Goal: Communication & Community: Answer question/provide support

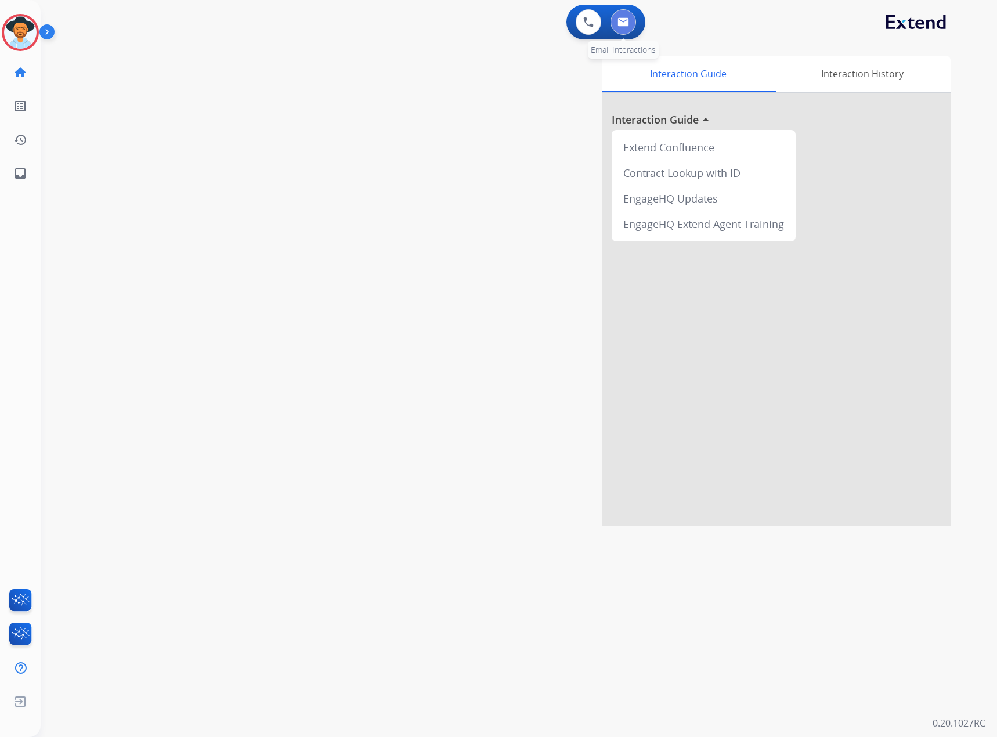
click at [632, 19] on button at bounding box center [624, 22] width 26 height 26
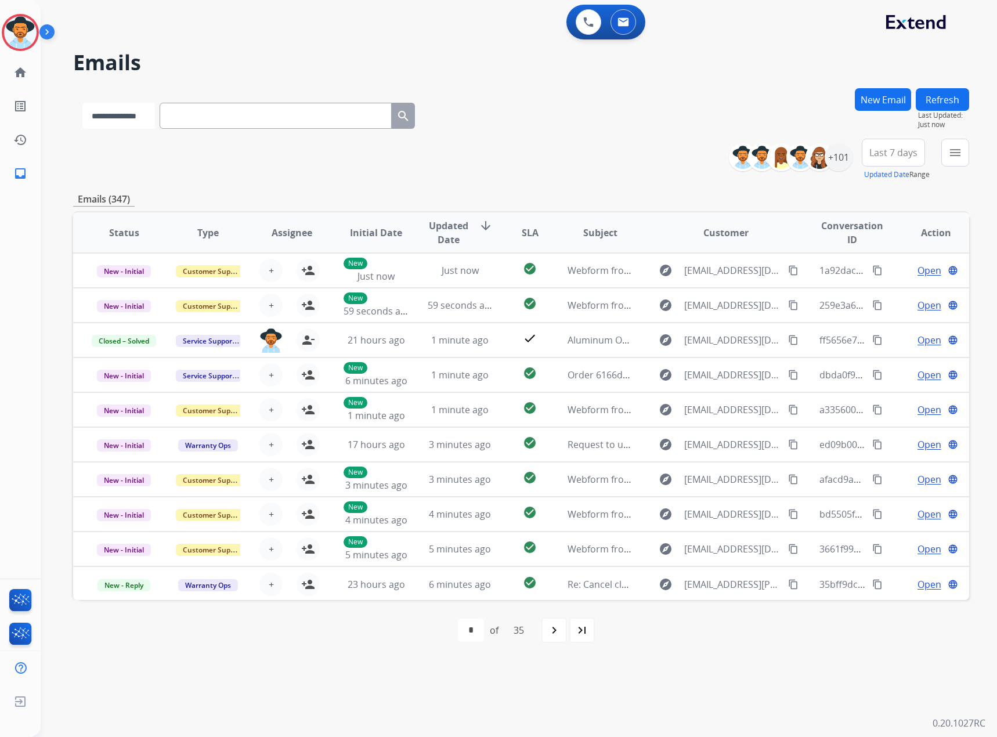
click at [141, 114] on select "**********" at bounding box center [118, 116] width 73 height 26
select select "*******"
click at [82, 103] on select "**********" at bounding box center [118, 116] width 73 height 26
paste input "*********"
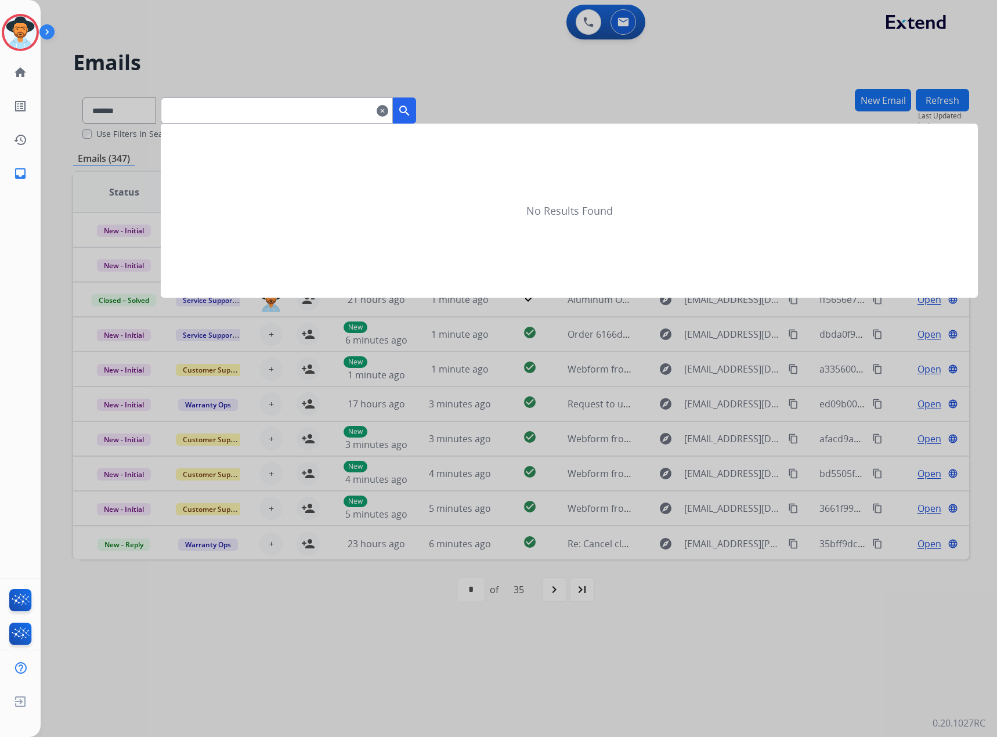
type input "*********"
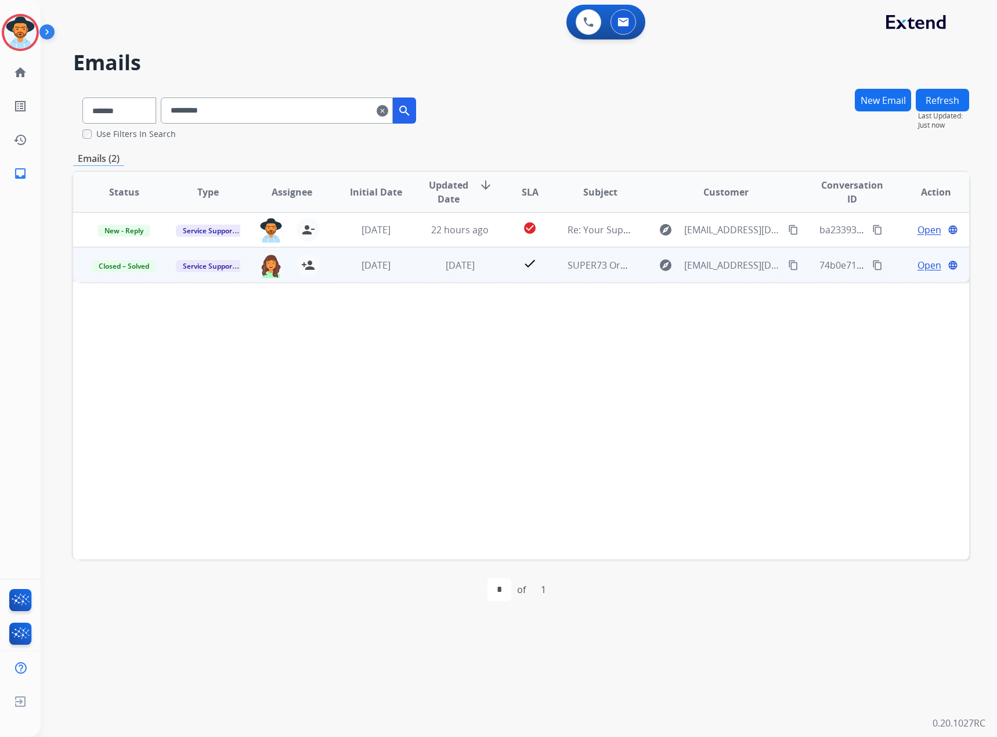
click at [929, 262] on span "Open" at bounding box center [930, 265] width 24 height 14
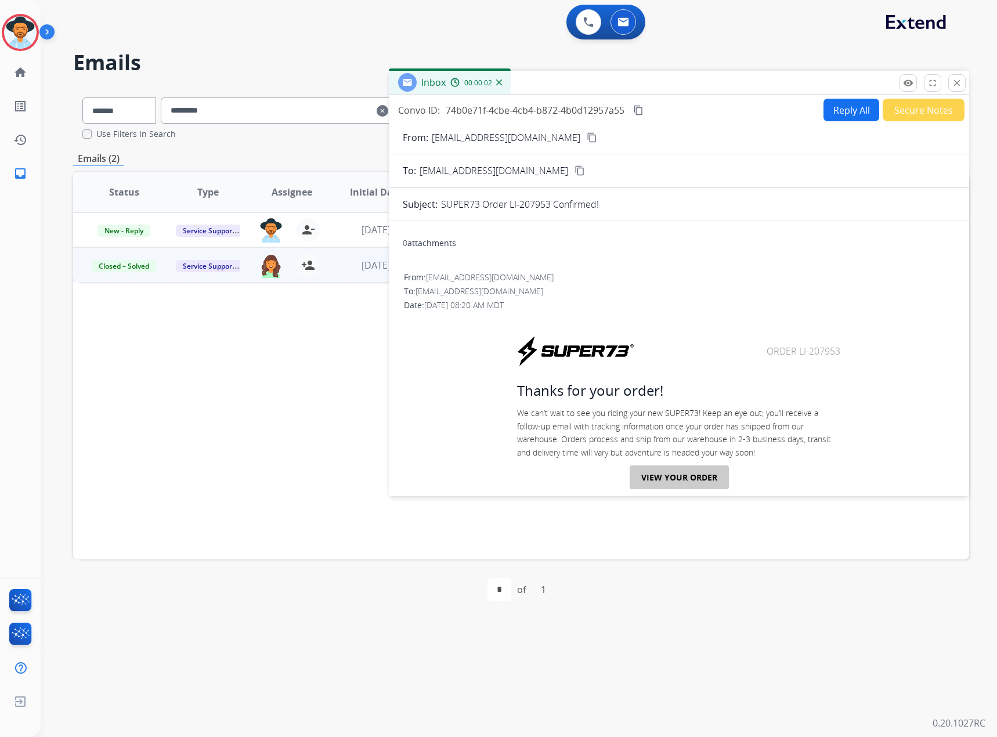
click at [684, 472] on link "VIEW YOUR ORDER" at bounding box center [679, 478] width 99 height 24
click at [962, 84] on mat-icon "close" at bounding box center [957, 83] width 10 height 10
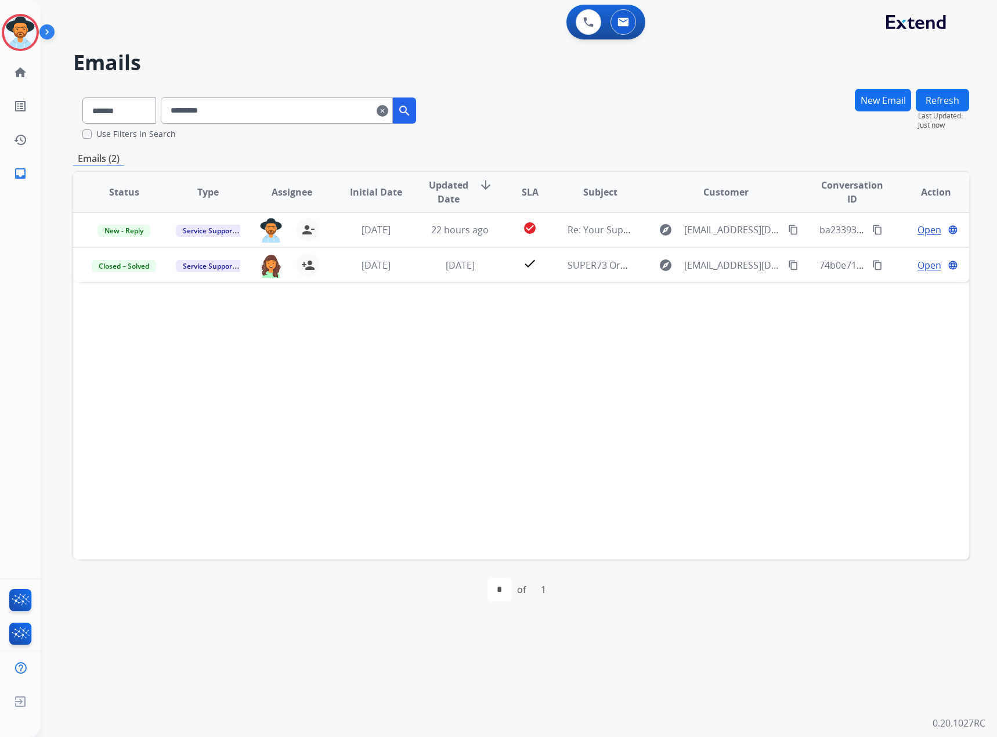
click at [674, 113] on div "**********" at bounding box center [521, 114] width 896 height 52
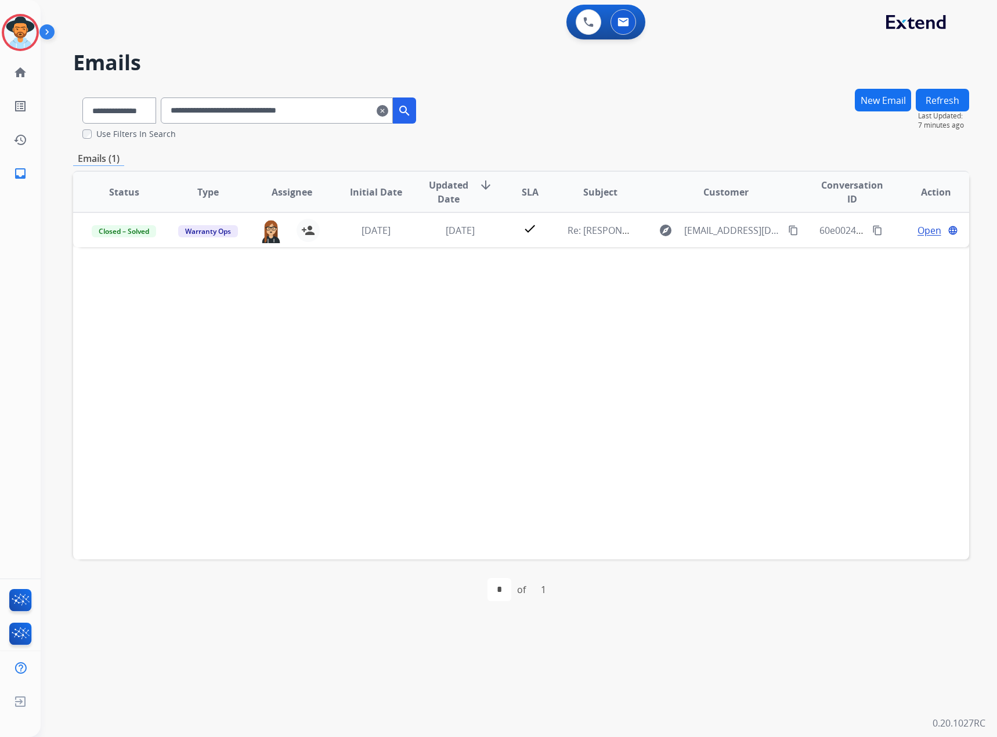
select select "**********"
click at [388, 107] on mat-icon "clear" at bounding box center [383, 111] width 12 height 14
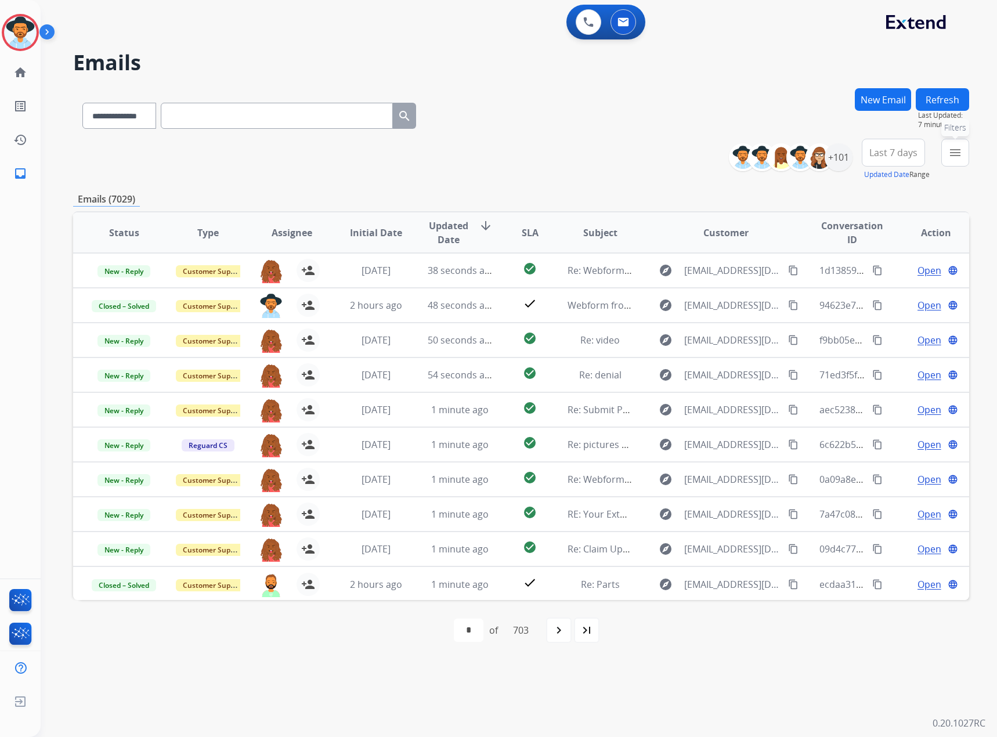
click at [947, 147] on button "menu Filters" at bounding box center [956, 153] width 28 height 28
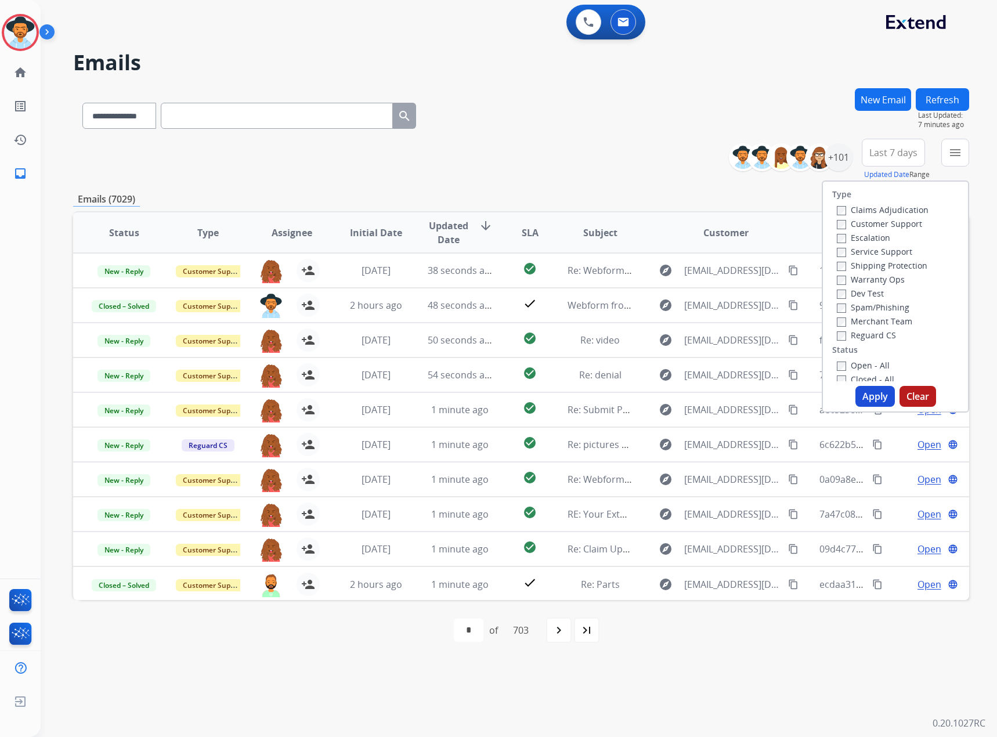
click at [864, 402] on label "New - Reply" at bounding box center [867, 407] width 60 height 11
click at [868, 388] on label "New - Initial" at bounding box center [867, 393] width 61 height 11
click at [872, 386] on button "Apply" at bounding box center [875, 396] width 39 height 21
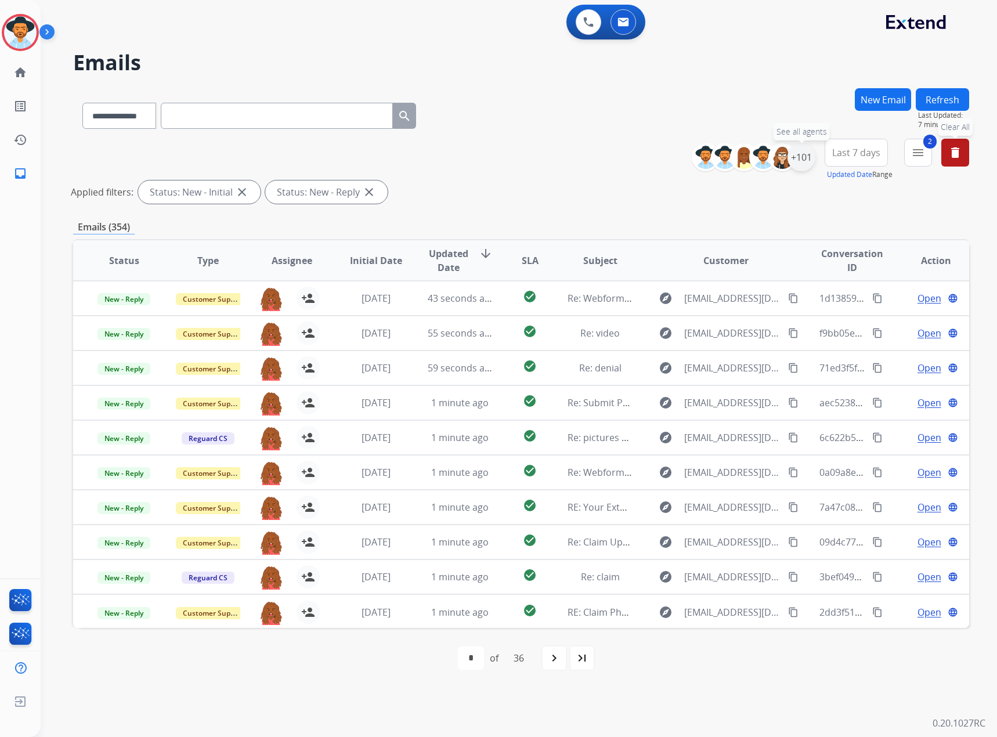
click at [804, 152] on div "+101" at bounding box center [802, 157] width 28 height 28
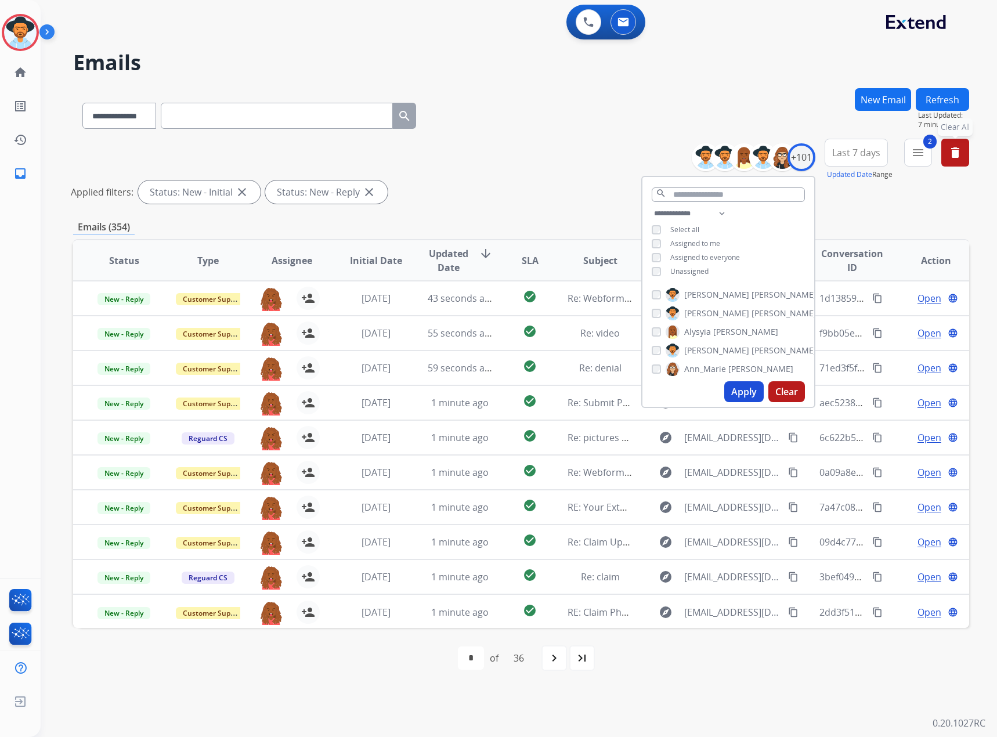
click at [695, 239] on span "Assigned to me" at bounding box center [695, 244] width 50 height 10
click at [735, 394] on button "Apply" at bounding box center [743, 391] width 39 height 21
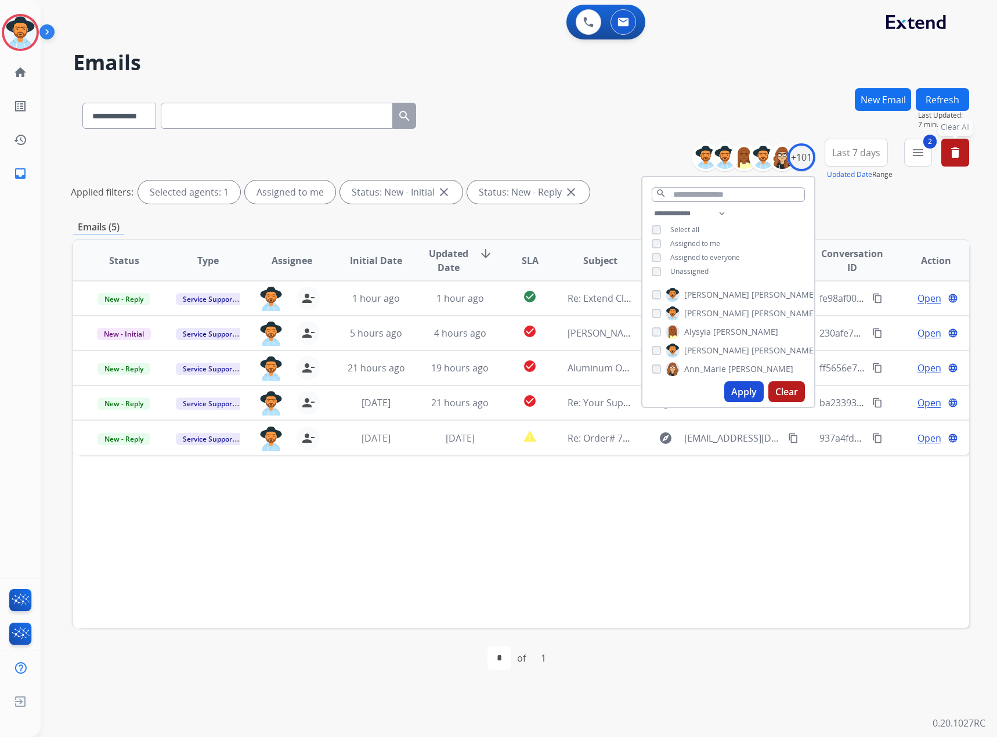
click at [821, 562] on div "Status Type Assignee Initial Date Updated Date arrow_downward SLA Subject Custo…" at bounding box center [521, 433] width 896 height 389
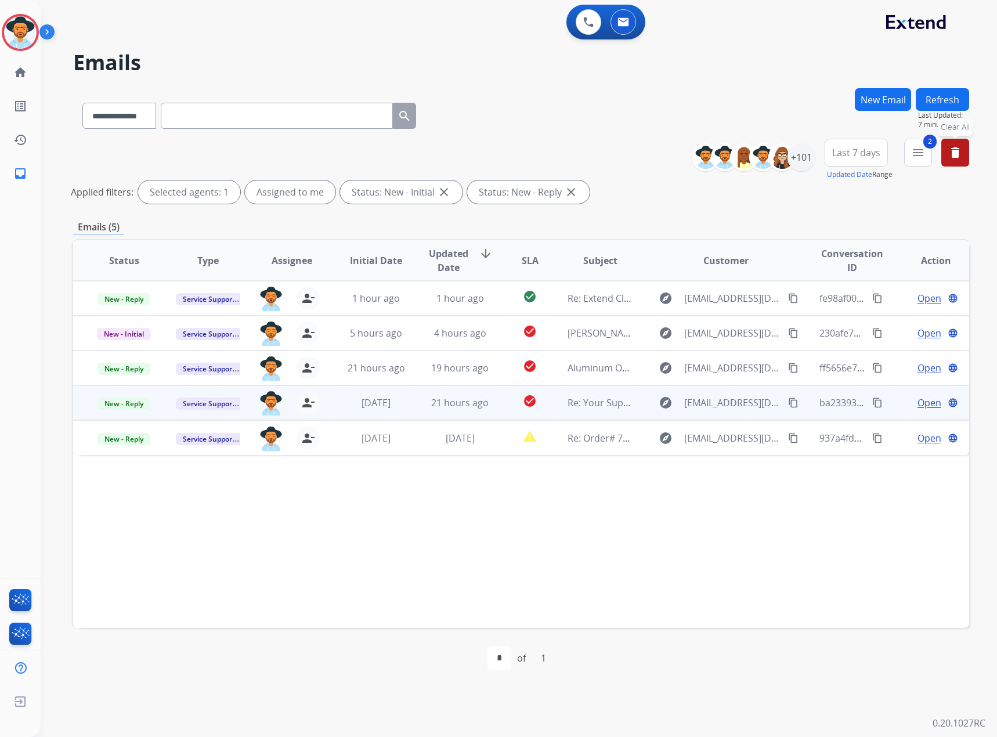
click at [929, 401] on span "Open" at bounding box center [930, 403] width 24 height 14
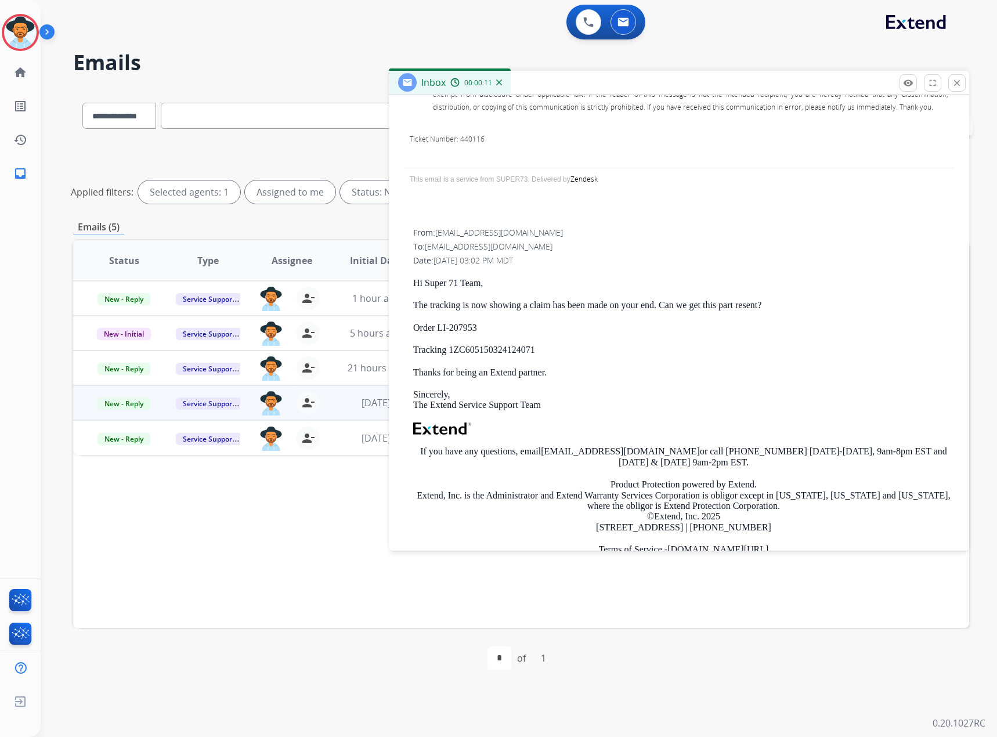
scroll to position [580, 0]
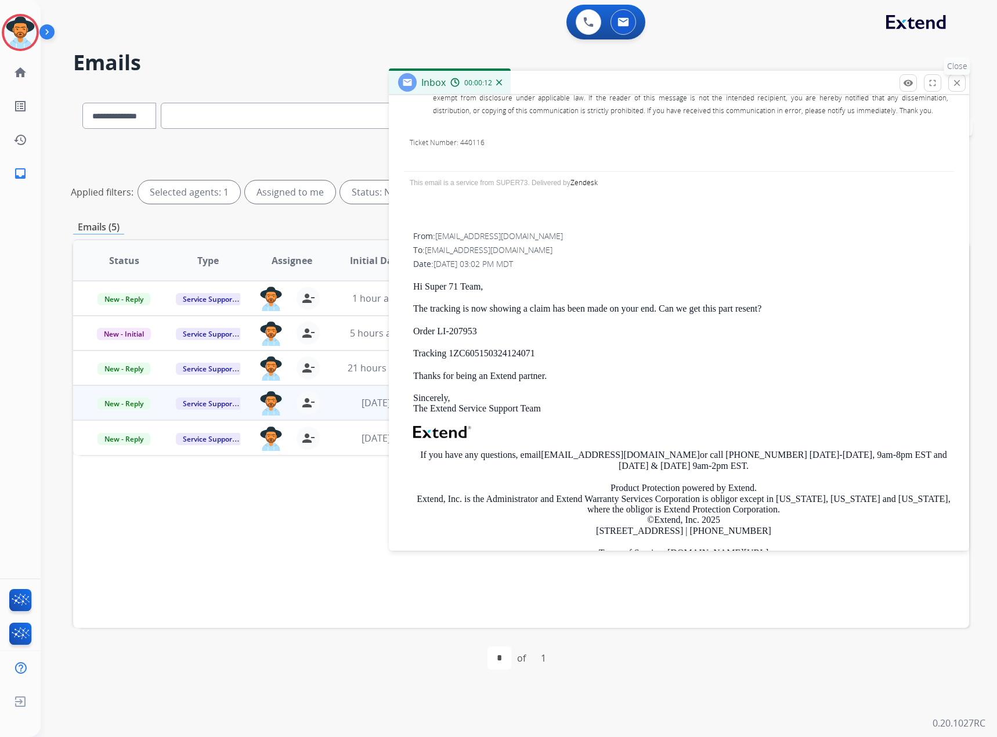
click at [958, 84] on mat-icon "close" at bounding box center [957, 83] width 10 height 10
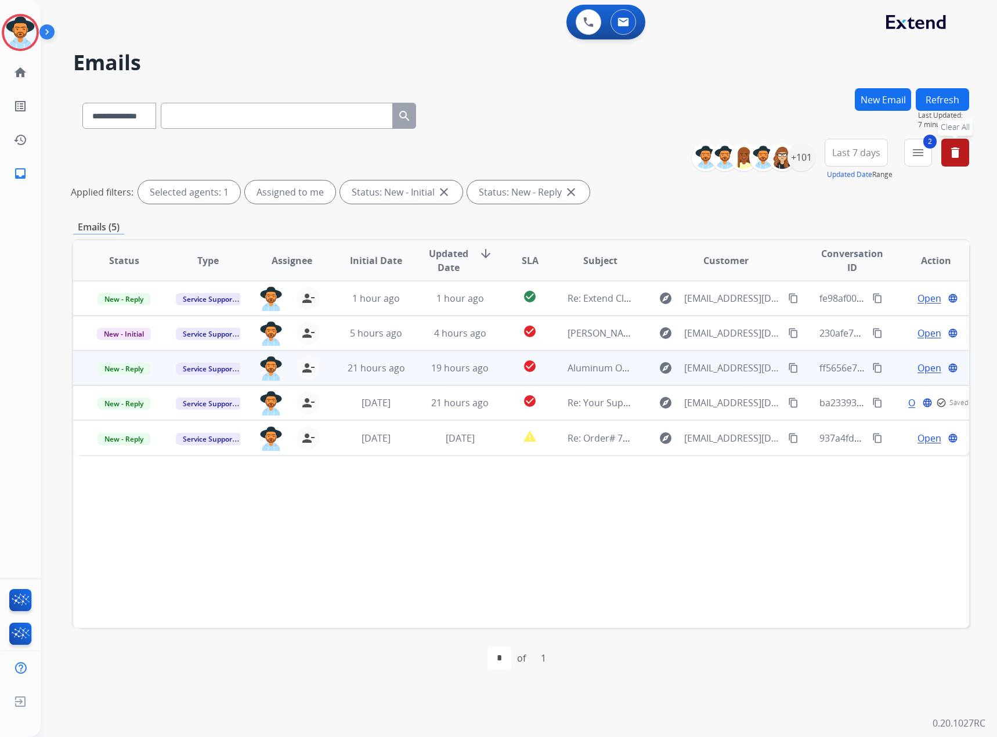
click at [922, 365] on span "Open" at bounding box center [930, 368] width 24 height 14
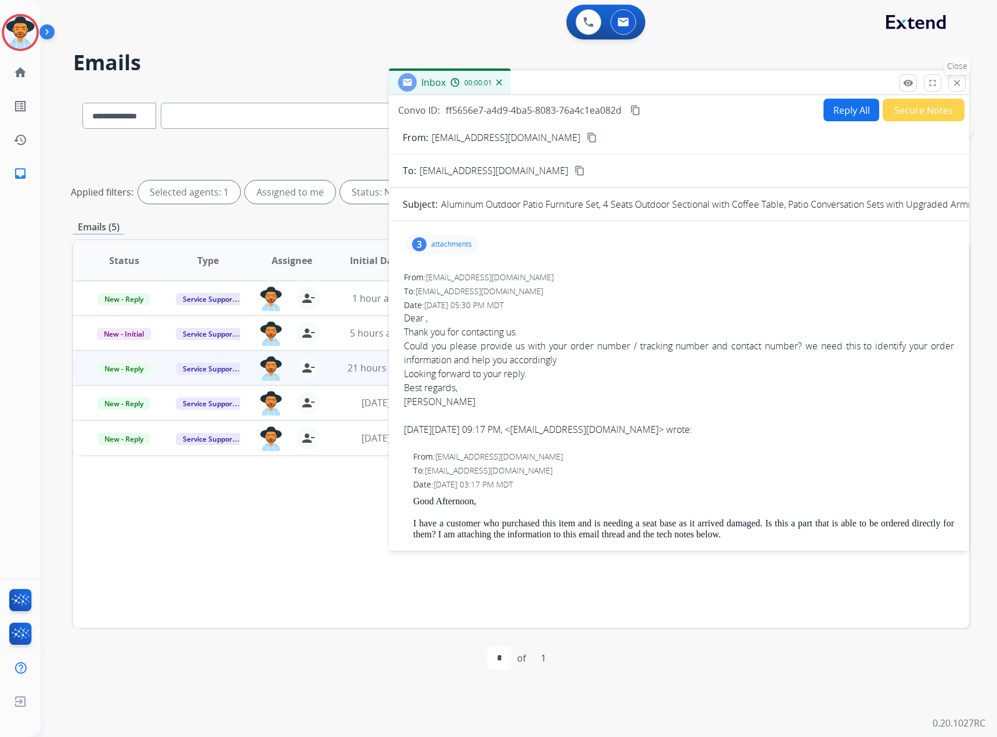
click at [955, 80] on mat-icon "close" at bounding box center [957, 83] width 10 height 10
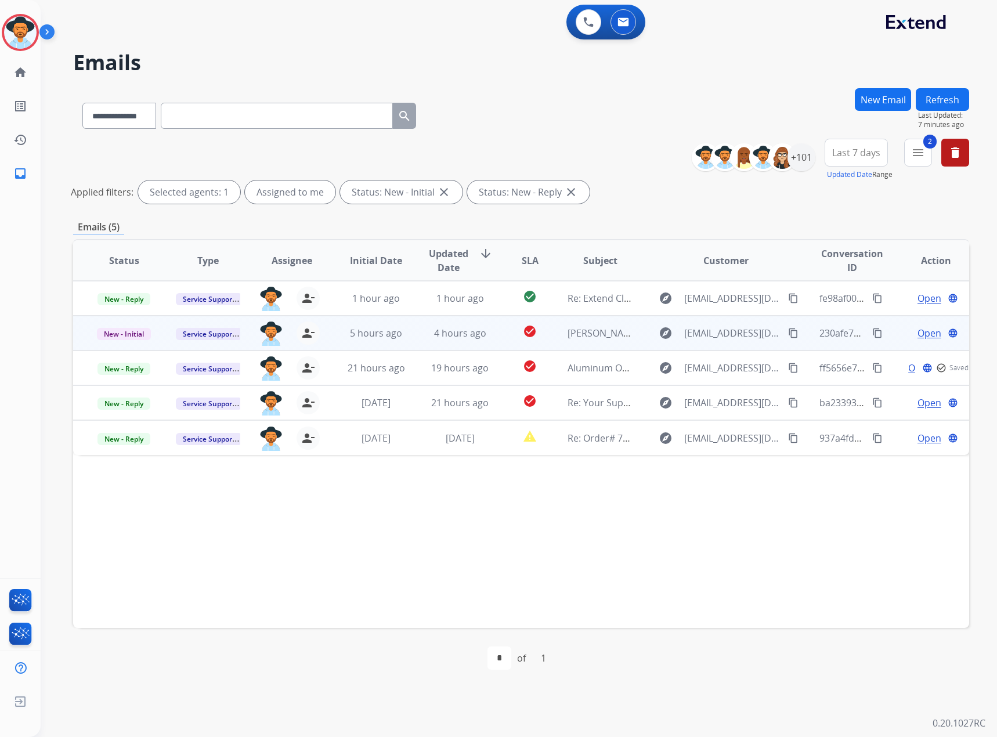
click at [923, 335] on span "Open" at bounding box center [930, 333] width 24 height 14
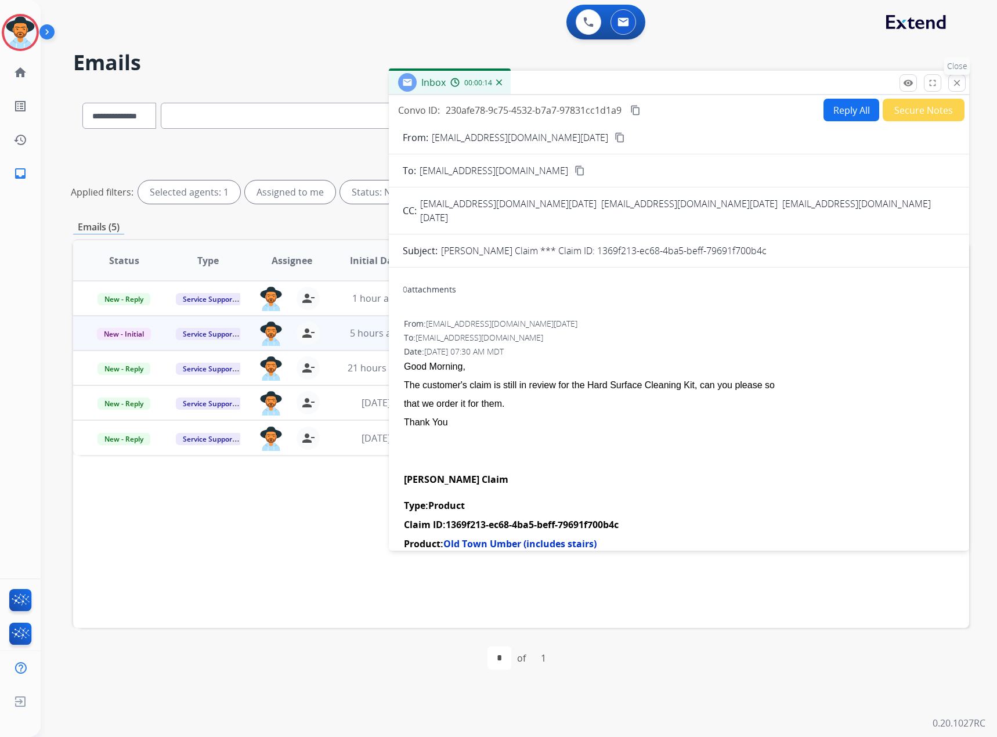
click at [962, 83] on button "close Close" at bounding box center [956, 82] width 17 height 17
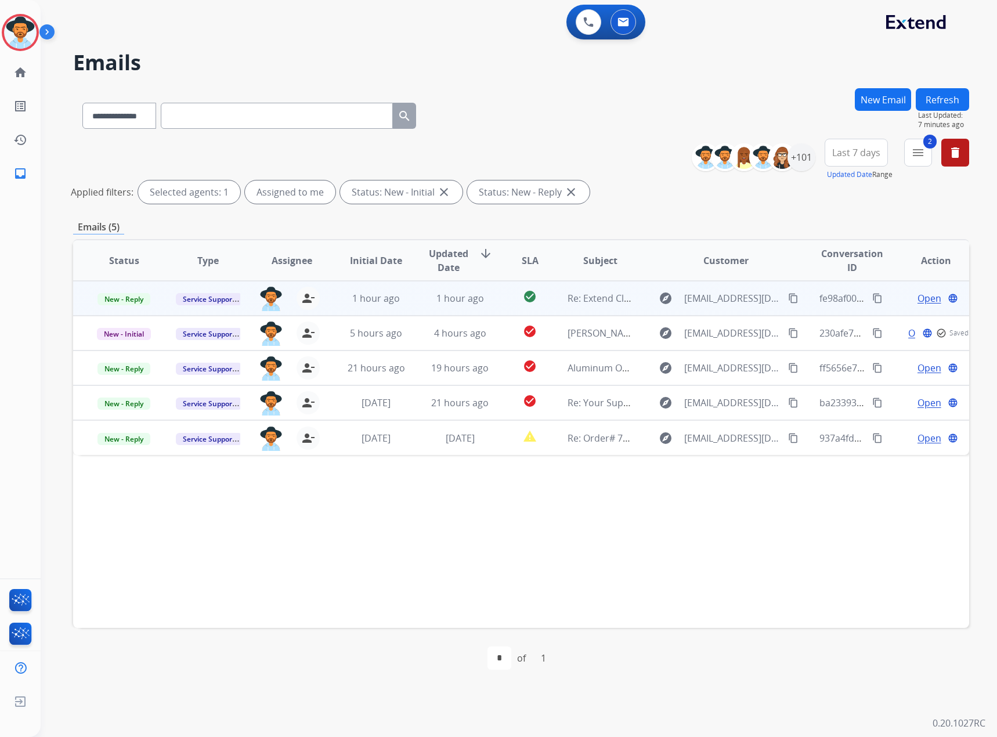
click at [920, 295] on span "Open" at bounding box center [930, 298] width 24 height 14
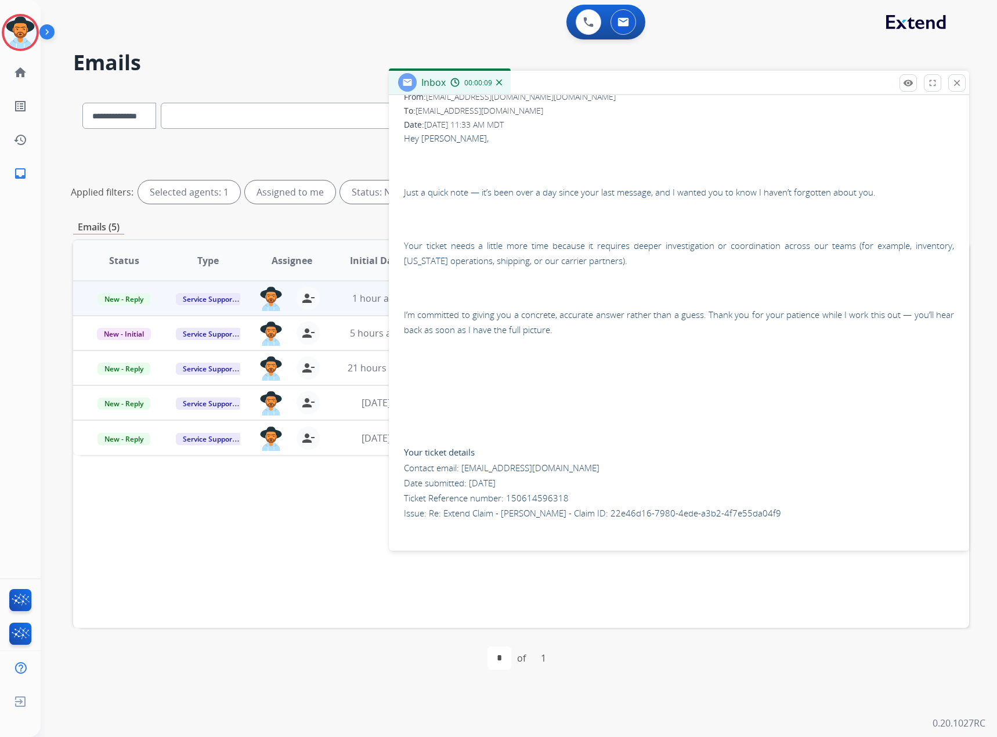
scroll to position [182, 0]
drag, startPoint x: 766, startPoint y: 510, endPoint x: 592, endPoint y: 518, distance: 173.8
click at [592, 518] on p "Your ticket details Contact email: servicesupport@extend.com Date submitted: 09…" at bounding box center [679, 474] width 550 height 92
copy p "22e46d16-7980-4ede-a3b2-4f7e55da04f9"
click at [959, 83] on mat-icon "close" at bounding box center [957, 83] width 10 height 10
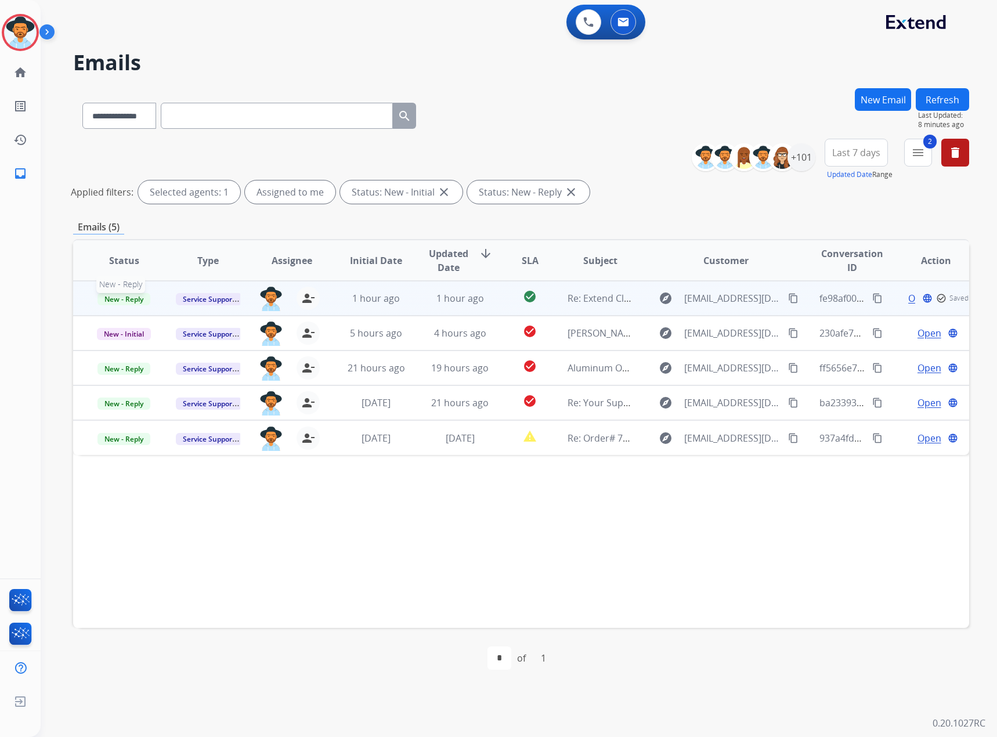
click at [108, 299] on span "New - Reply" at bounding box center [124, 299] width 53 height 12
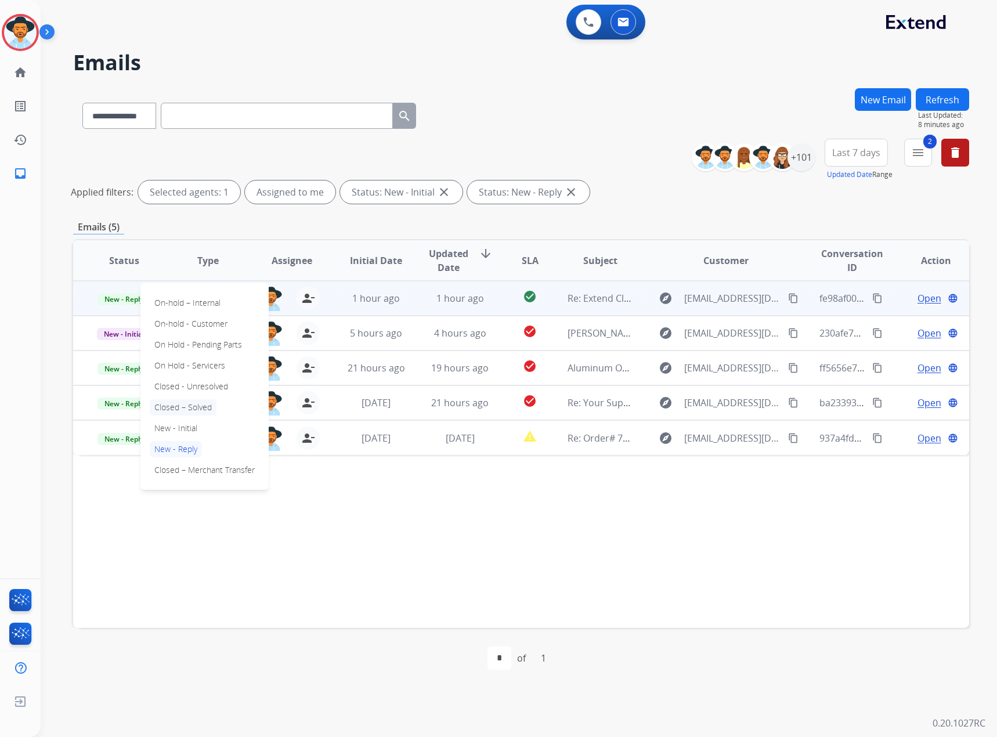
click at [170, 406] on p "Closed – Solved" at bounding box center [183, 407] width 67 height 16
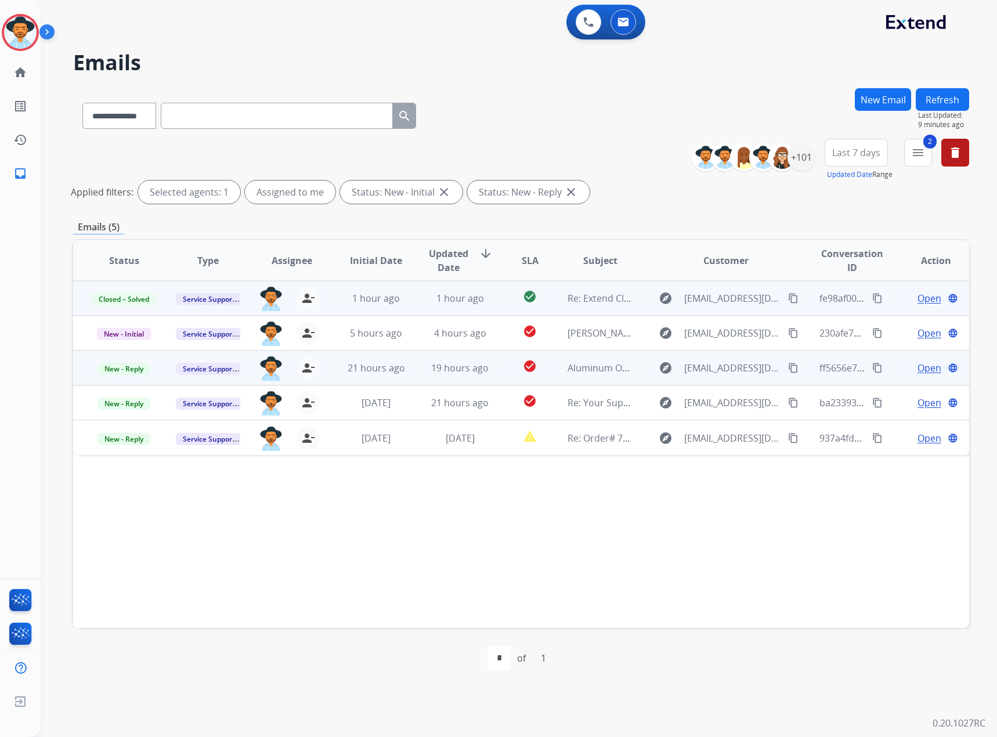
click at [919, 366] on span "Open" at bounding box center [930, 368] width 24 height 14
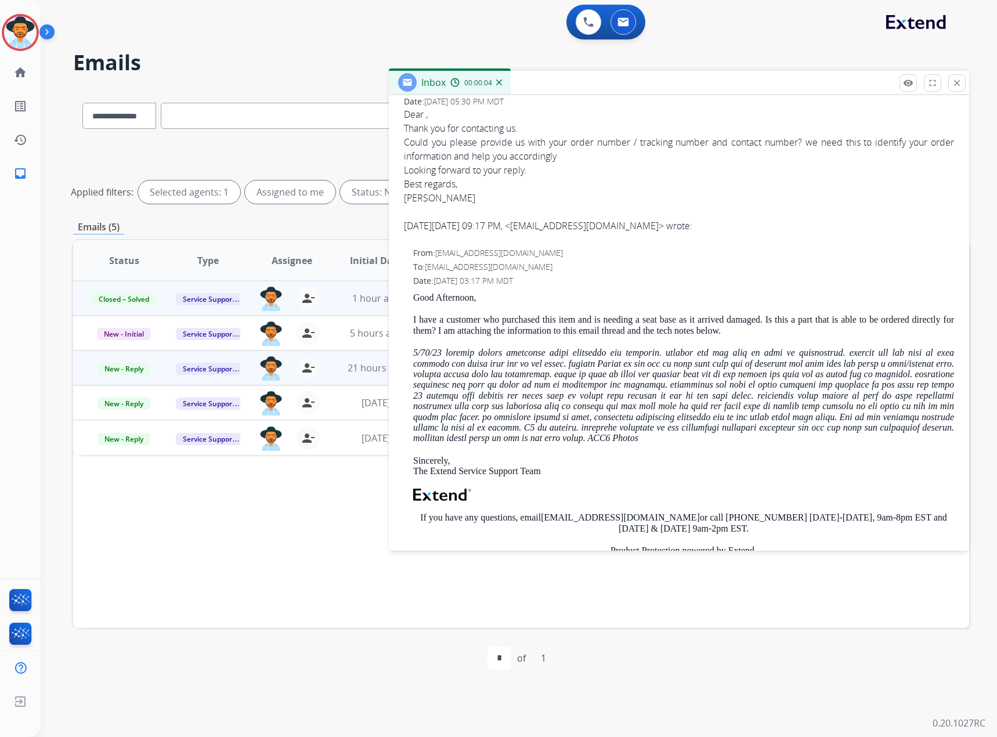
scroll to position [8, 0]
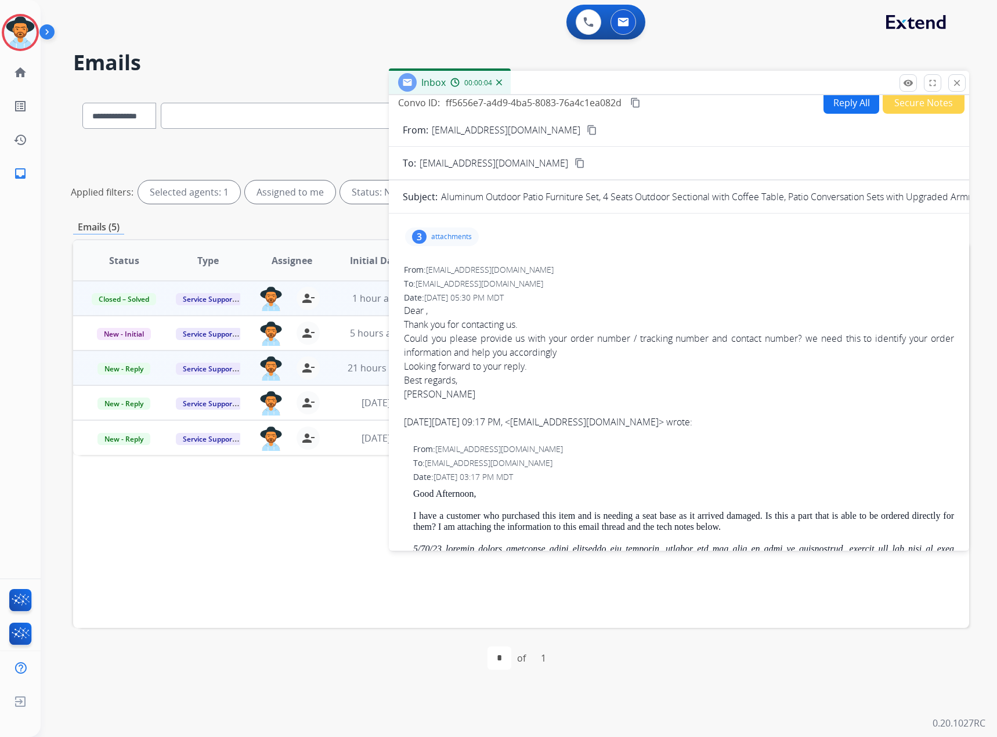
click at [437, 239] on p "attachments" at bounding box center [451, 236] width 41 height 9
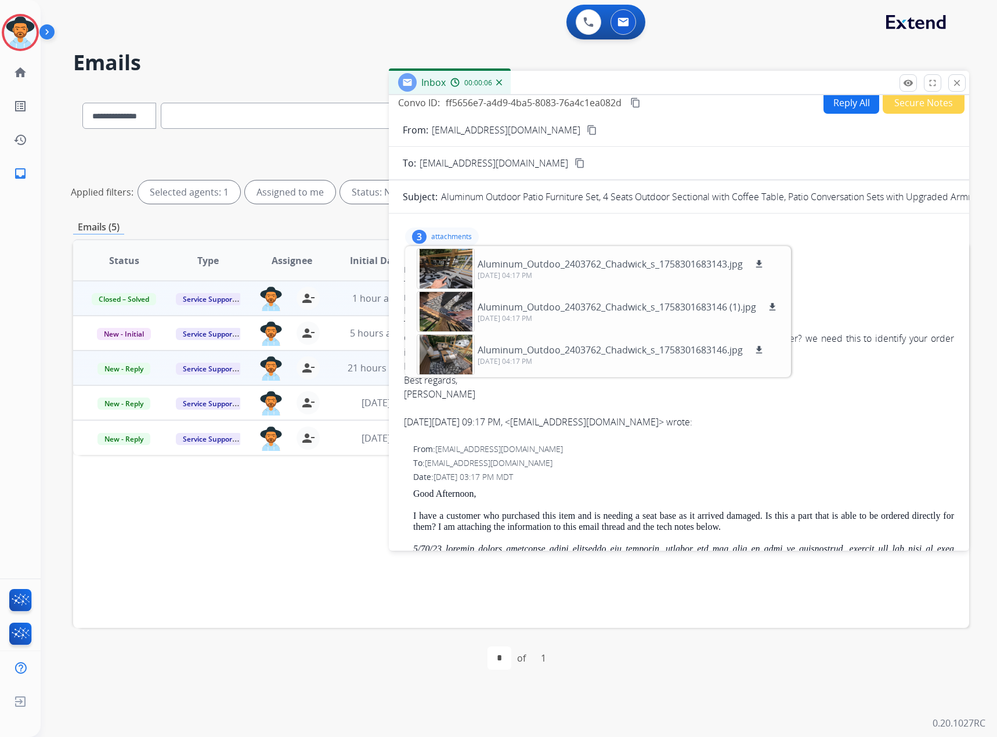
click at [856, 352] on div "Thank you for contacting us. Could you please provide us with your order number…" at bounding box center [679, 353] width 550 height 70
click at [839, 265] on div "From: service@aoxunus.com" at bounding box center [679, 270] width 550 height 12
click at [449, 236] on p "attachments" at bounding box center [451, 236] width 41 height 9
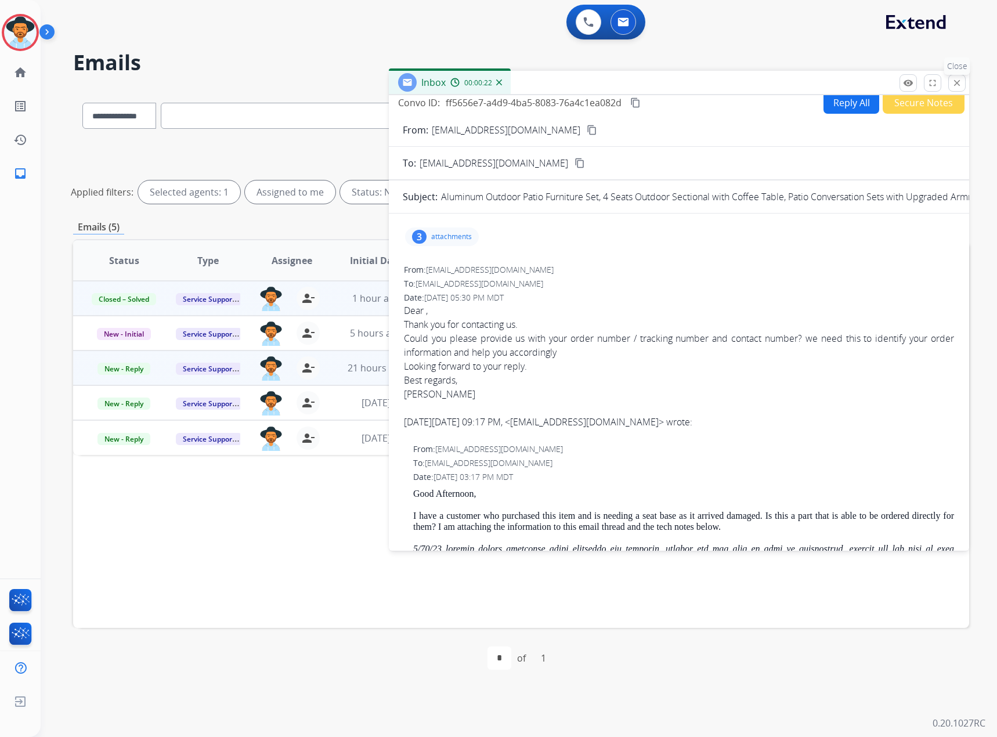
click at [955, 79] on mat-icon "close" at bounding box center [957, 83] width 10 height 10
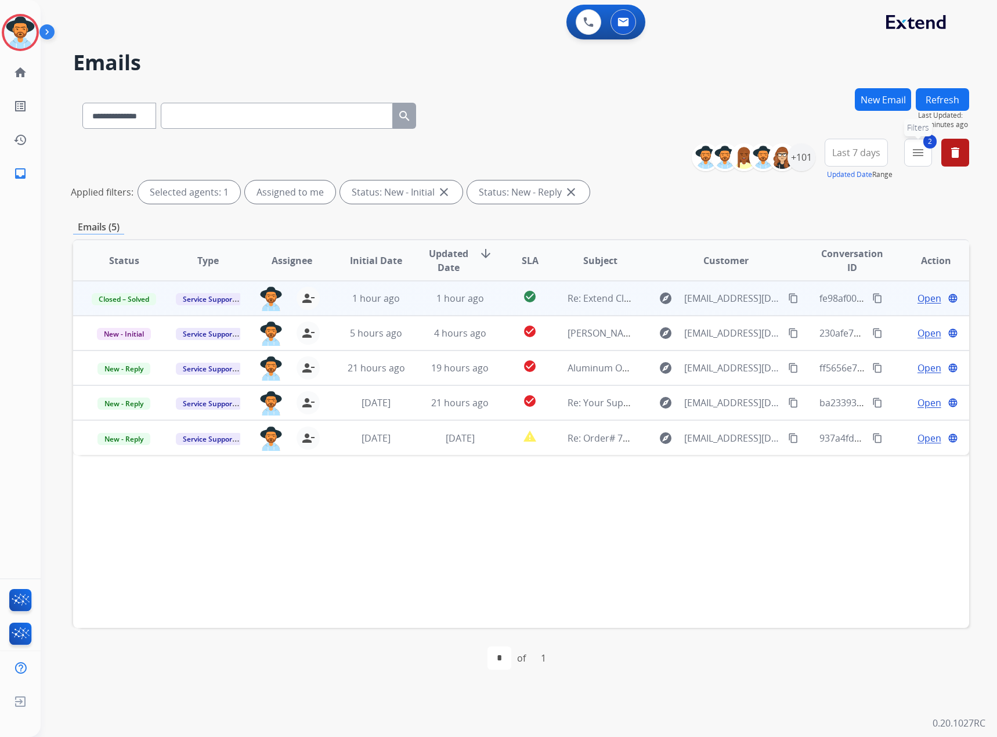
click at [921, 151] on mat-icon "menu" at bounding box center [918, 153] width 14 height 14
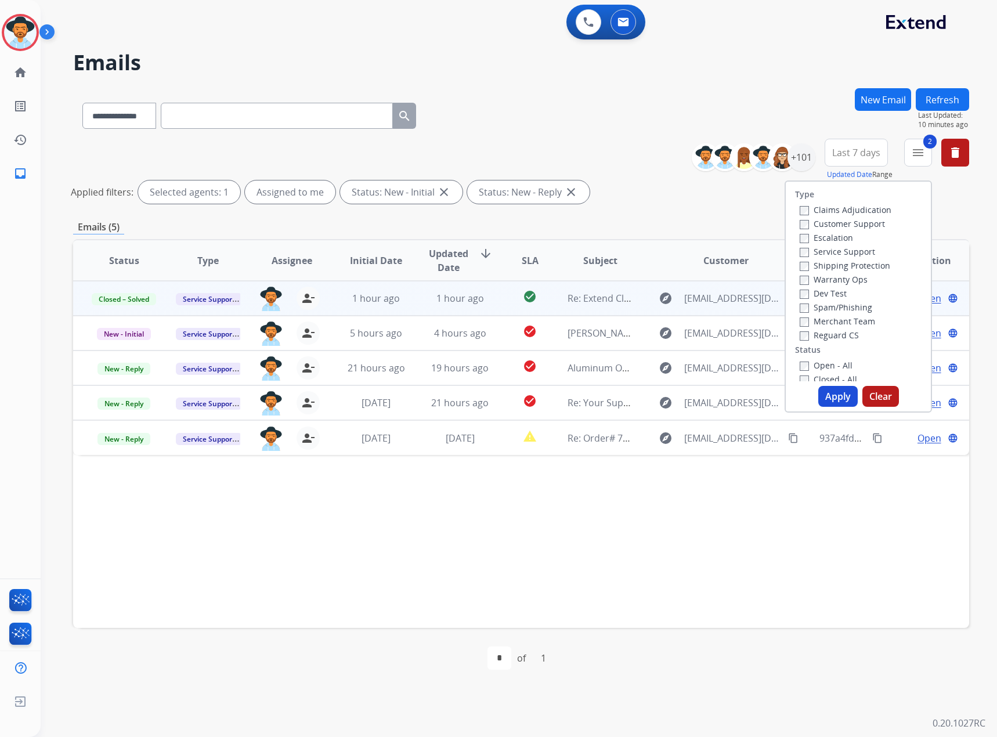
click at [828, 485] on label "Closed – Solved" at bounding box center [837, 490] width 74 height 11
click at [841, 392] on button "Apply" at bounding box center [837, 396] width 39 height 21
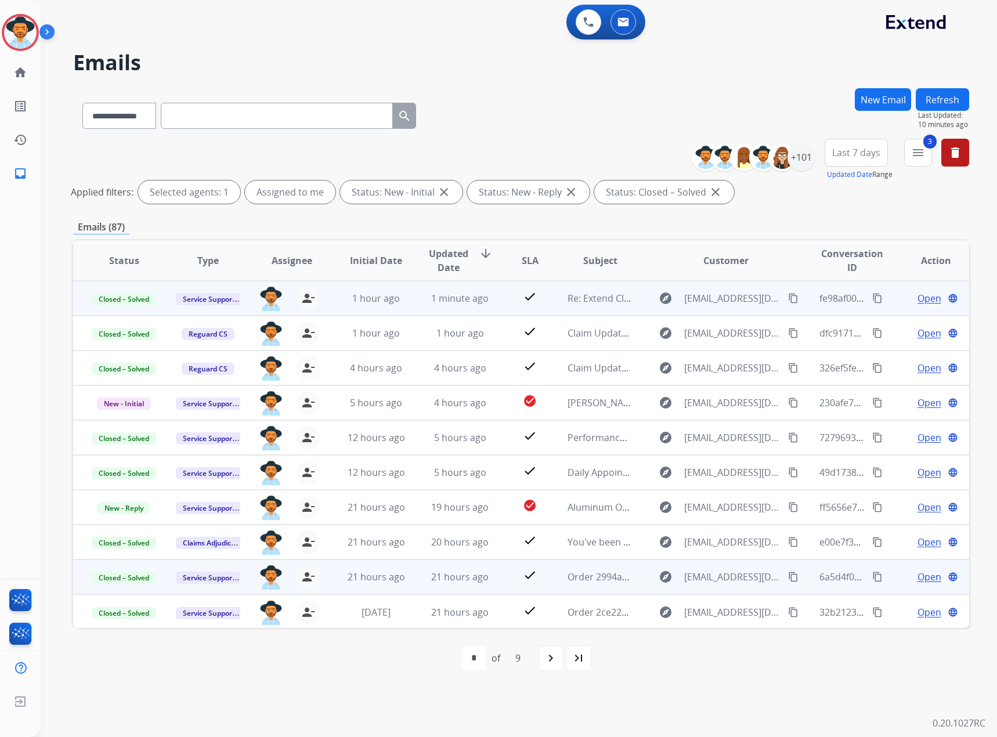
click at [919, 578] on span "Open" at bounding box center [930, 577] width 24 height 14
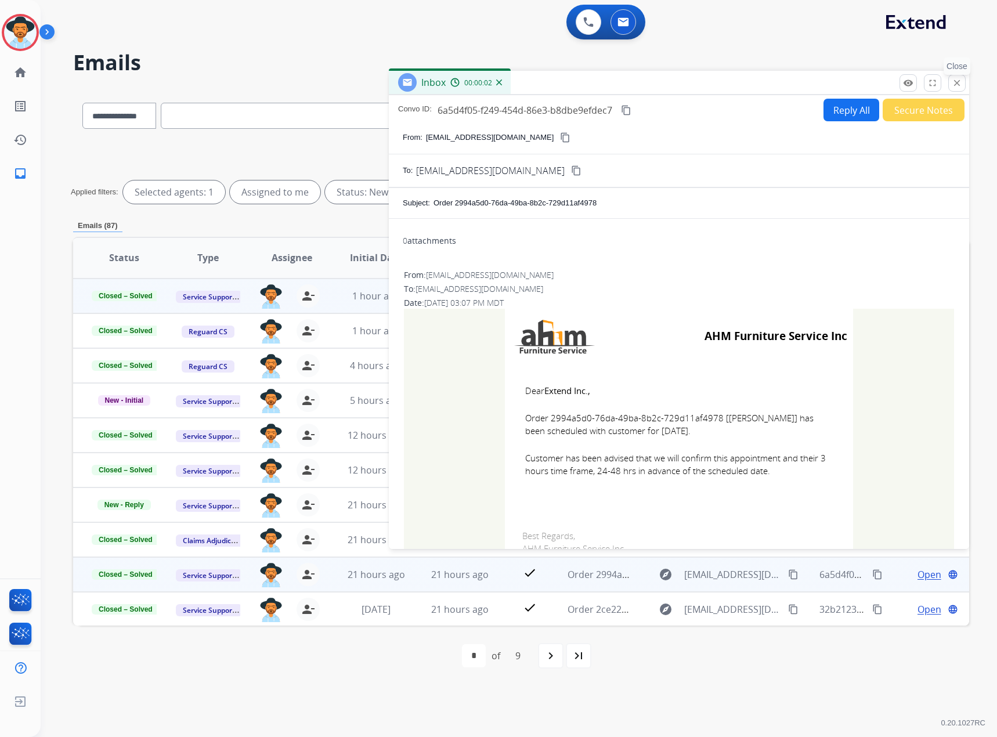
click at [954, 86] on mat-icon "close" at bounding box center [957, 83] width 10 height 10
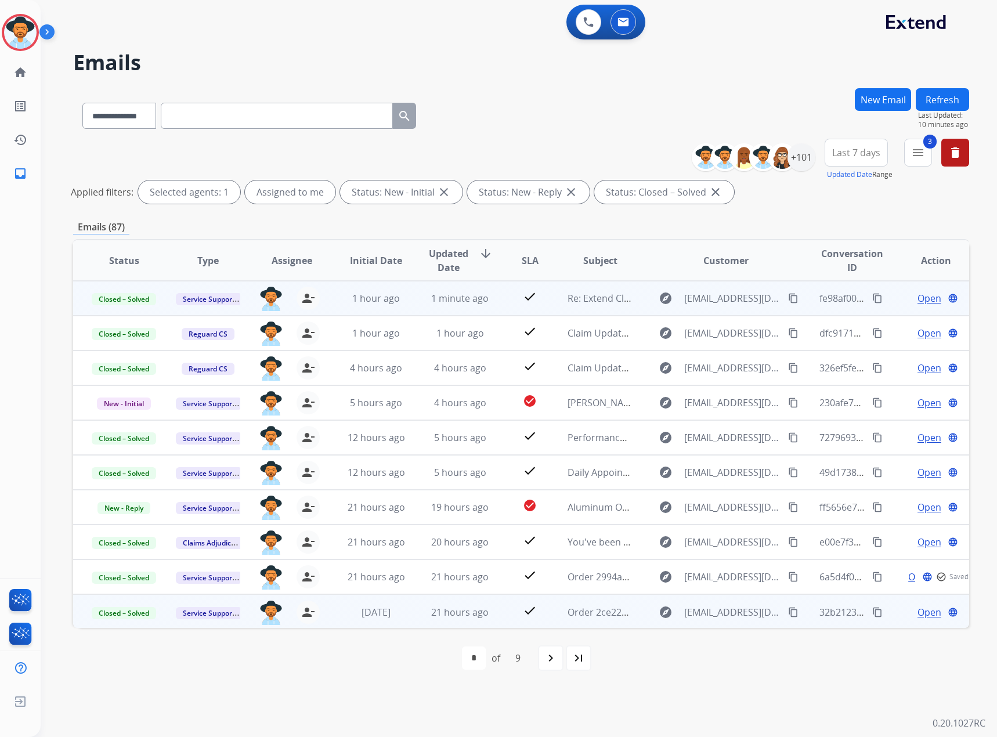
click at [918, 607] on span "Open" at bounding box center [930, 612] width 24 height 14
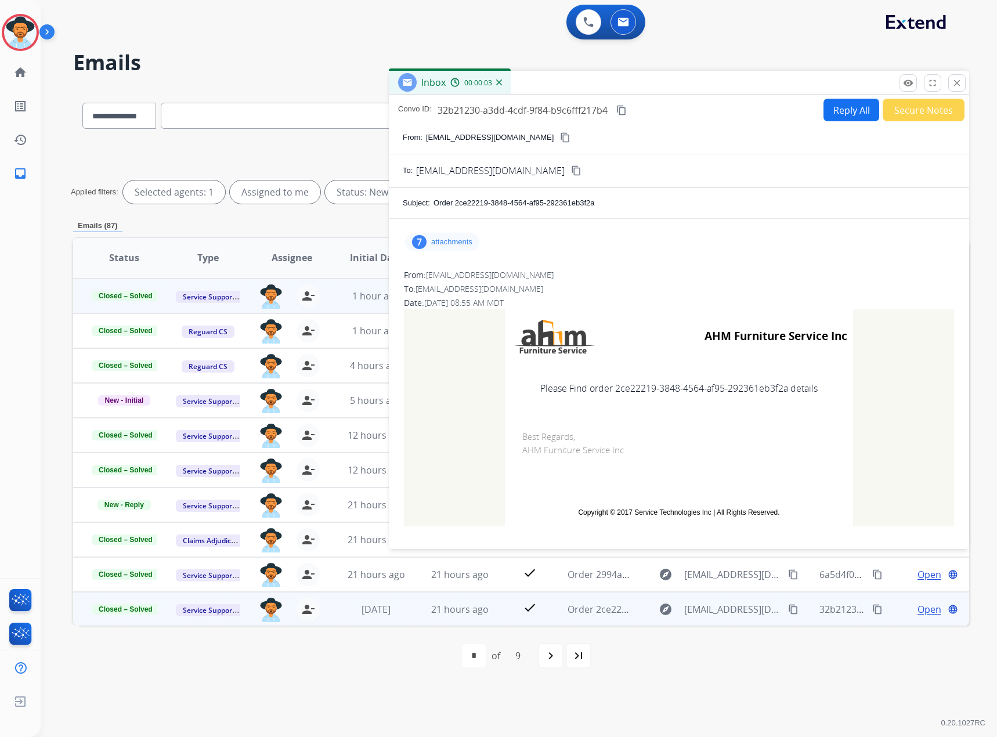
click at [442, 236] on div "7 attachments" at bounding box center [442, 242] width 74 height 19
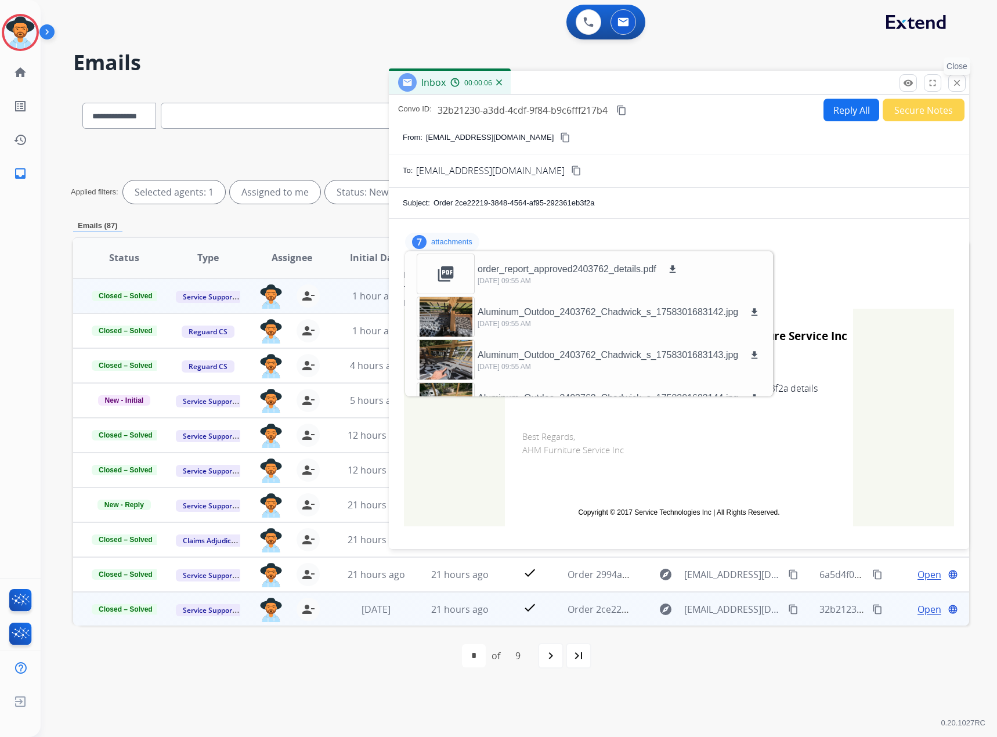
click at [962, 83] on button "close Close" at bounding box center [956, 82] width 17 height 17
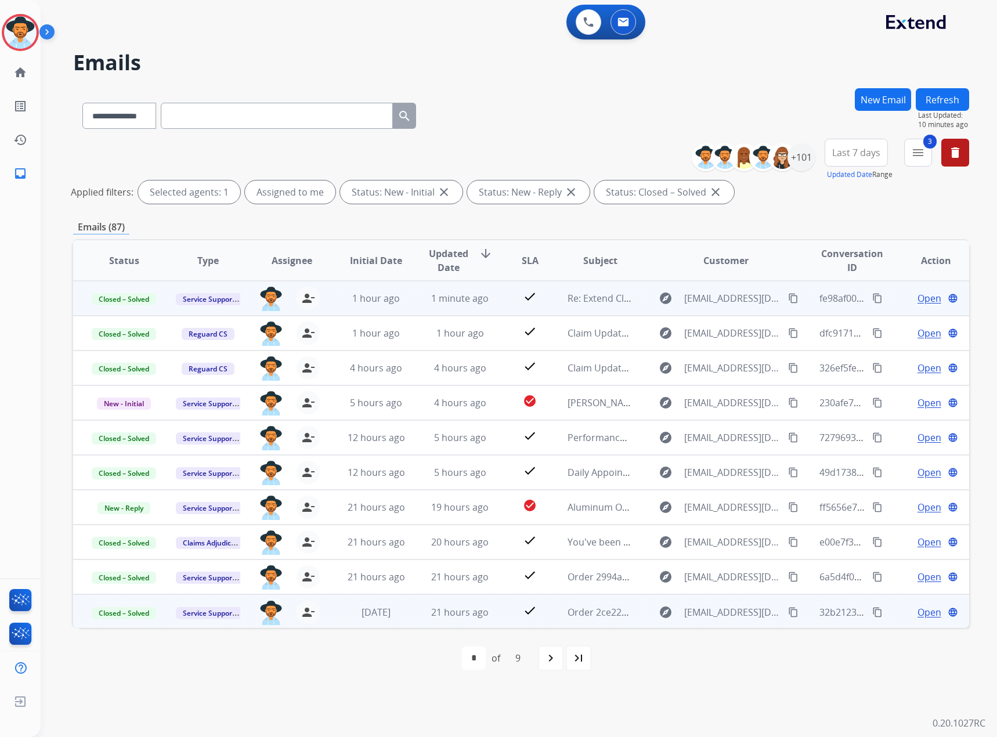
click at [918, 609] on span "Open" at bounding box center [930, 612] width 24 height 14
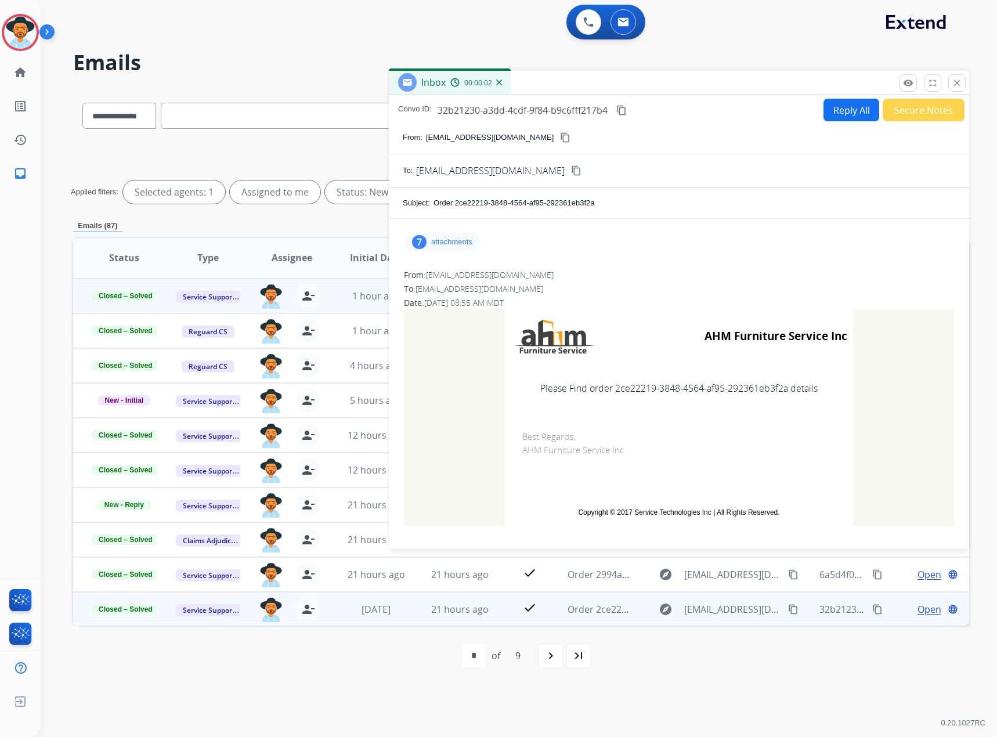
drag, startPoint x: 640, startPoint y: 204, endPoint x: 457, endPoint y: 203, distance: 182.8
click at [457, 203] on div "Order 2ce22219-3848-4564-af95-292361eb3f2a" at bounding box center [695, 203] width 522 height 12
copy p "2ce22219-3848-4564-af95-292361eb3f2a"
click at [956, 86] on mat-icon "close" at bounding box center [957, 83] width 10 height 10
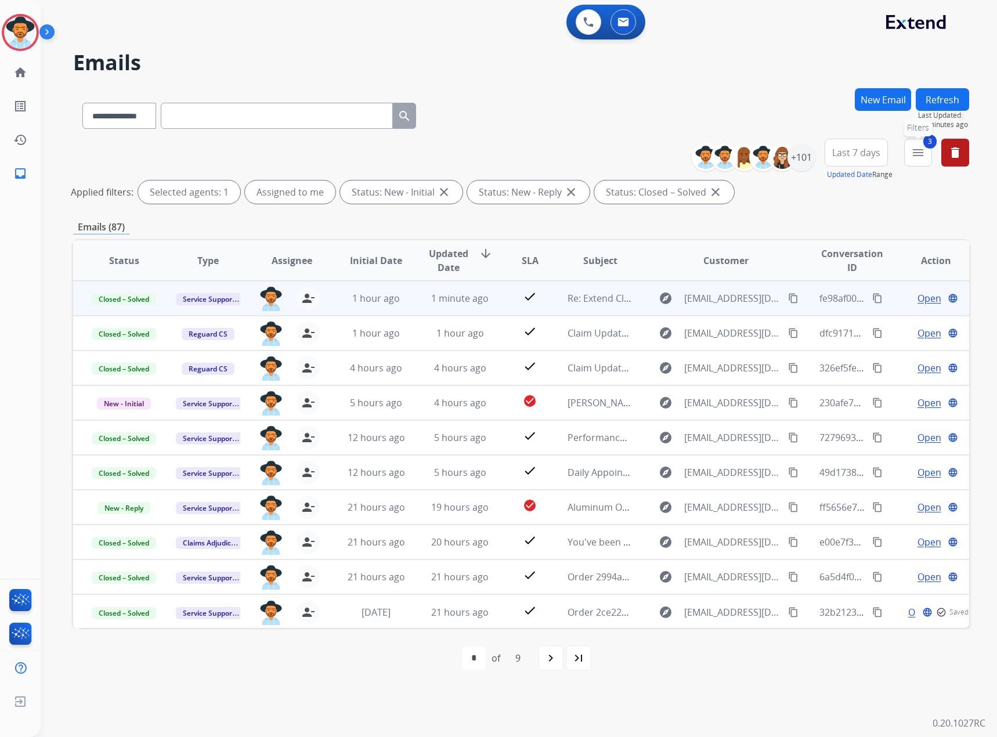
click at [911, 147] on button "3 menu Filters" at bounding box center [918, 153] width 28 height 28
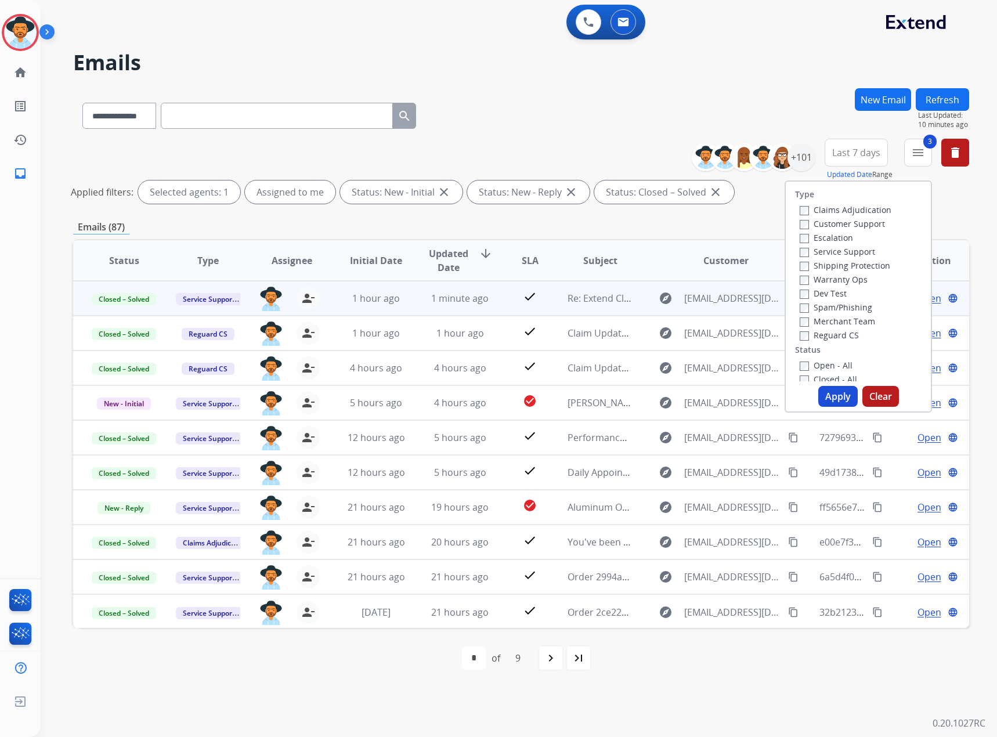
click at [809, 485] on label "Closed – Solved" at bounding box center [837, 490] width 74 height 11
click at [829, 392] on button "Apply" at bounding box center [837, 396] width 39 height 21
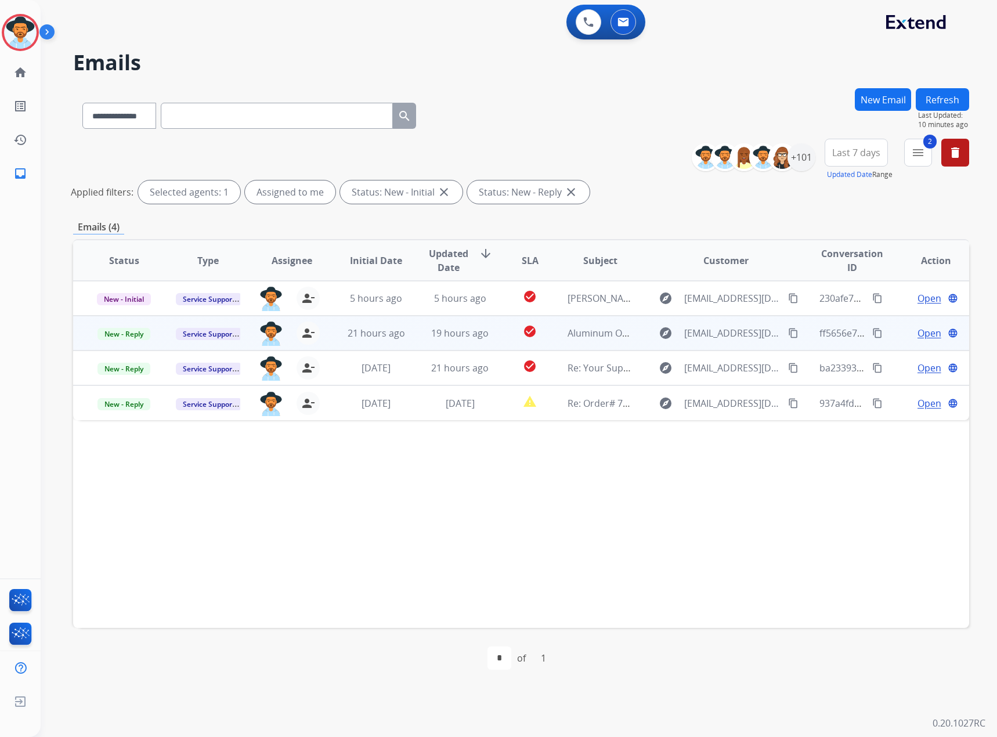
click at [918, 335] on span "Open" at bounding box center [930, 333] width 24 height 14
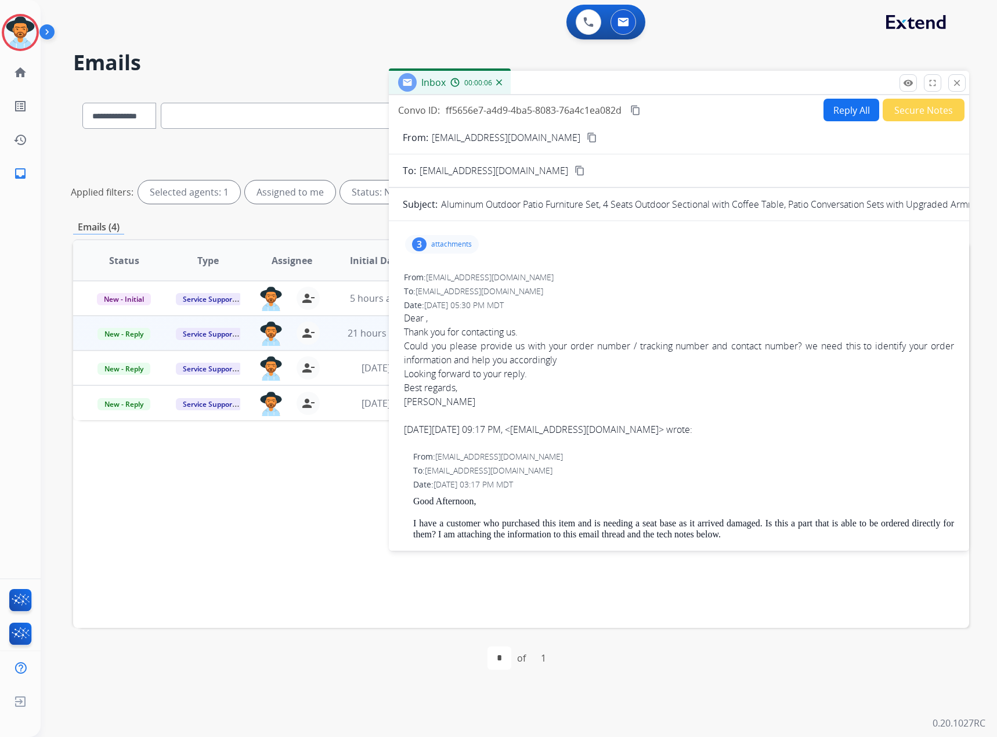
click at [849, 109] on button "Reply All" at bounding box center [852, 110] width 56 height 23
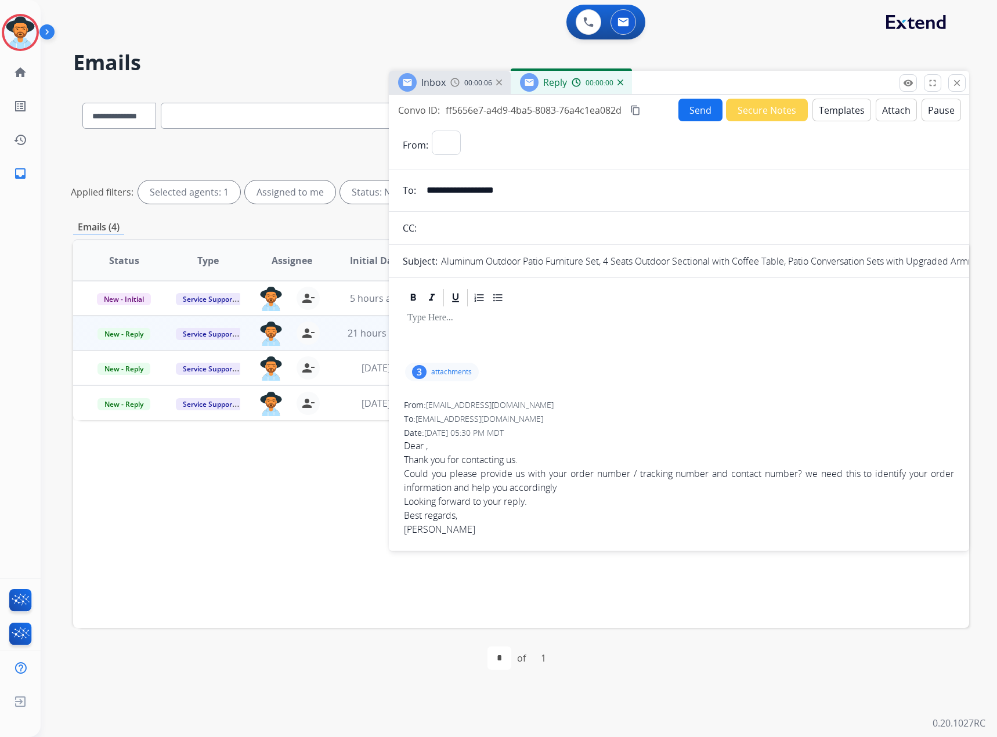
select select "**********"
click at [822, 110] on button "Templates" at bounding box center [842, 110] width 59 height 23
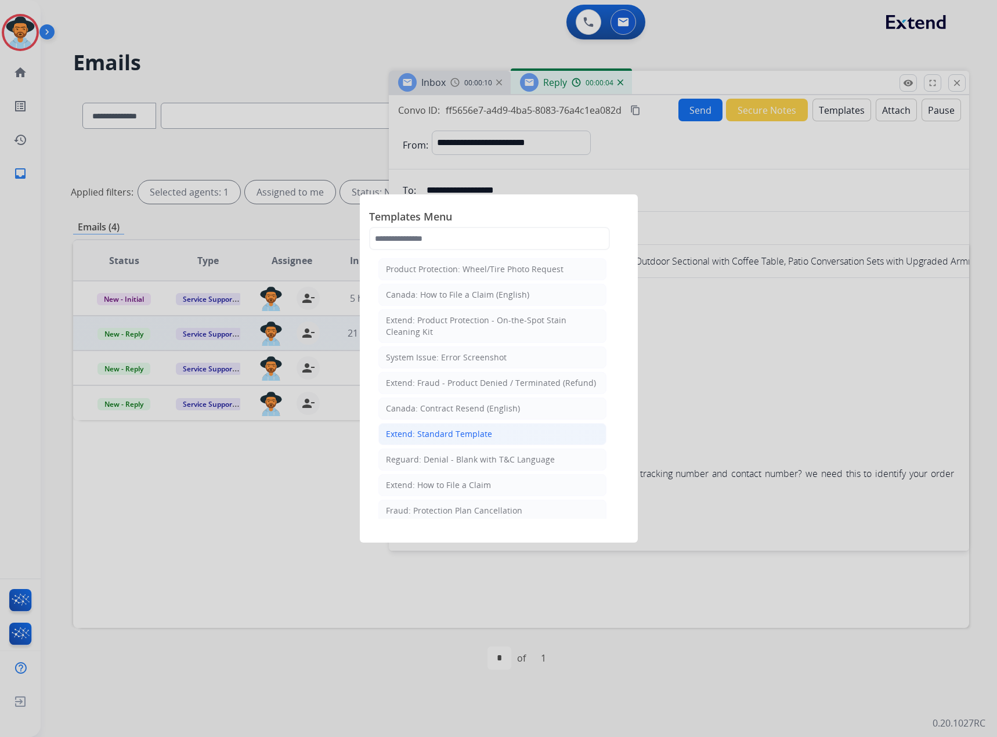
click at [423, 437] on div "Extend: Standard Template" at bounding box center [439, 434] width 106 height 12
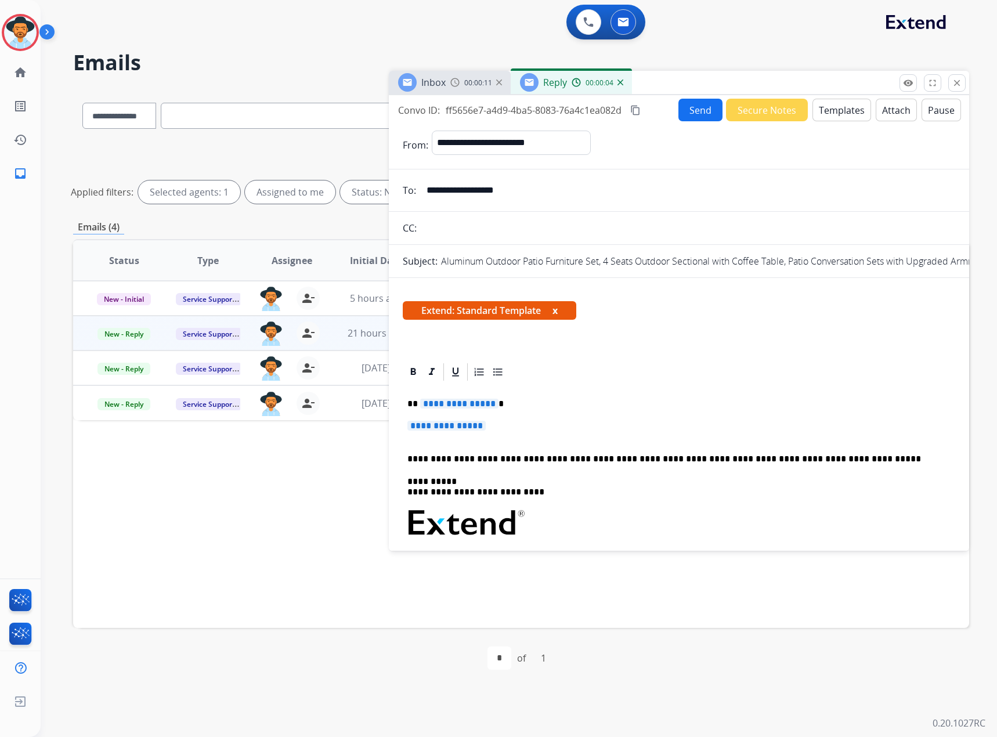
click at [476, 308] on span "Extend: Standard Template x" at bounding box center [490, 310] width 174 height 19
click at [557, 309] on button "x" at bounding box center [555, 311] width 5 height 14
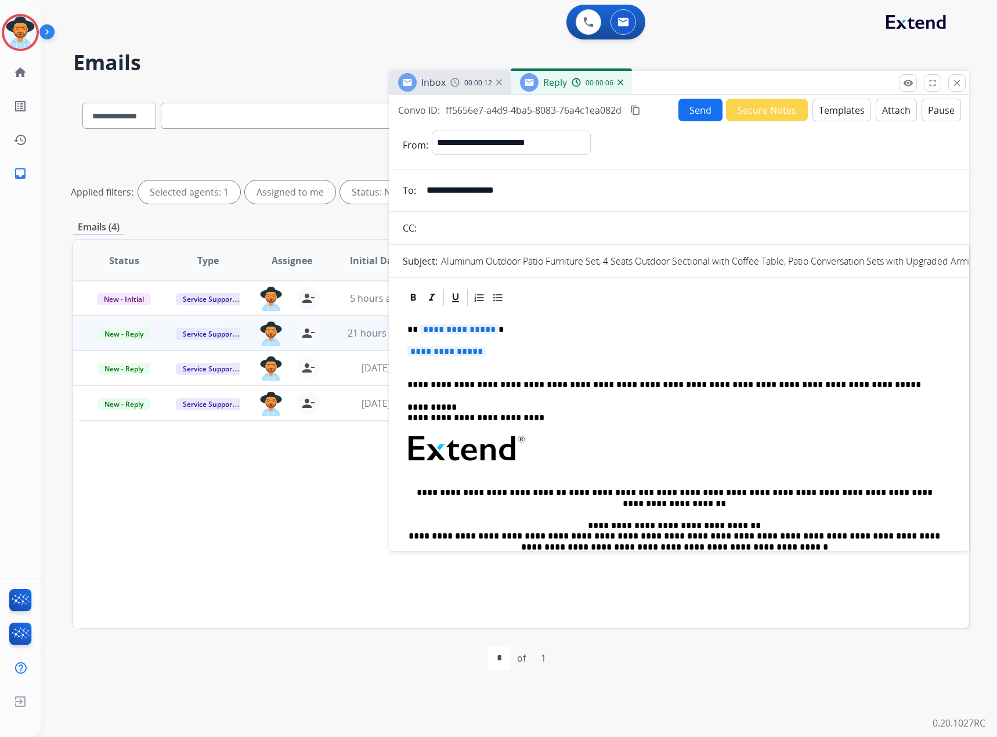
click at [446, 326] on span "**********" at bounding box center [459, 329] width 78 height 10
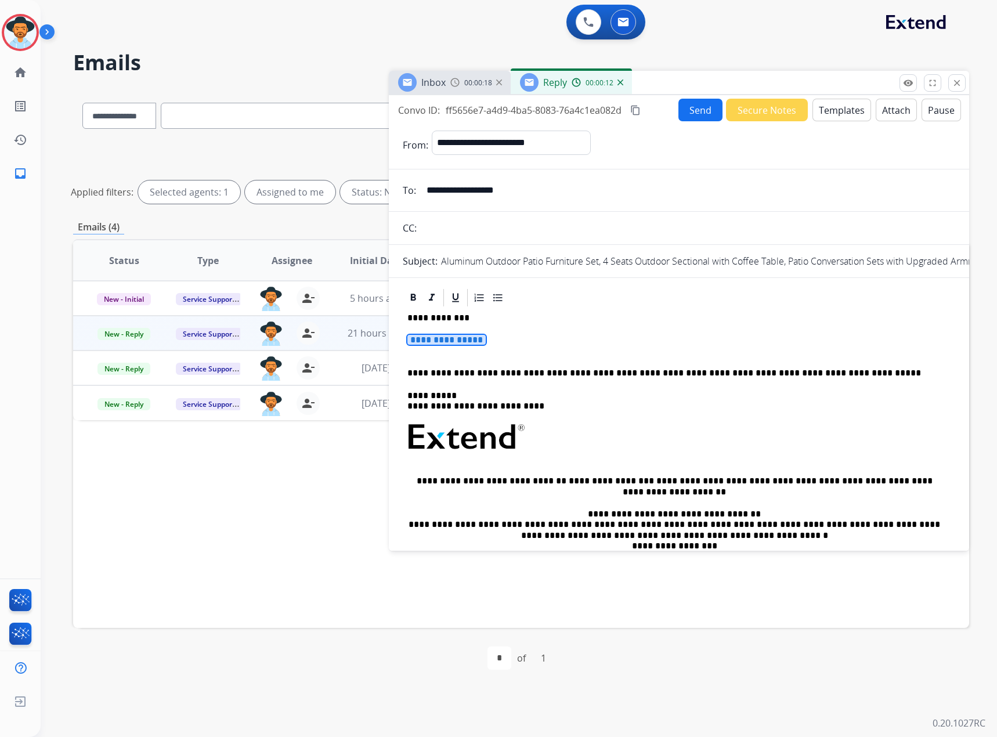
click at [455, 344] on span "**********" at bounding box center [446, 340] width 78 height 10
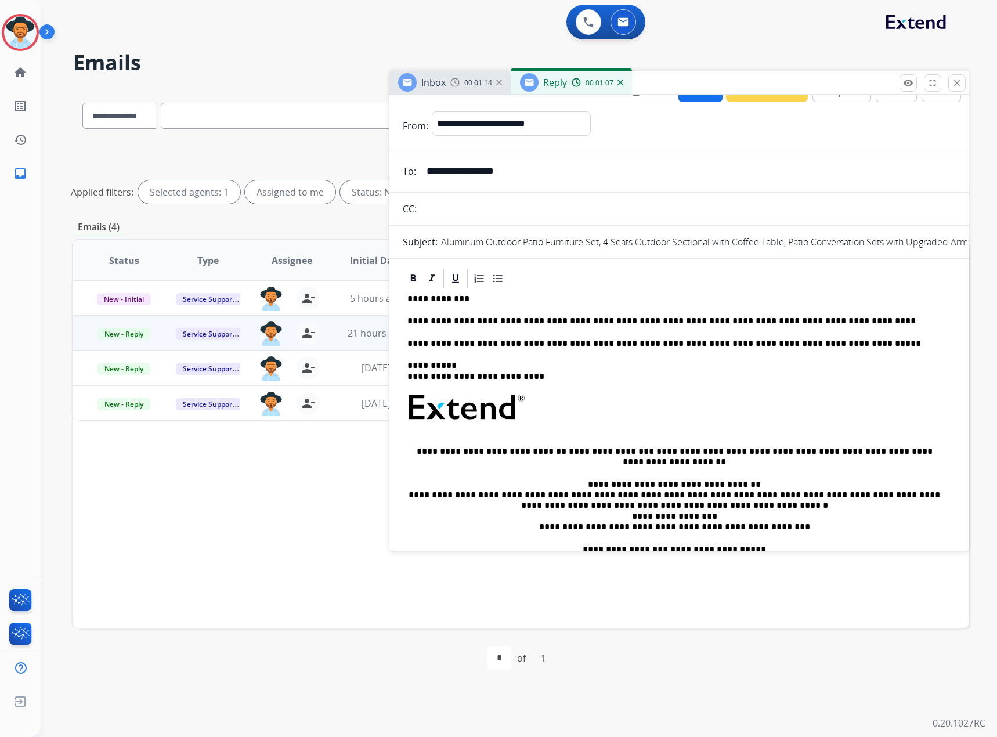
scroll to position [0, 0]
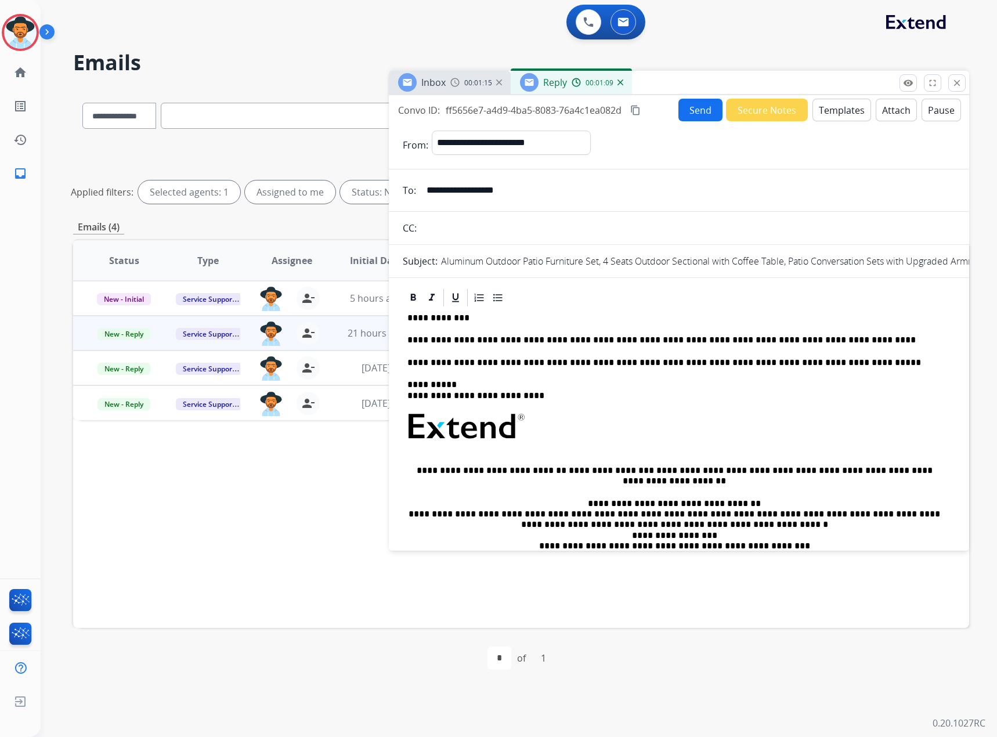
click at [872, 336] on p "**********" at bounding box center [674, 340] width 534 height 10
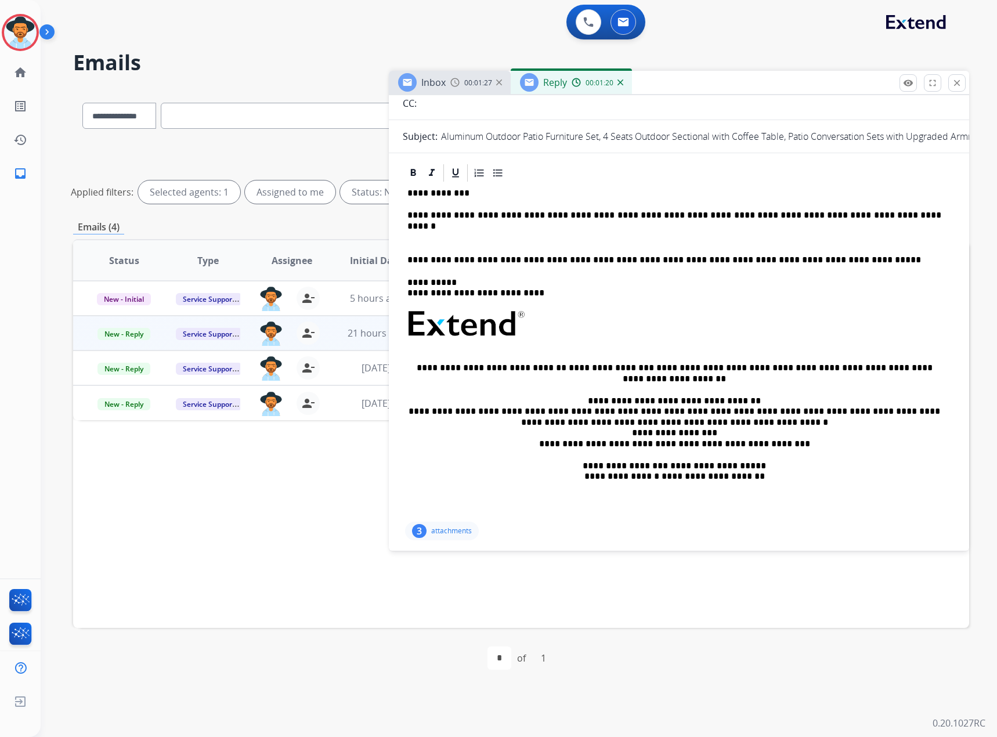
scroll to position [116, 0]
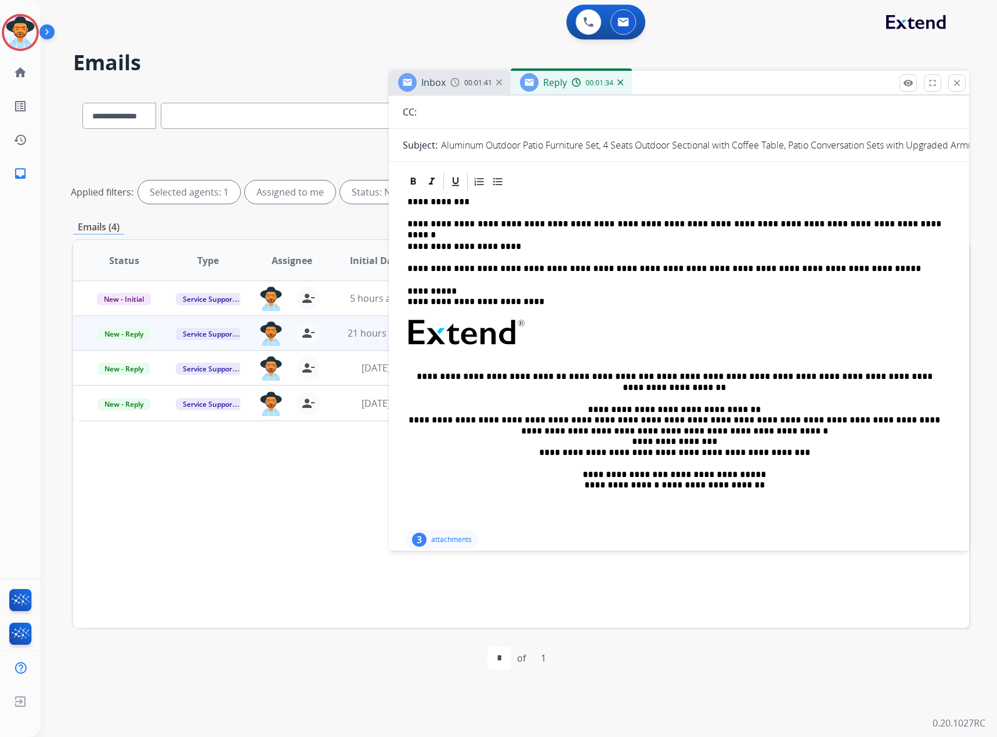
click at [566, 250] on p "**********" at bounding box center [674, 246] width 534 height 10
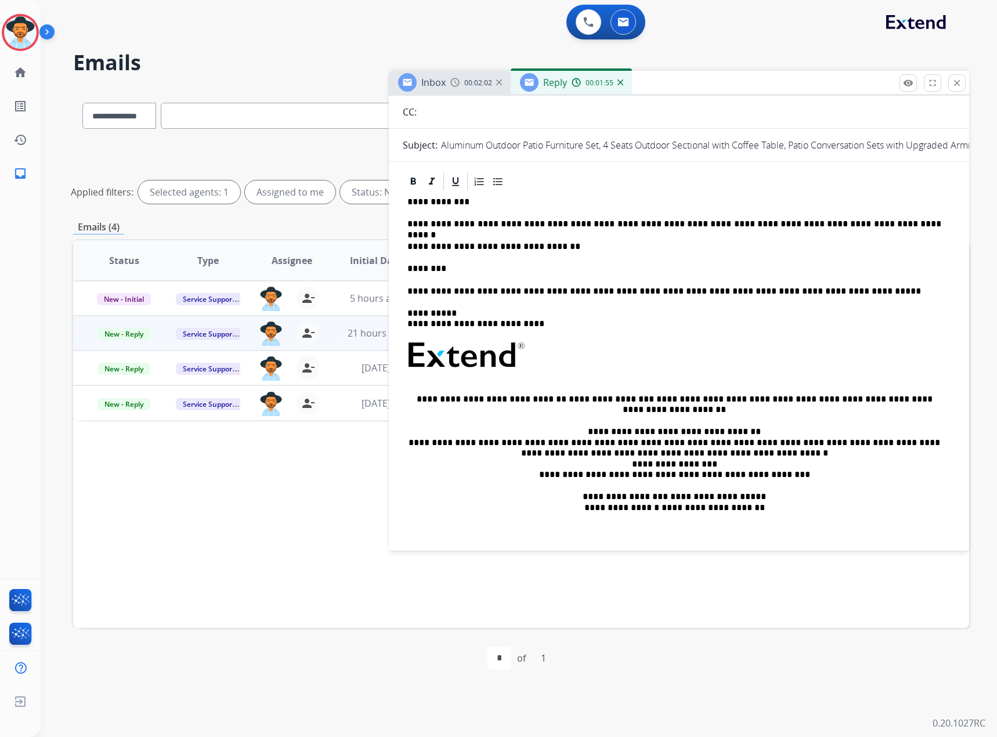
click at [511, 270] on p "********" at bounding box center [674, 269] width 534 height 10
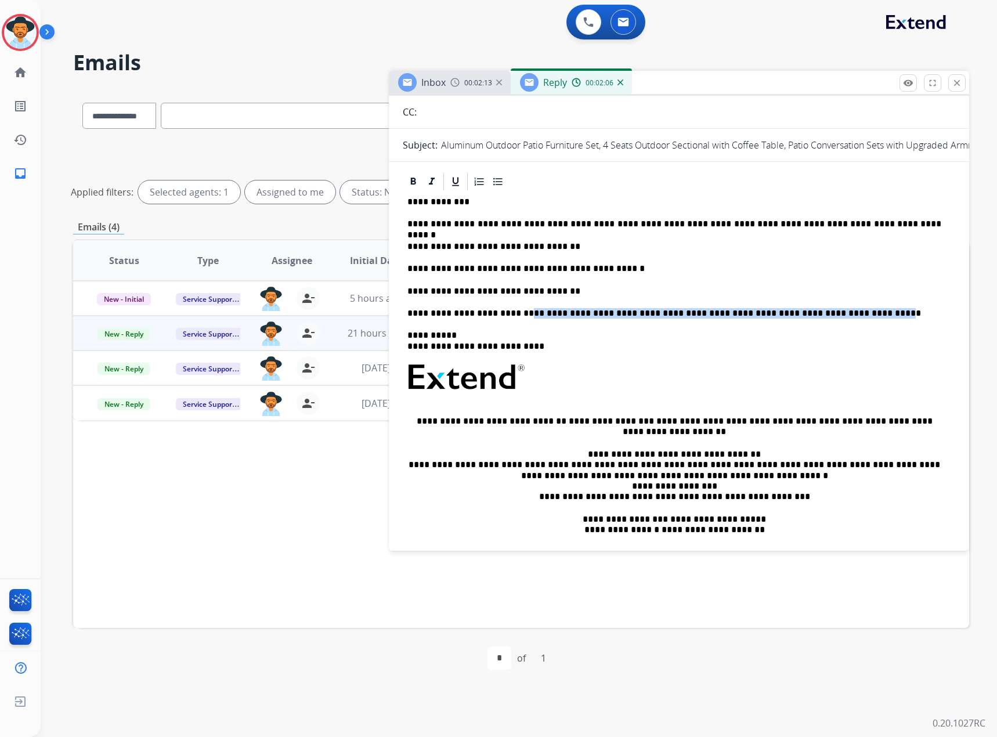
drag, startPoint x: 524, startPoint y: 311, endPoint x: 863, endPoint y: 310, distance: 339.6
click at [863, 310] on p "**********" at bounding box center [674, 313] width 534 height 10
drag, startPoint x: 520, startPoint y: 342, endPoint x: 459, endPoint y: 347, distance: 60.5
click at [459, 347] on p "**********" at bounding box center [674, 340] width 534 height 21
click at [529, 395] on p at bounding box center [678, 383] width 543 height 41
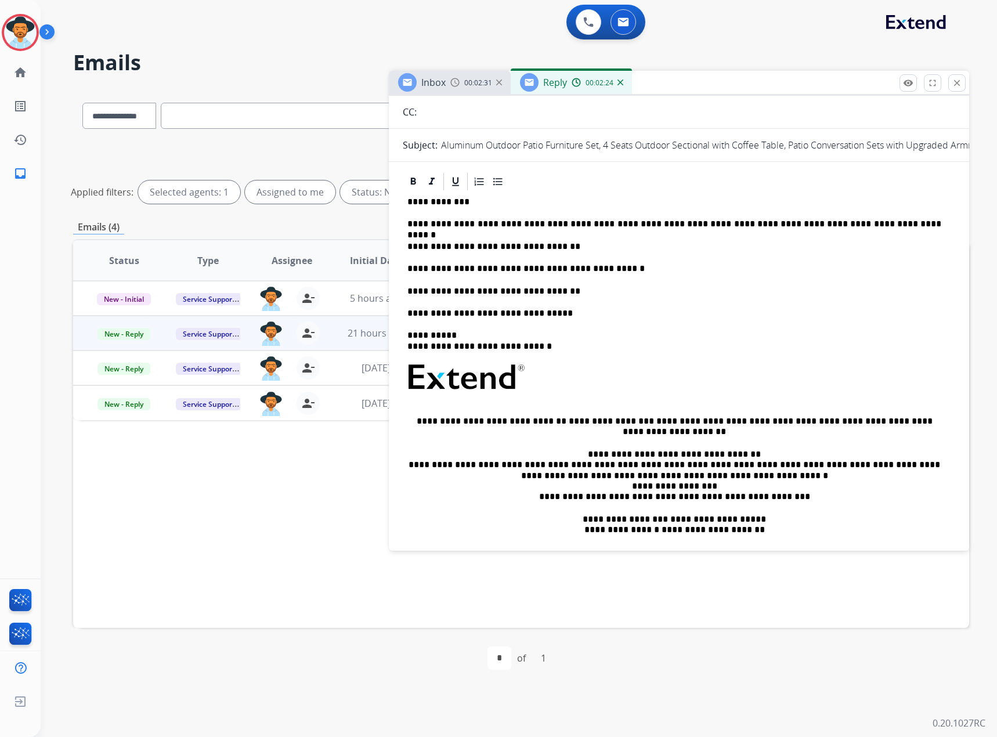
click at [413, 396] on p at bounding box center [678, 383] width 543 height 41
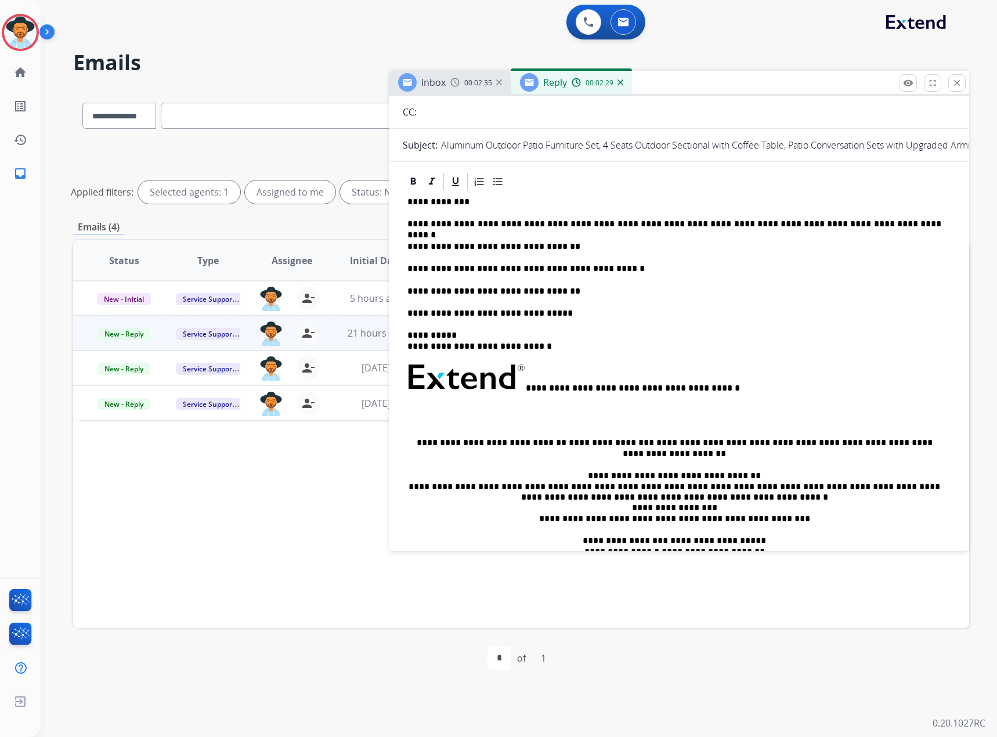
scroll to position [0, 0]
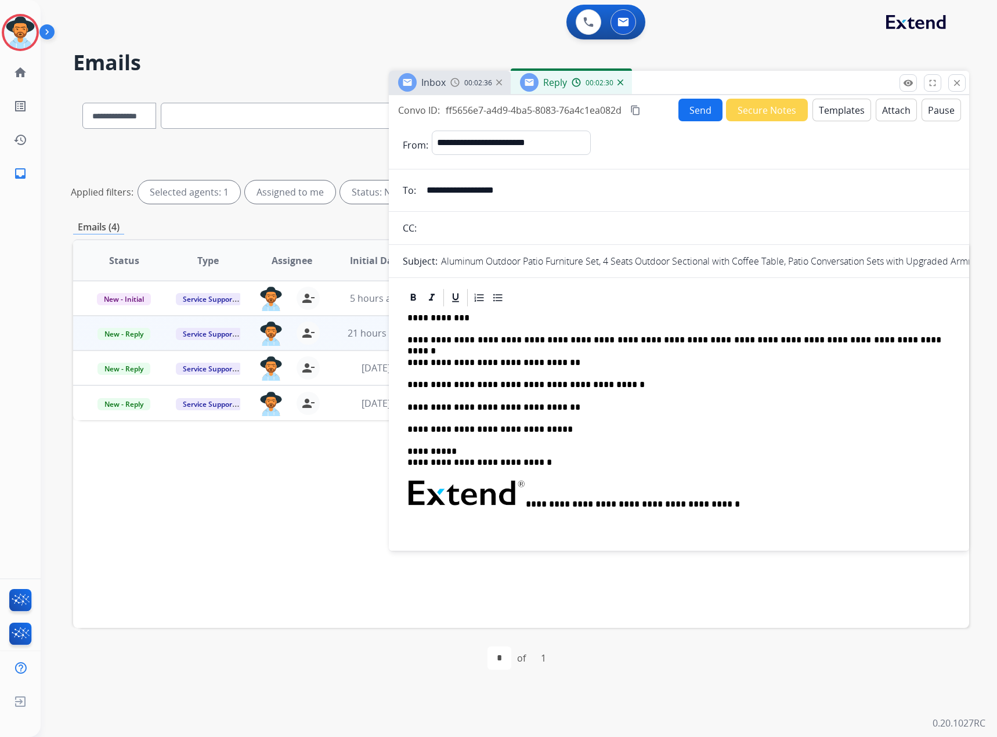
click at [698, 109] on button "Send" at bounding box center [701, 110] width 44 height 23
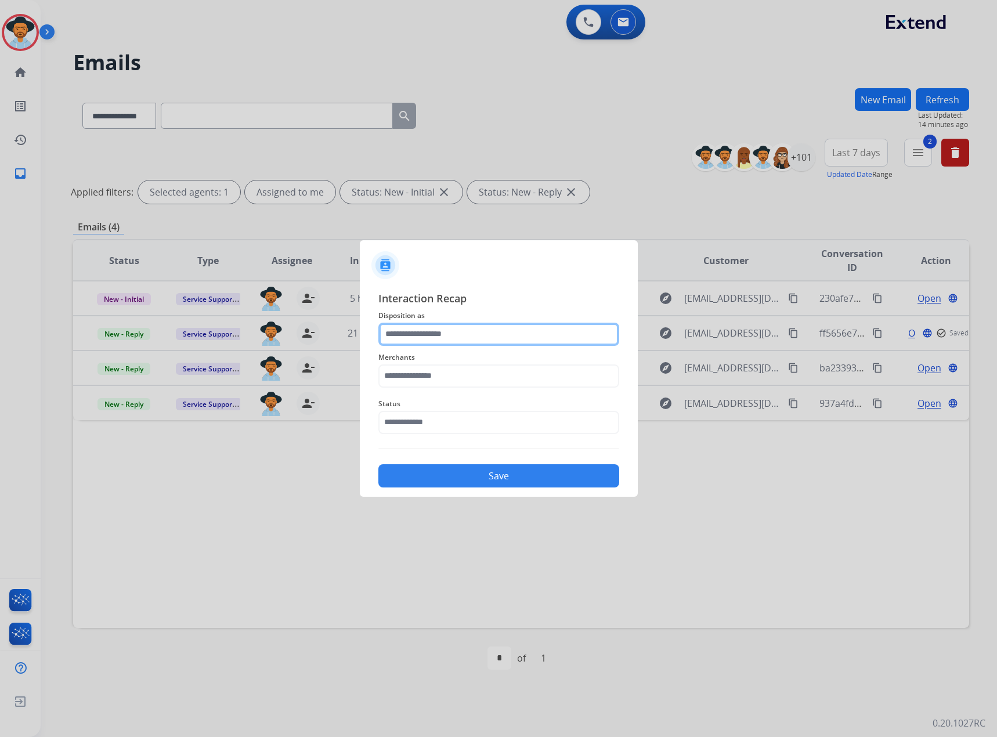
click at [399, 337] on input "text" at bounding box center [498, 334] width 241 height 23
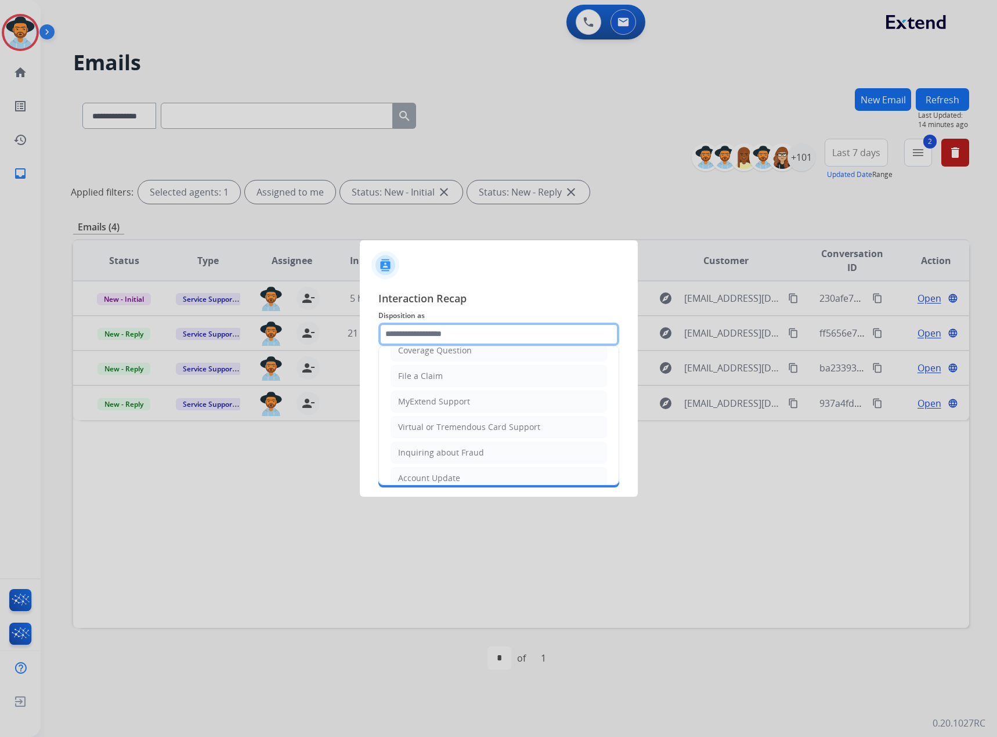
scroll to position [181, 0]
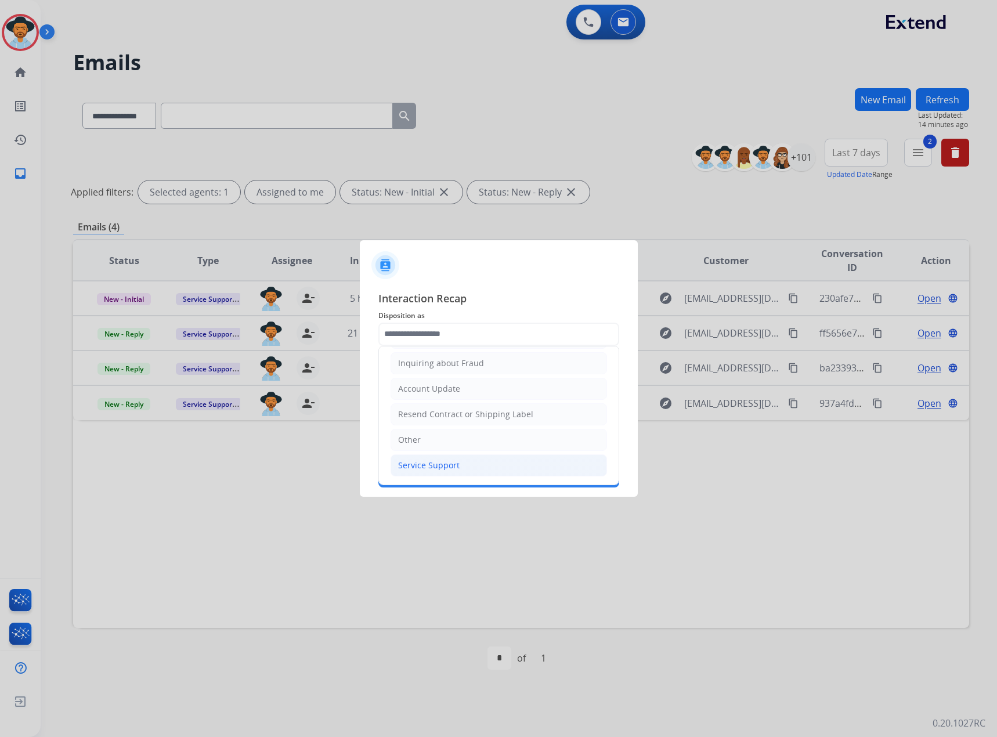
click at [416, 463] on div "Service Support" at bounding box center [429, 466] width 62 height 12
type input "**********"
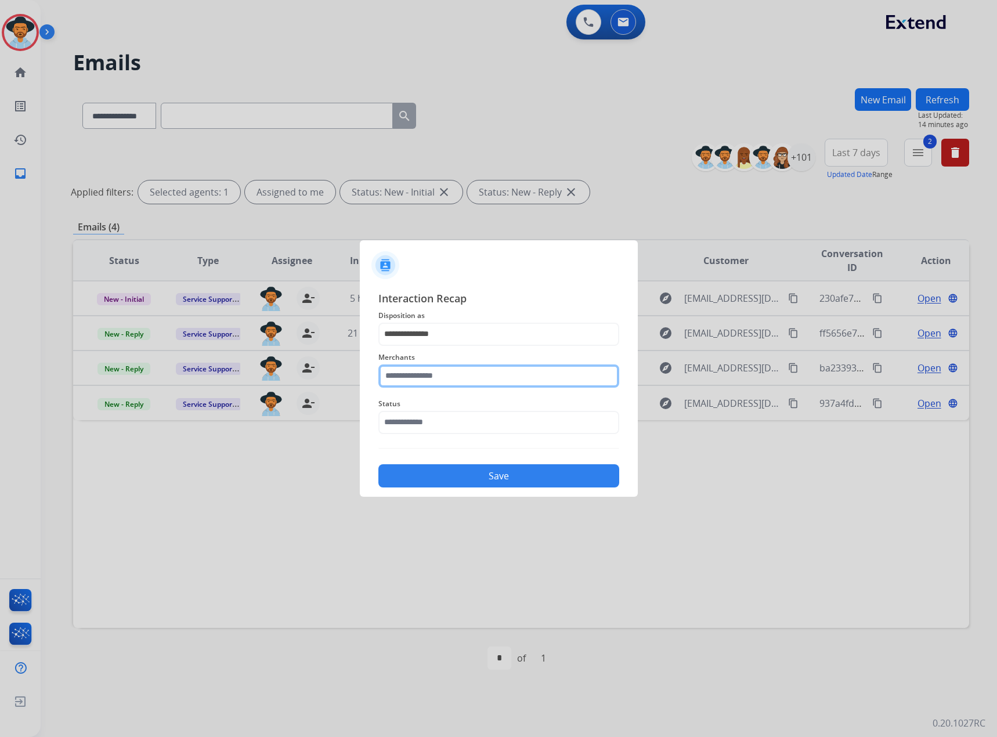
click at [441, 377] on input "text" at bounding box center [498, 376] width 241 height 23
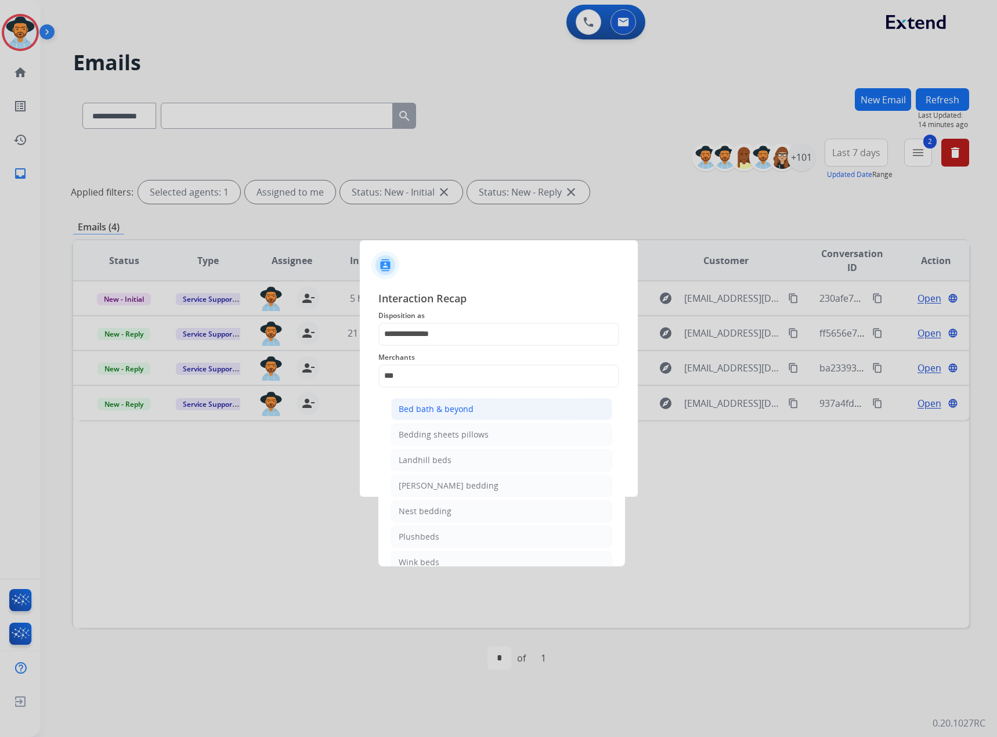
click at [454, 403] on div "Bed bath & beyond" at bounding box center [436, 409] width 75 height 12
type input "**********"
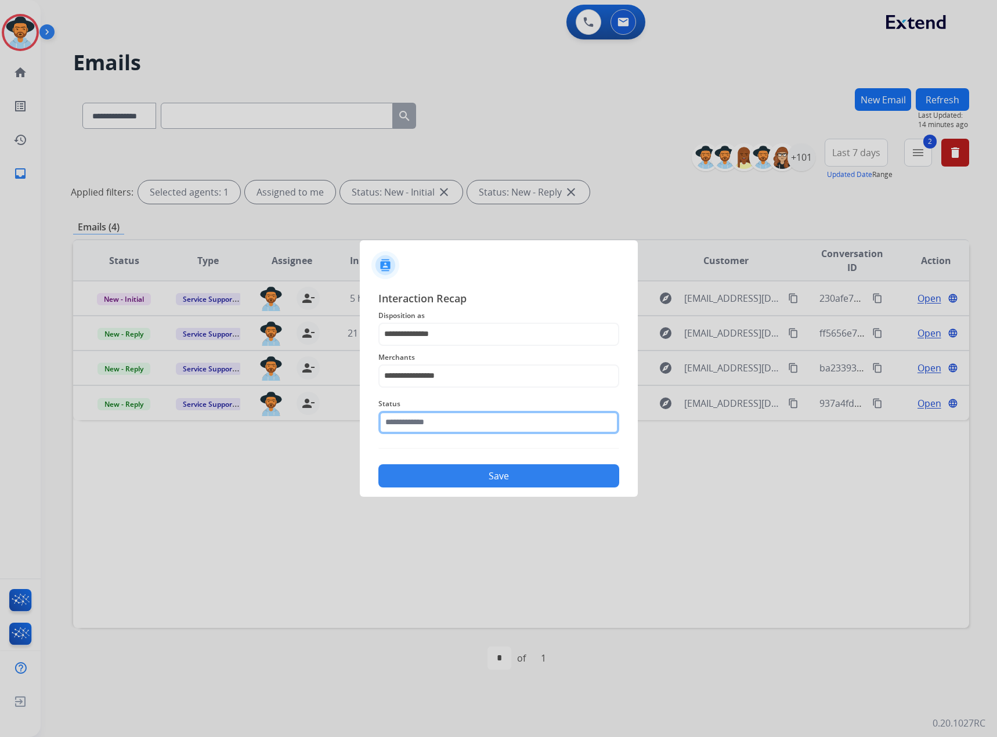
click at [455, 424] on input "text" at bounding box center [498, 422] width 241 height 23
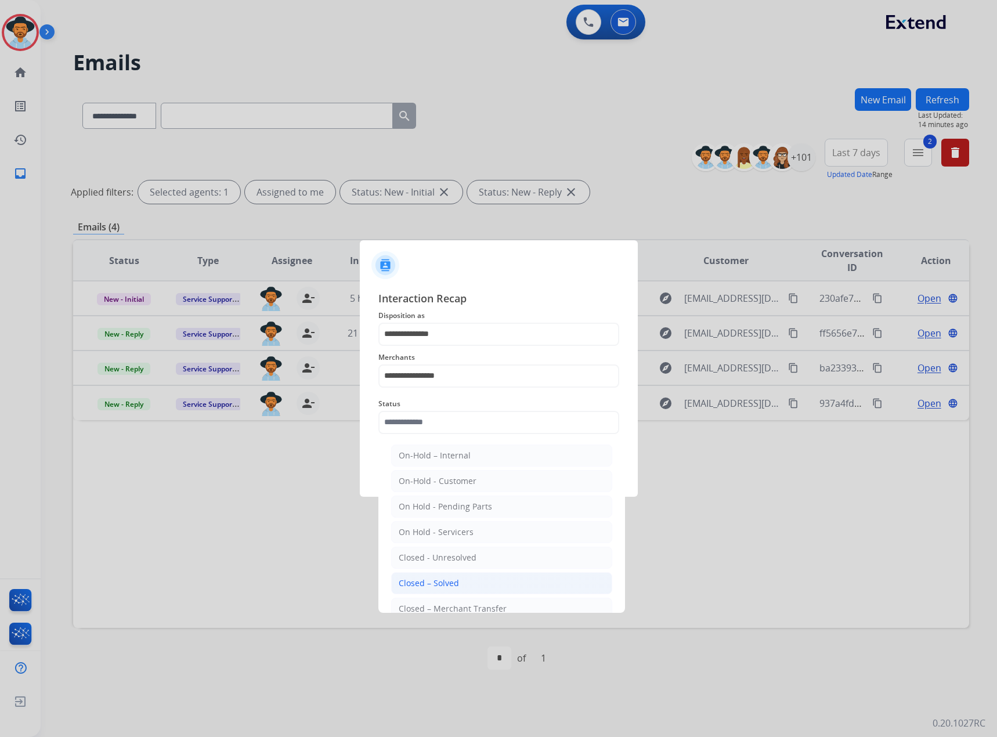
click at [437, 587] on div "Closed – Solved" at bounding box center [429, 584] width 60 height 12
type input "**********"
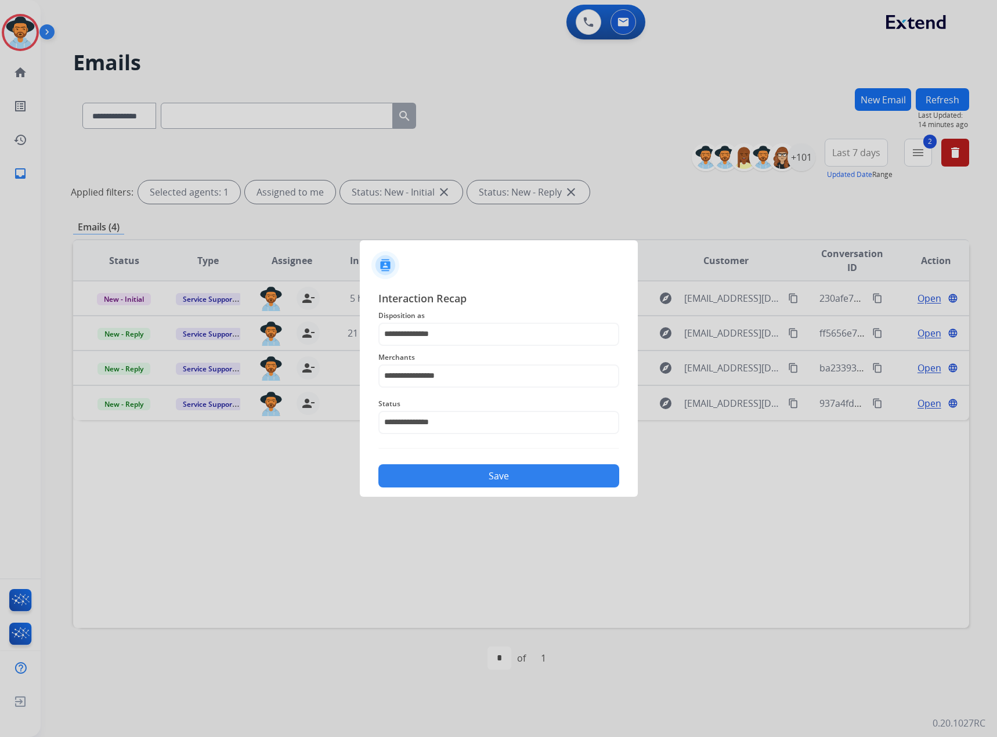
click at [470, 481] on button "Save" at bounding box center [498, 475] width 241 height 23
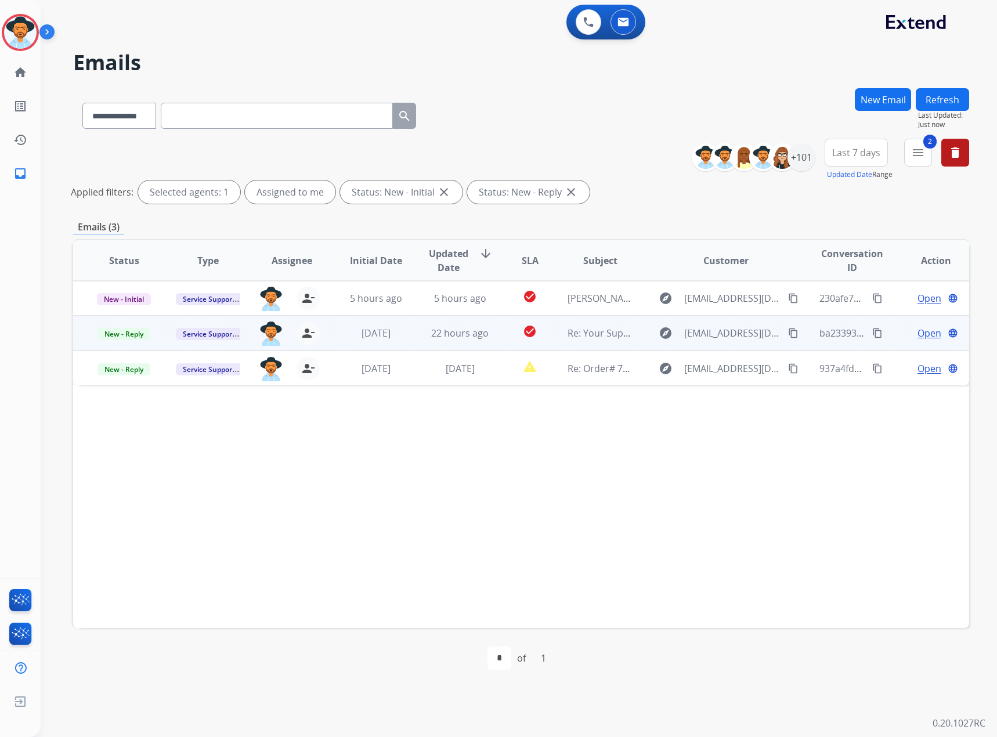
click at [905, 333] on div "Open language" at bounding box center [936, 333] width 65 height 14
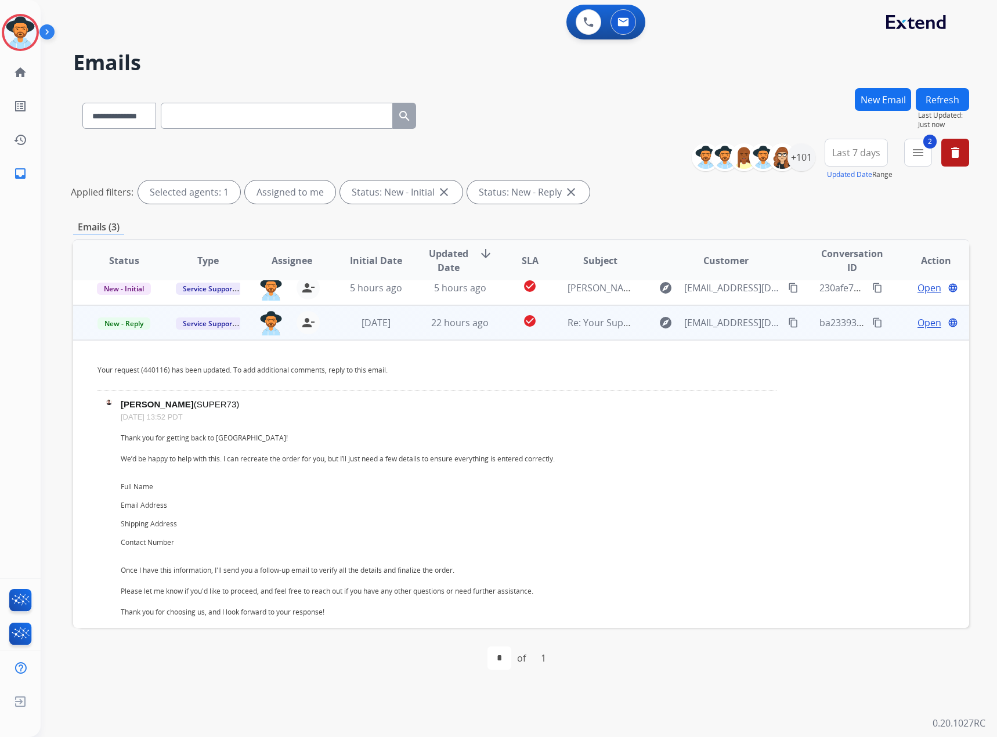
scroll to position [0, 0]
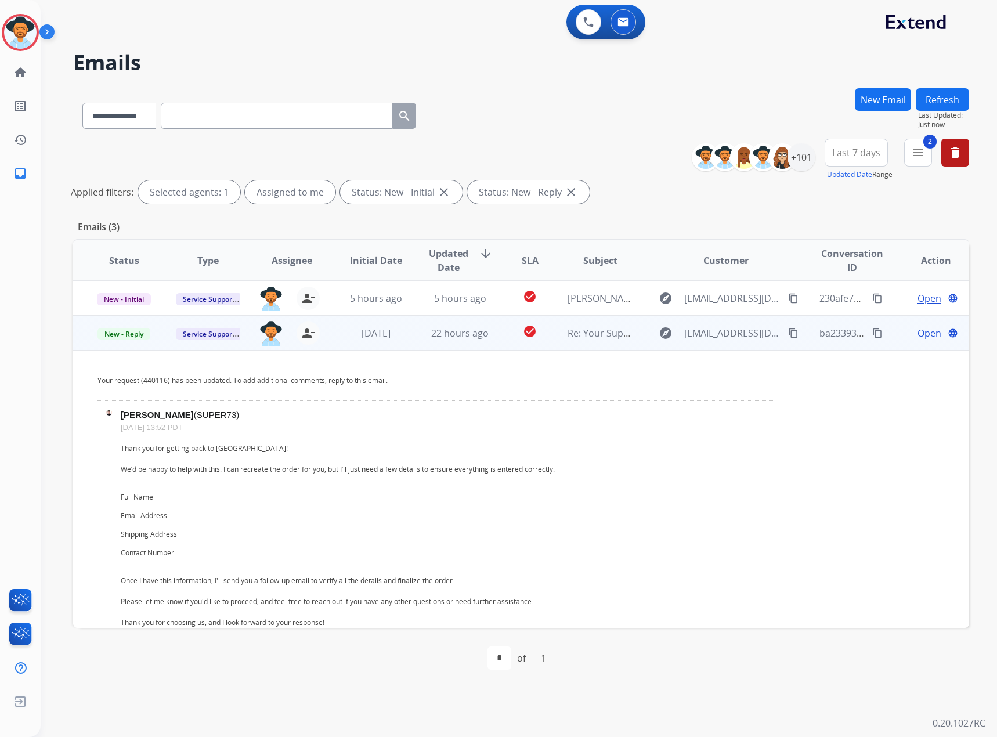
click at [929, 334] on span "Open" at bounding box center [930, 333] width 24 height 14
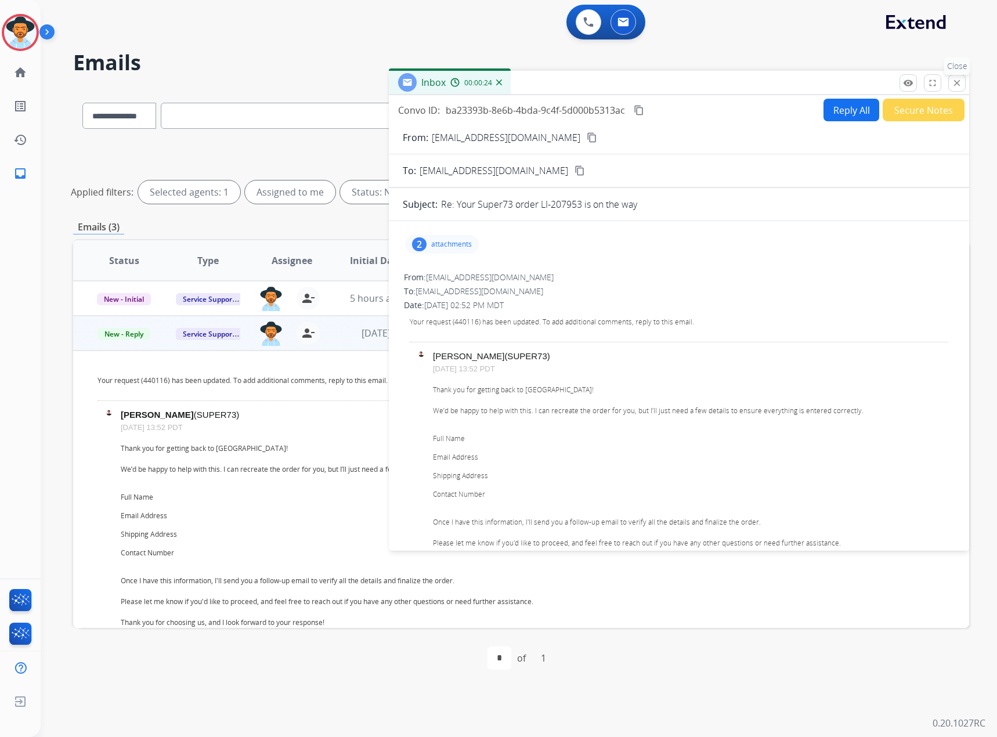
click at [957, 80] on mat-icon "close" at bounding box center [957, 83] width 10 height 10
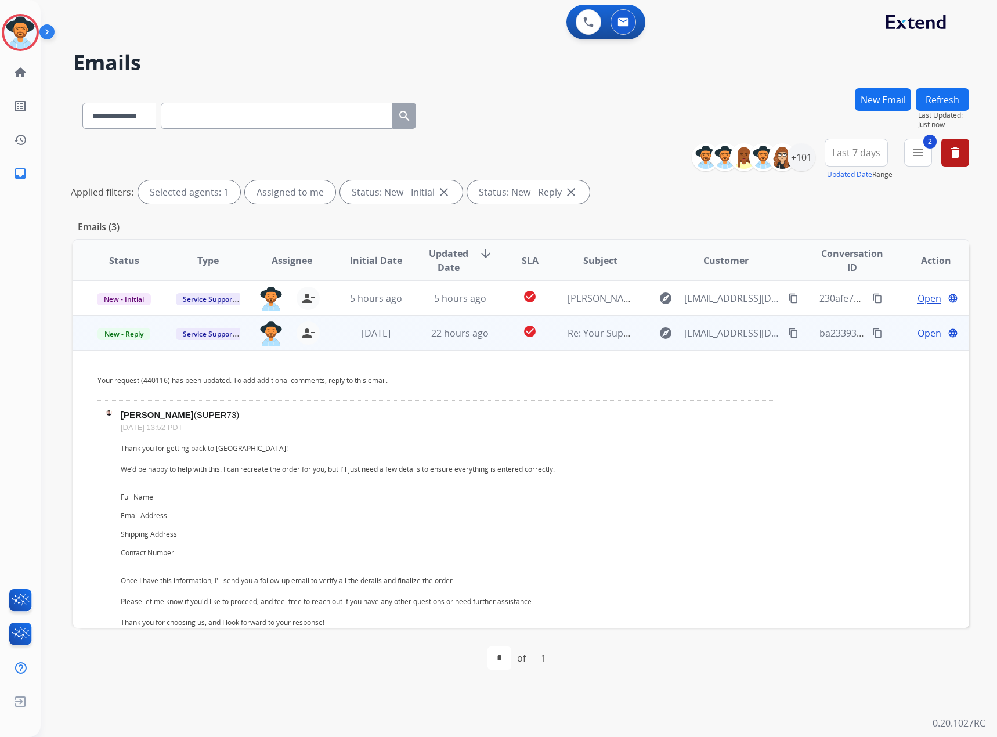
click at [918, 334] on span "Open" at bounding box center [930, 333] width 24 height 14
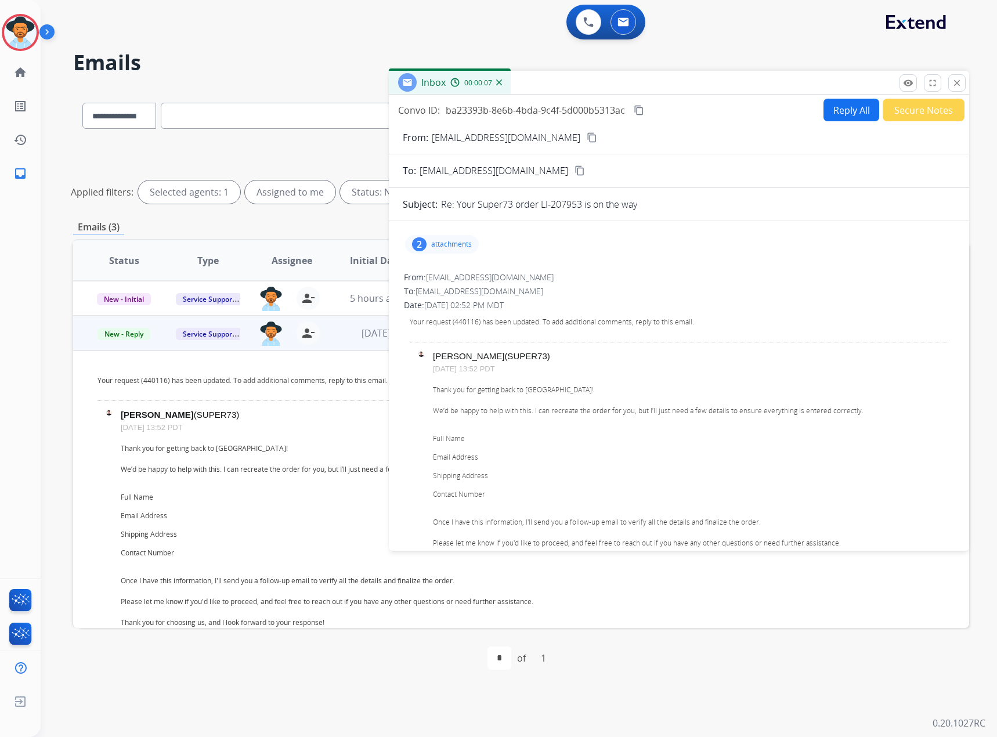
click at [461, 247] on p "attachments" at bounding box center [451, 244] width 41 height 9
click at [714, 316] on div "Your request (440116) has been updated. To add additional comments, reply to th…" at bounding box center [679, 528] width 550 height 435
drag, startPoint x: 583, startPoint y: 206, endPoint x: 543, endPoint y: 207, distance: 39.5
click at [543, 207] on p "Re: Your Super73 order LI-207953 is on the way" at bounding box center [539, 204] width 196 height 14
copy p "LI-207953"
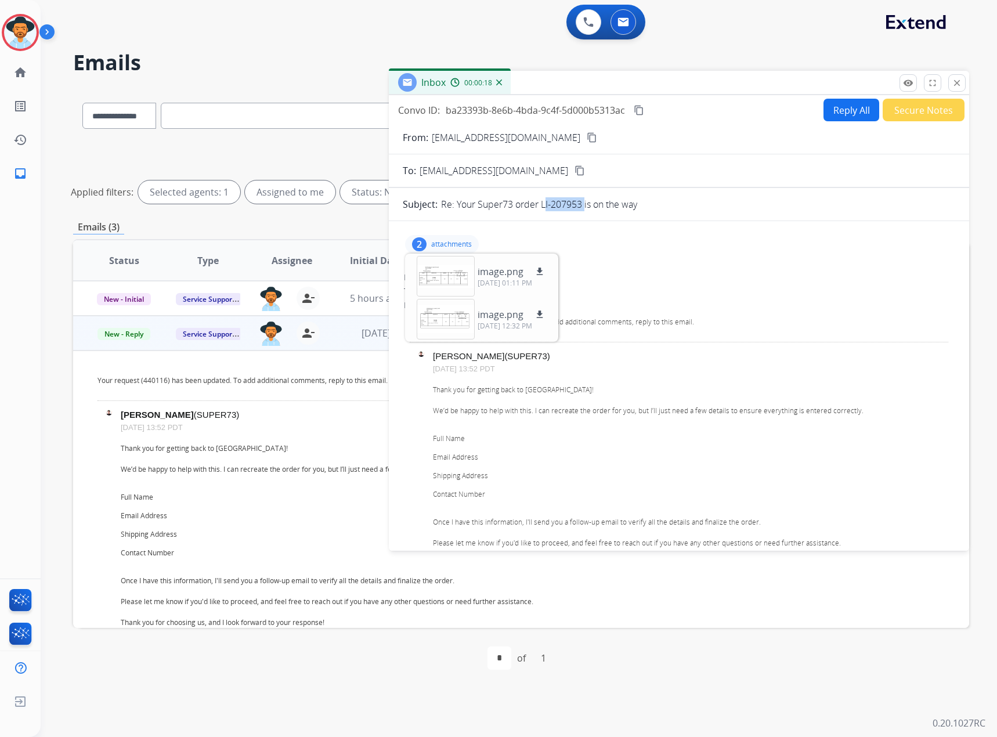
click at [968, 82] on div "Inbox 00:00:18" at bounding box center [679, 83] width 580 height 24
click at [957, 85] on mat-icon "close" at bounding box center [957, 83] width 10 height 10
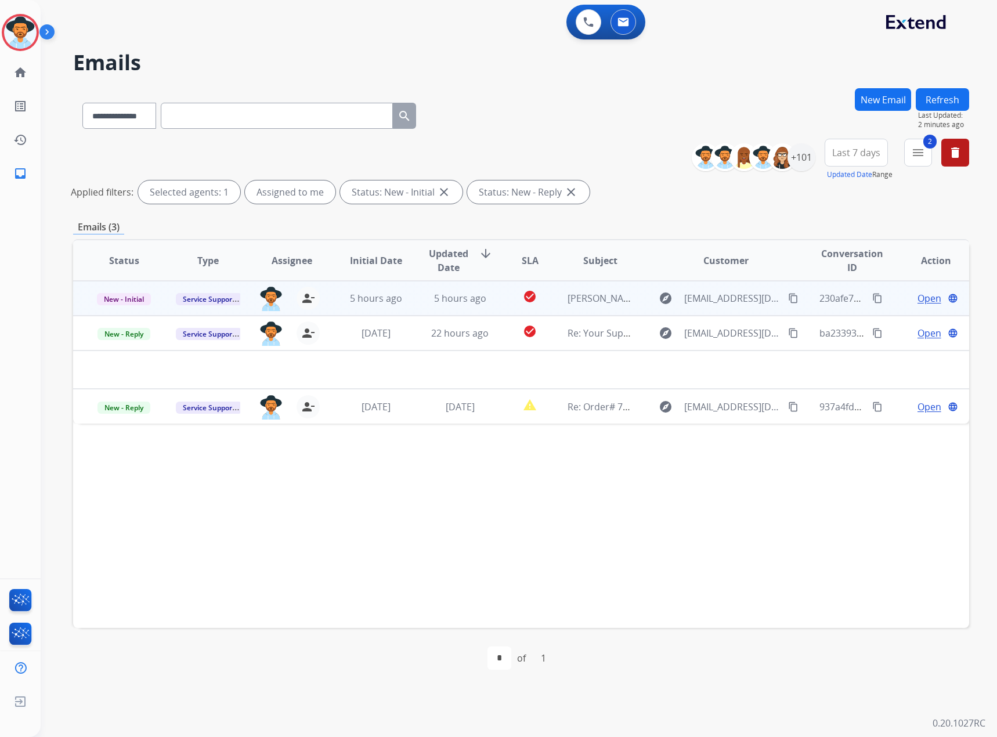
click at [924, 296] on span "Open" at bounding box center [930, 298] width 24 height 14
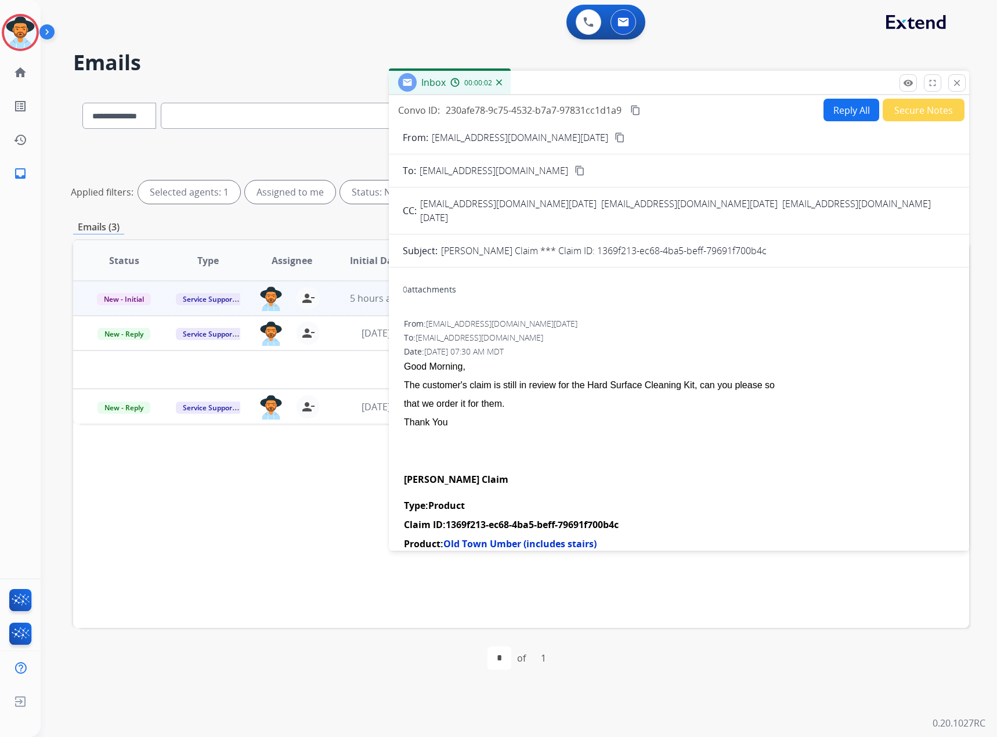
drag, startPoint x: 763, startPoint y: 243, endPoint x: 590, endPoint y: 241, distance: 172.4
click at [590, 244] on div "Laura Jackson's Claim *** Claim ID: 1369f213-ec68-4ba5-beff-79691f700b4c" at bounding box center [698, 251] width 514 height 14
copy p "1369f213-ec68-4ba5-beff-79691f700b4c"
click at [839, 100] on button "Reply All" at bounding box center [852, 110] width 56 height 23
select select "**********"
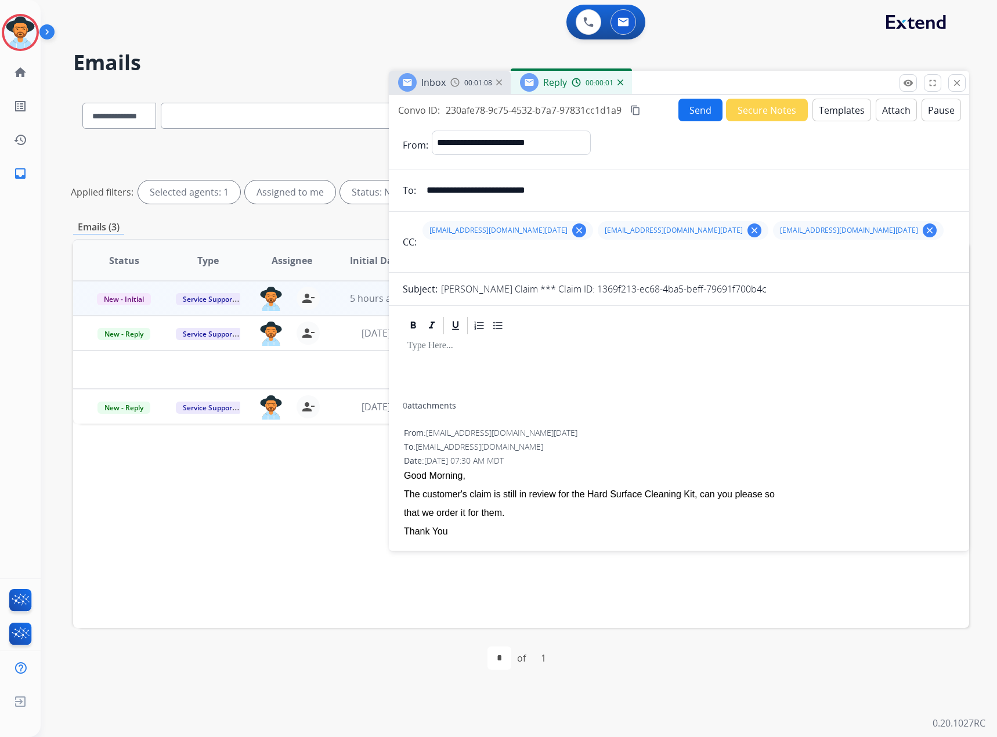
click at [843, 111] on button "Templates" at bounding box center [842, 110] width 59 height 23
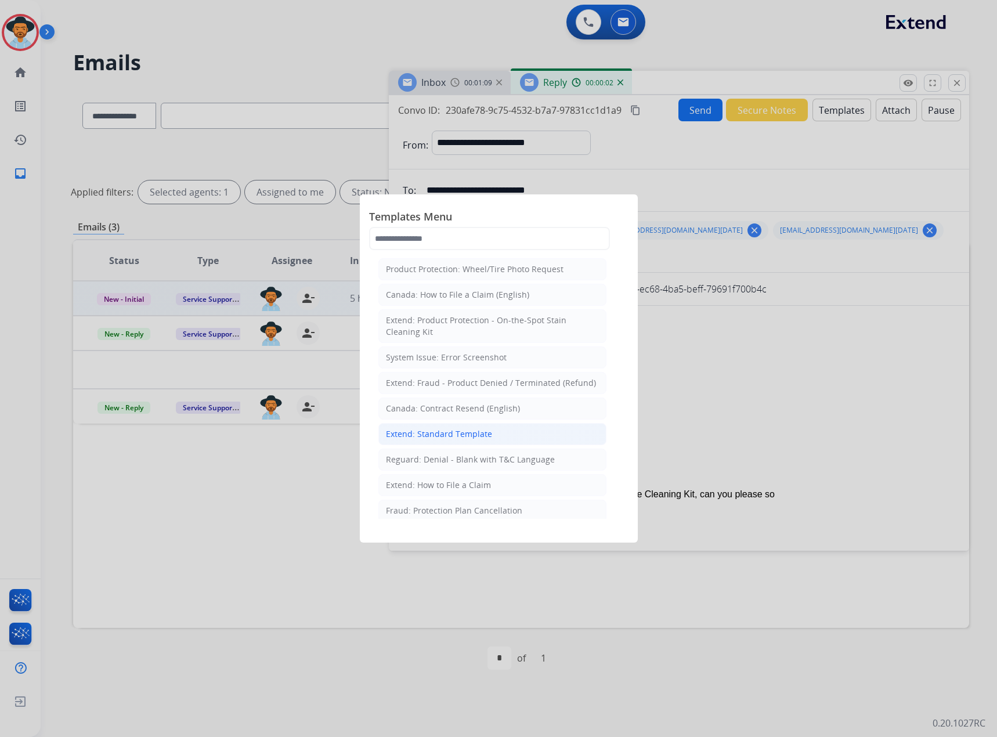
click at [403, 436] on div "Extend: Standard Template" at bounding box center [439, 434] width 106 height 12
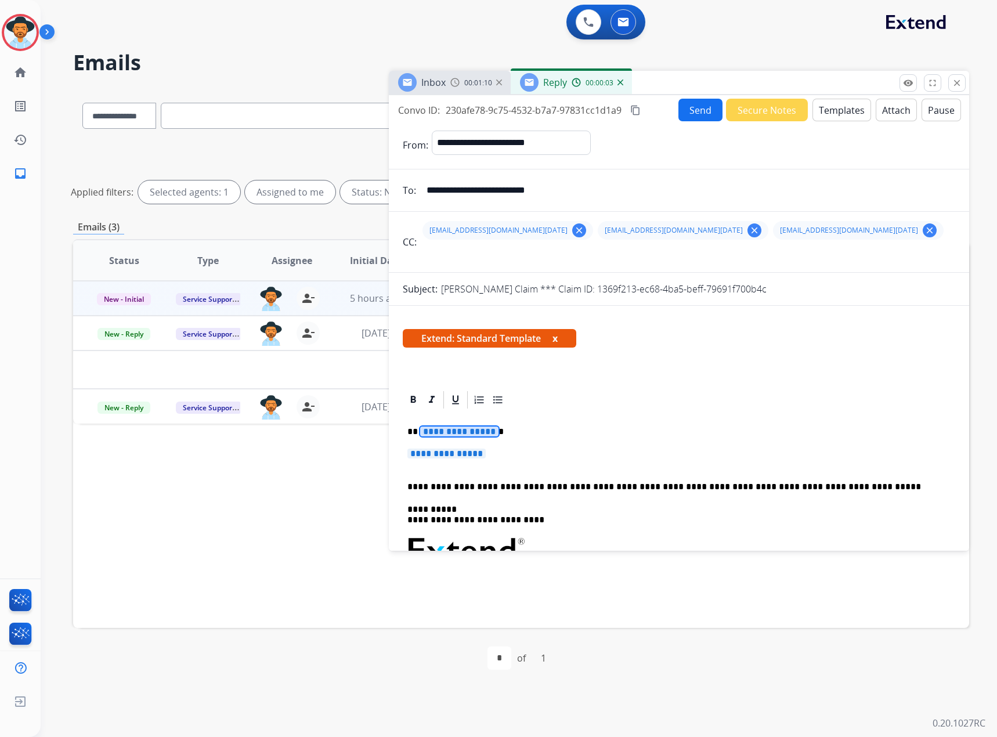
click at [444, 427] on span "**********" at bounding box center [459, 432] width 78 height 10
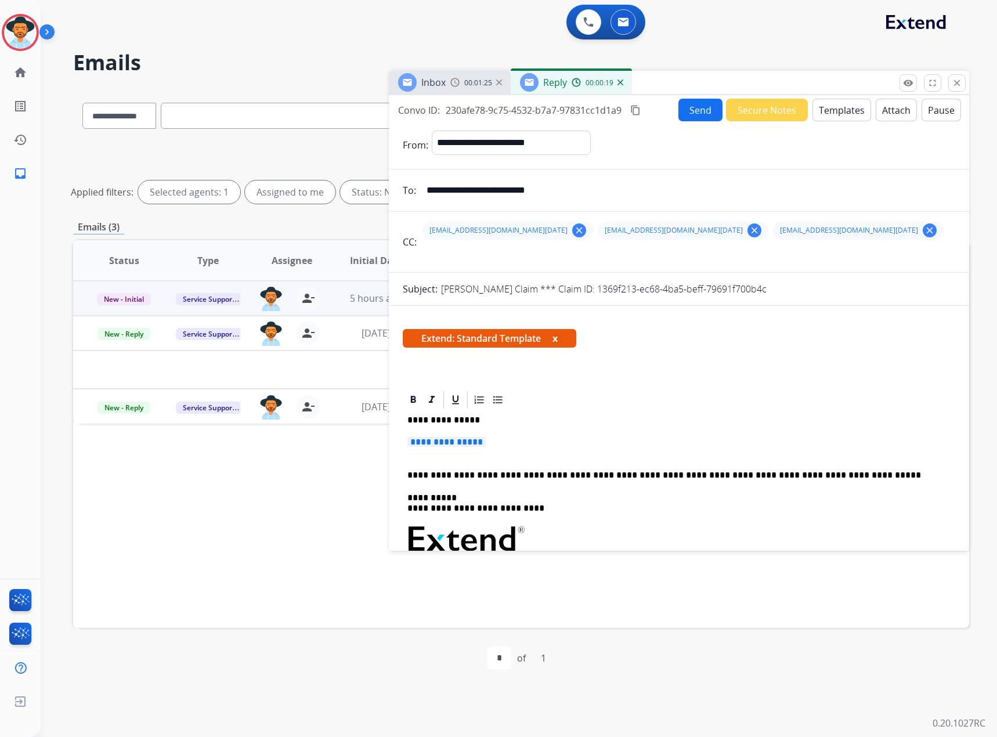
click at [438, 444] on span "**********" at bounding box center [446, 442] width 78 height 10
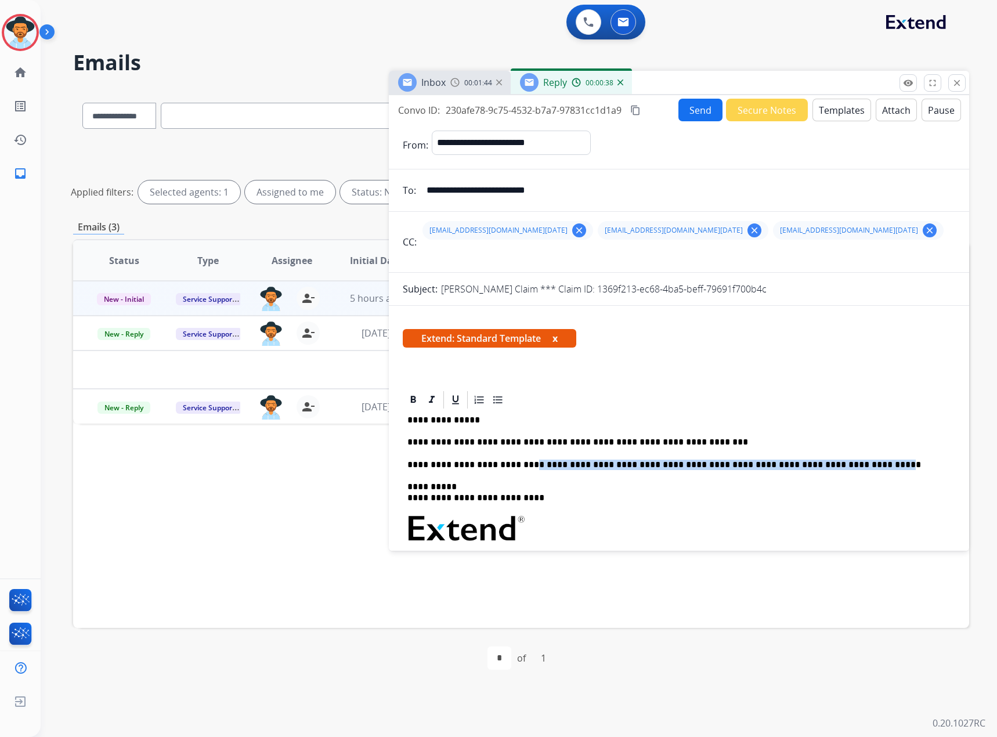
drag, startPoint x: 526, startPoint y: 464, endPoint x: 864, endPoint y: 463, distance: 337.2
click at [864, 462] on p "**********" at bounding box center [674, 465] width 534 height 10
drag, startPoint x: 460, startPoint y: 493, endPoint x: 519, endPoint y: 494, distance: 59.2
click at [519, 494] on p "**********" at bounding box center [674, 492] width 534 height 21
click at [555, 341] on button "x" at bounding box center [555, 338] width 5 height 14
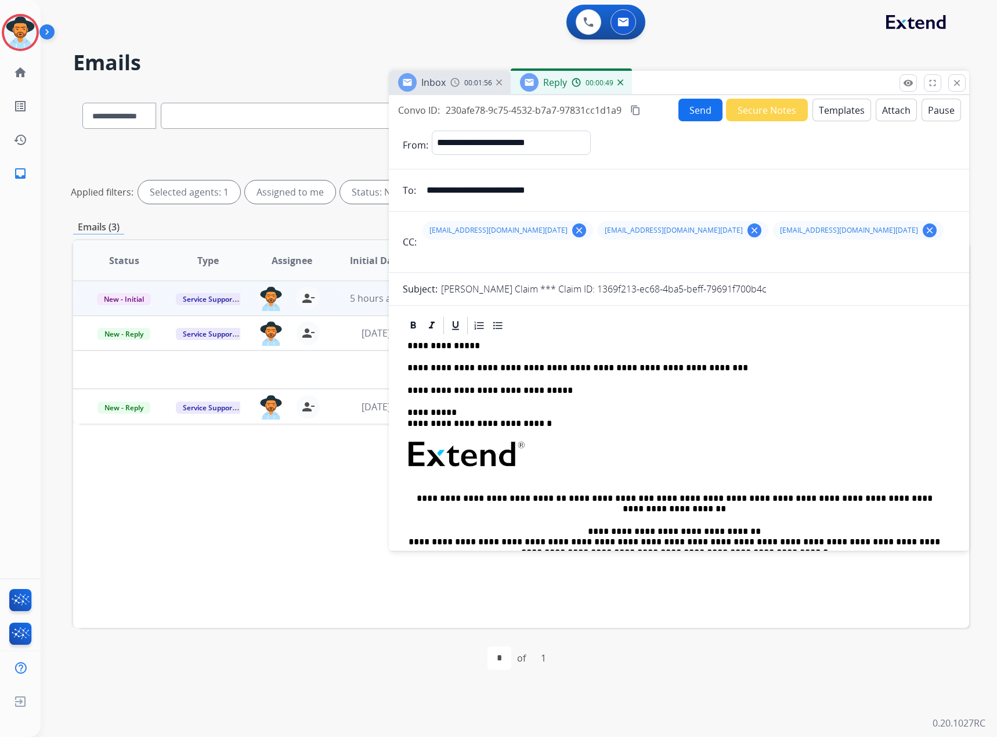
click at [705, 106] on button "Send" at bounding box center [701, 110] width 44 height 23
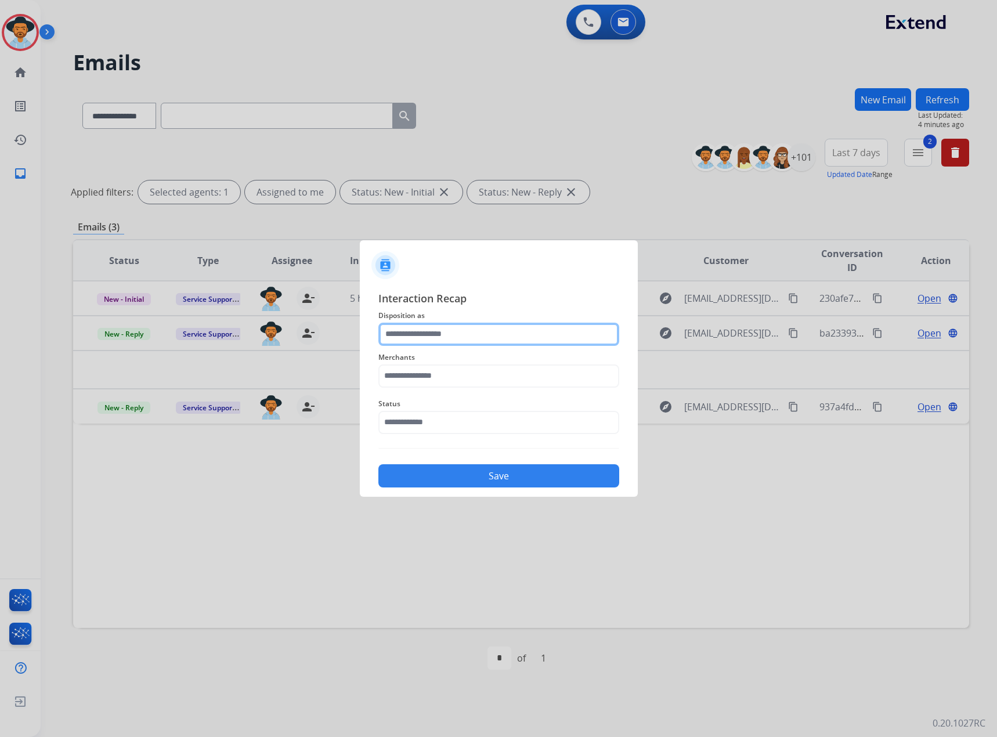
click at [409, 335] on input "text" at bounding box center [498, 334] width 241 height 23
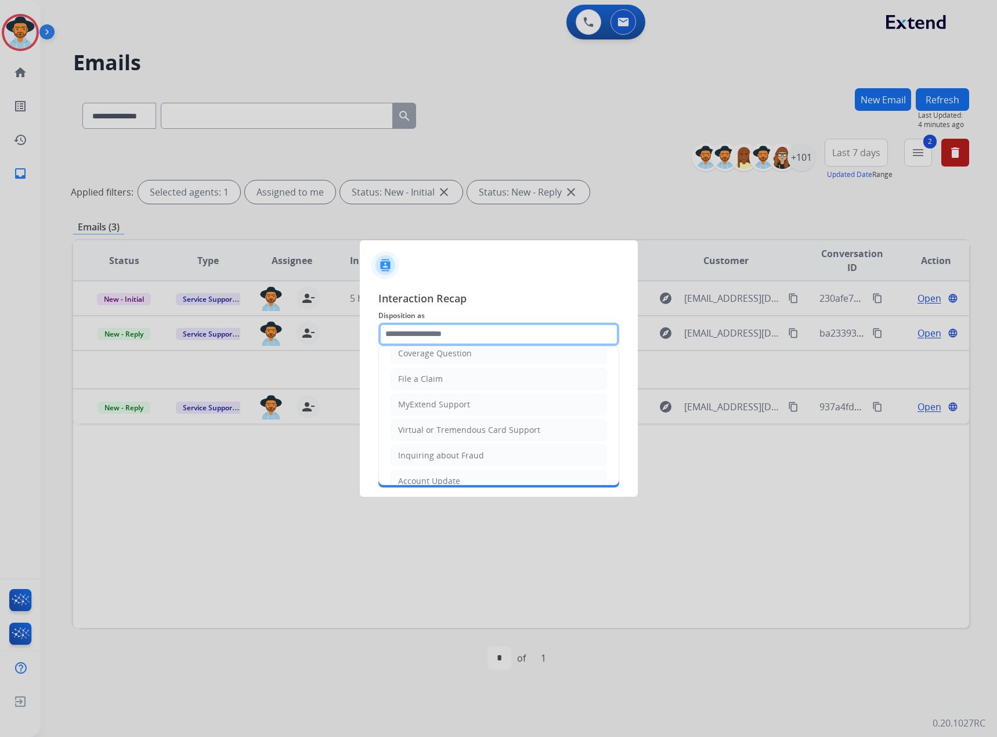
scroll to position [181, 0]
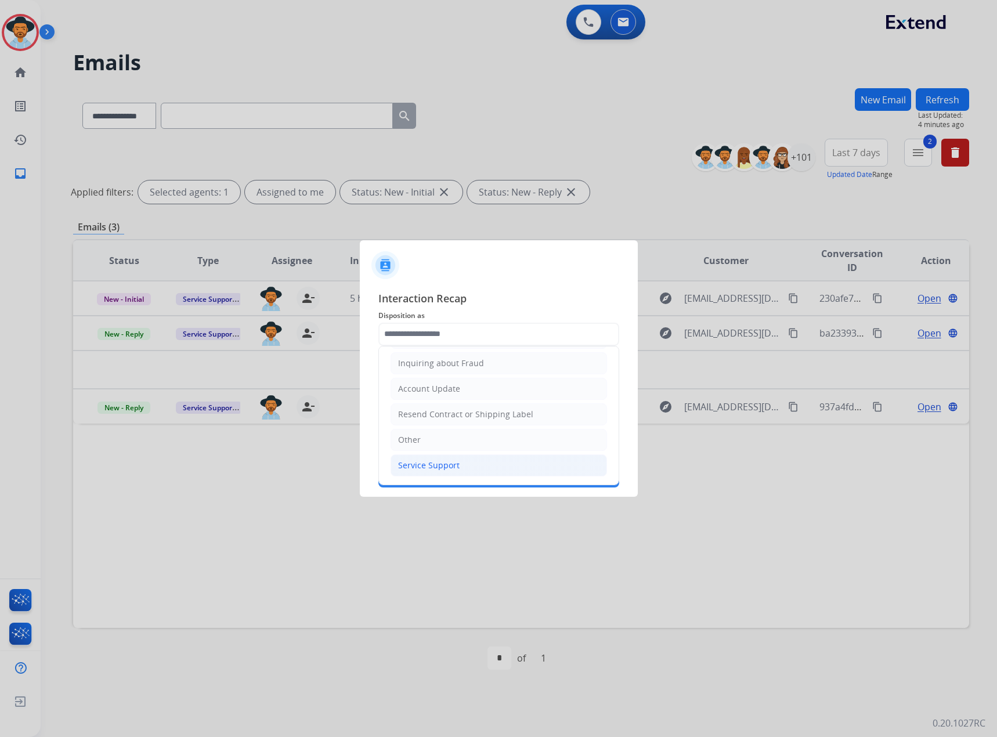
click at [446, 468] on div "Service Support" at bounding box center [429, 466] width 62 height 12
type input "**********"
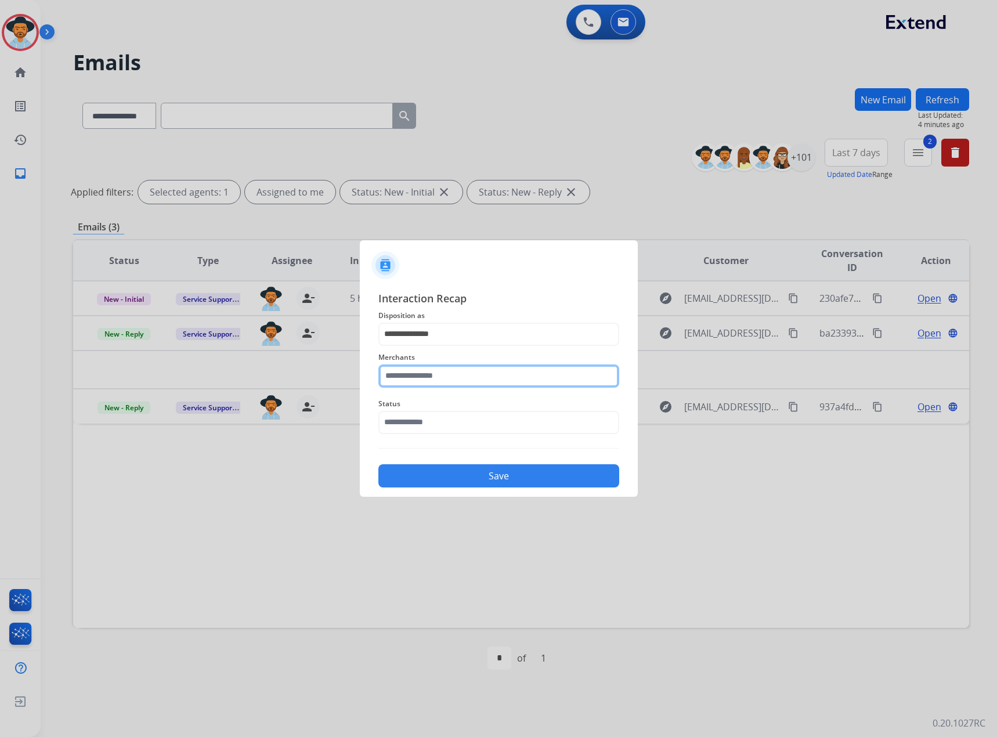
click at [441, 372] on input "text" at bounding box center [498, 376] width 241 height 23
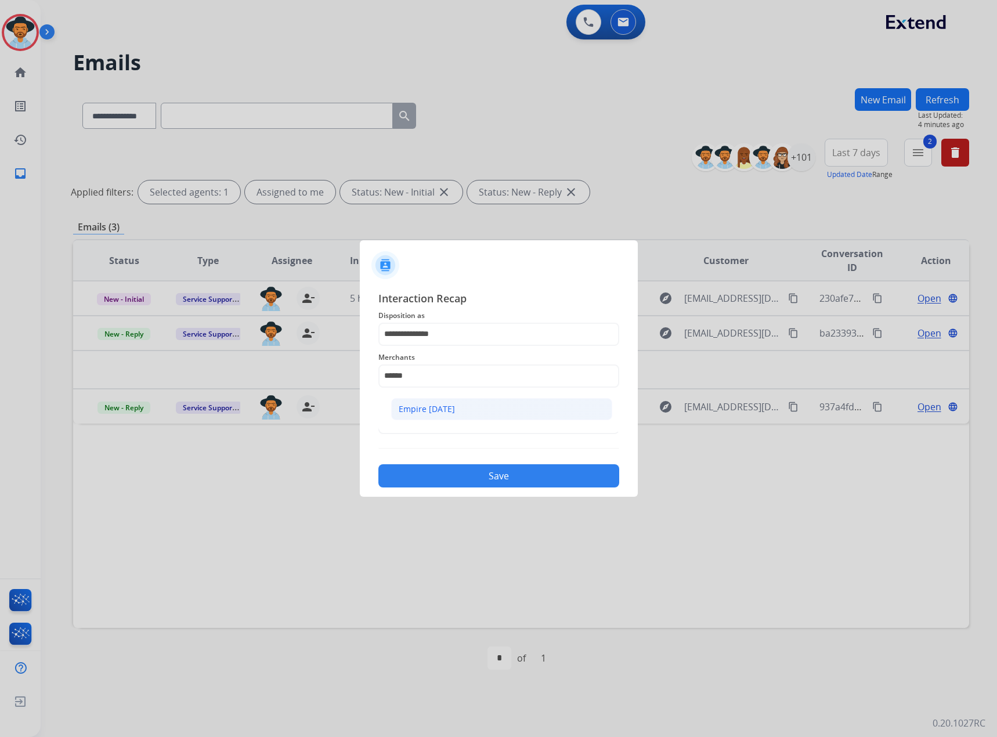
click at [450, 409] on li "Empire today" at bounding box center [501, 409] width 221 height 22
type input "**********"
click at [443, 417] on input "text" at bounding box center [498, 422] width 241 height 23
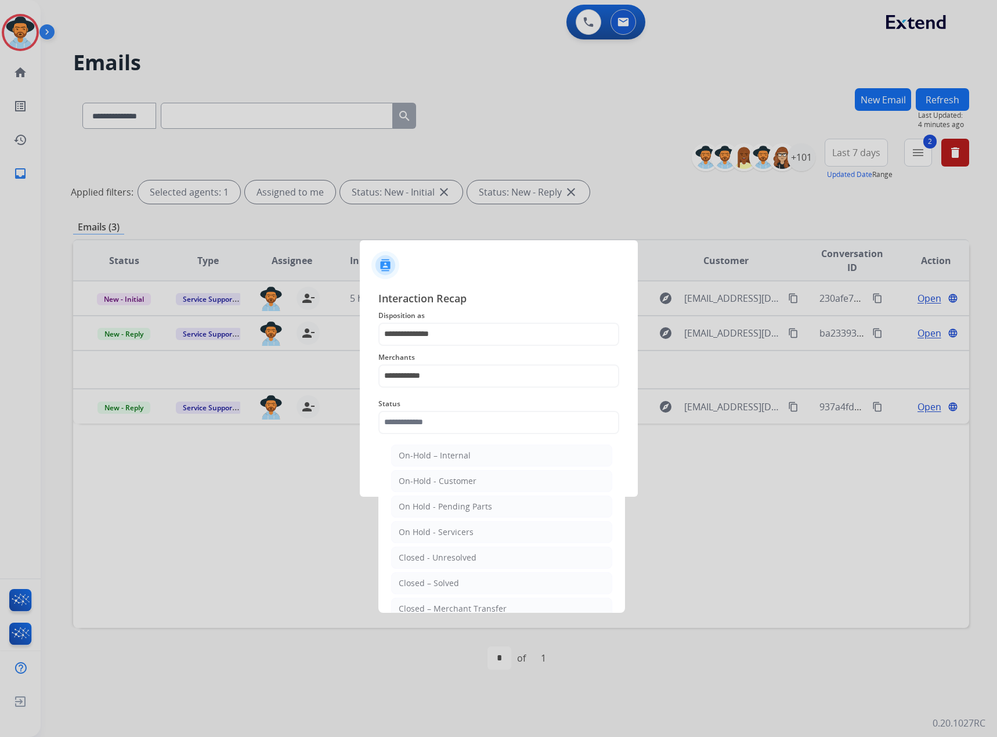
click at [456, 579] on div "Closed – Solved" at bounding box center [429, 584] width 60 height 12
type input "**********"
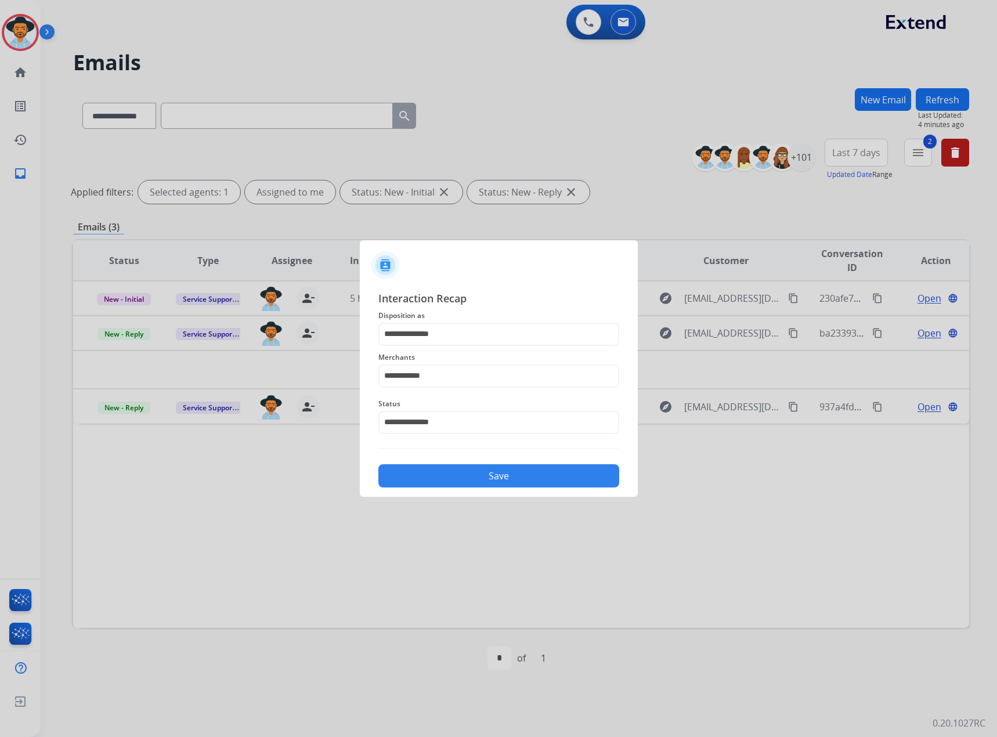
click at [479, 480] on button "Save" at bounding box center [498, 475] width 241 height 23
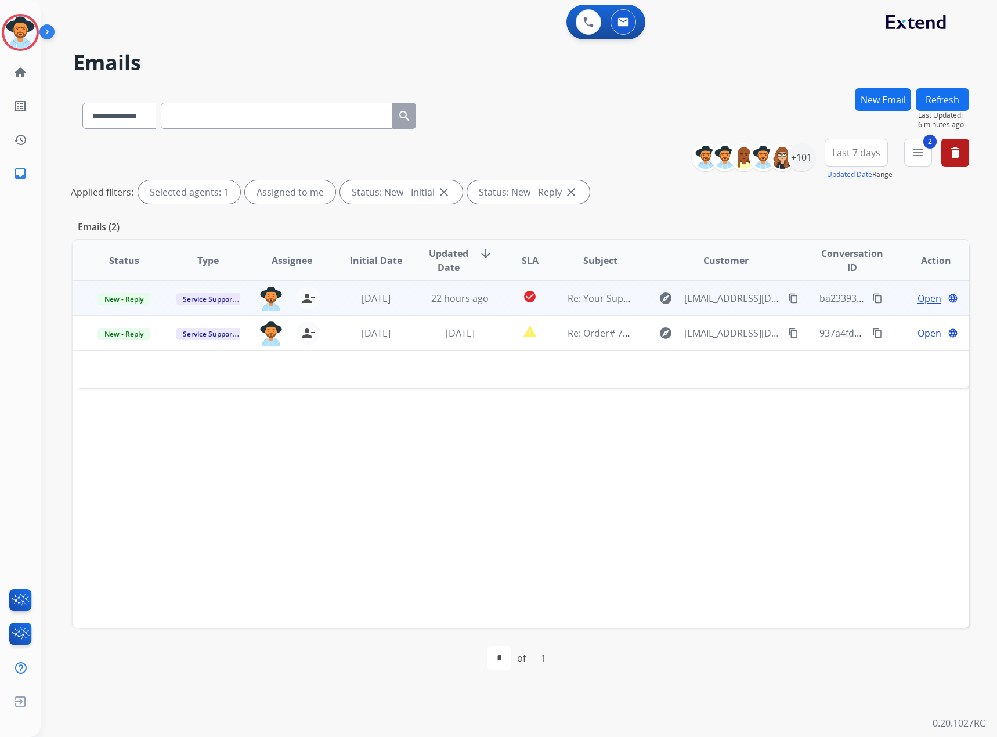
click at [132, 289] on td "New - Reply" at bounding box center [115, 298] width 84 height 35
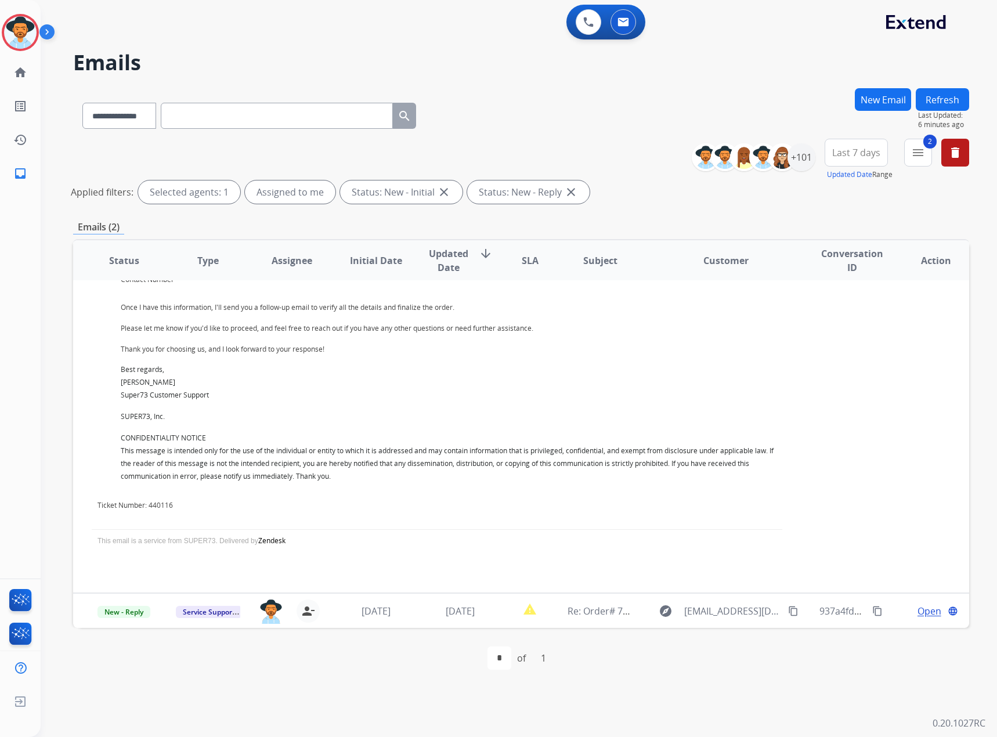
scroll to position [0, 0]
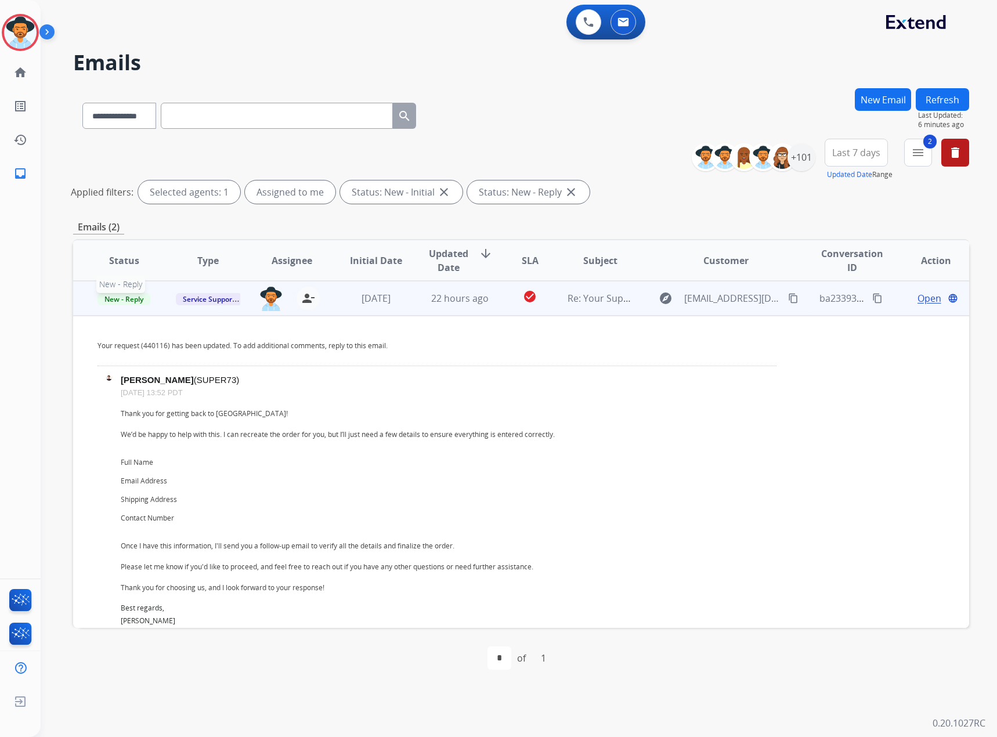
click at [108, 295] on span "New - Reply" at bounding box center [124, 299] width 53 height 12
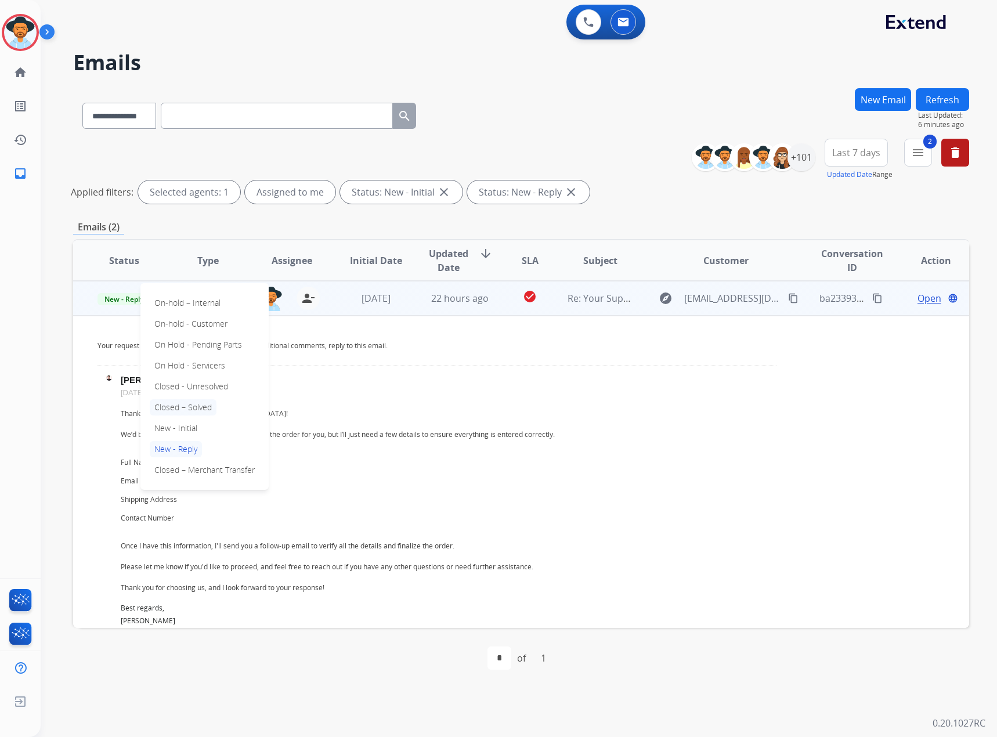
click at [178, 409] on p "Closed – Solved" at bounding box center [183, 407] width 67 height 16
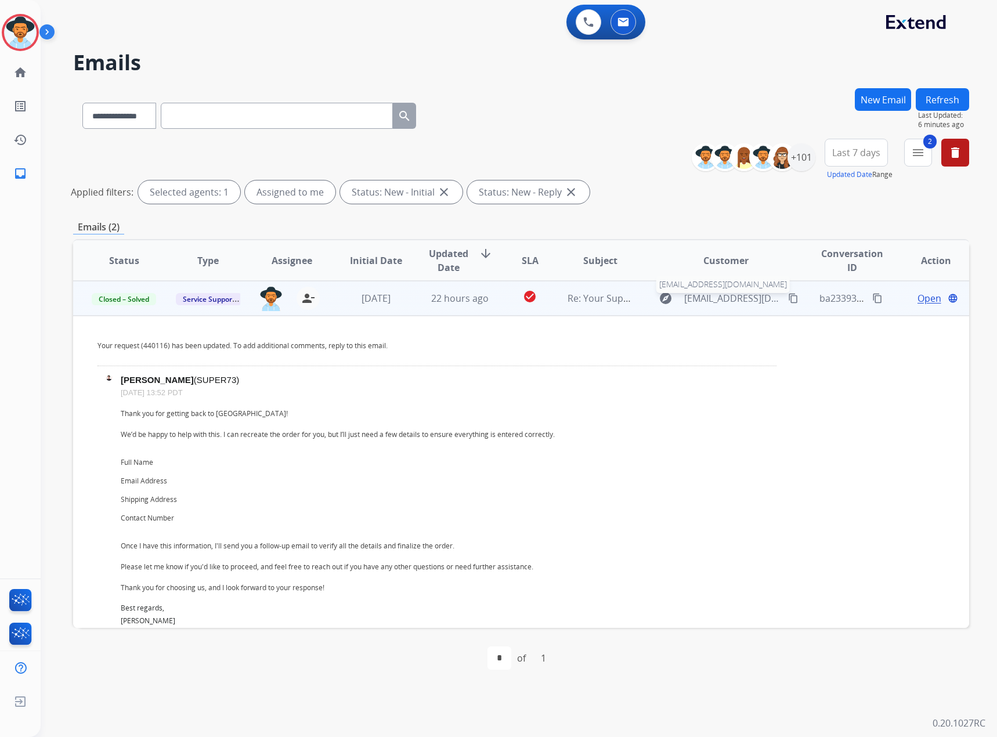
click at [685, 302] on span "[EMAIL_ADDRESS][DOMAIN_NAME]" at bounding box center [733, 298] width 98 height 14
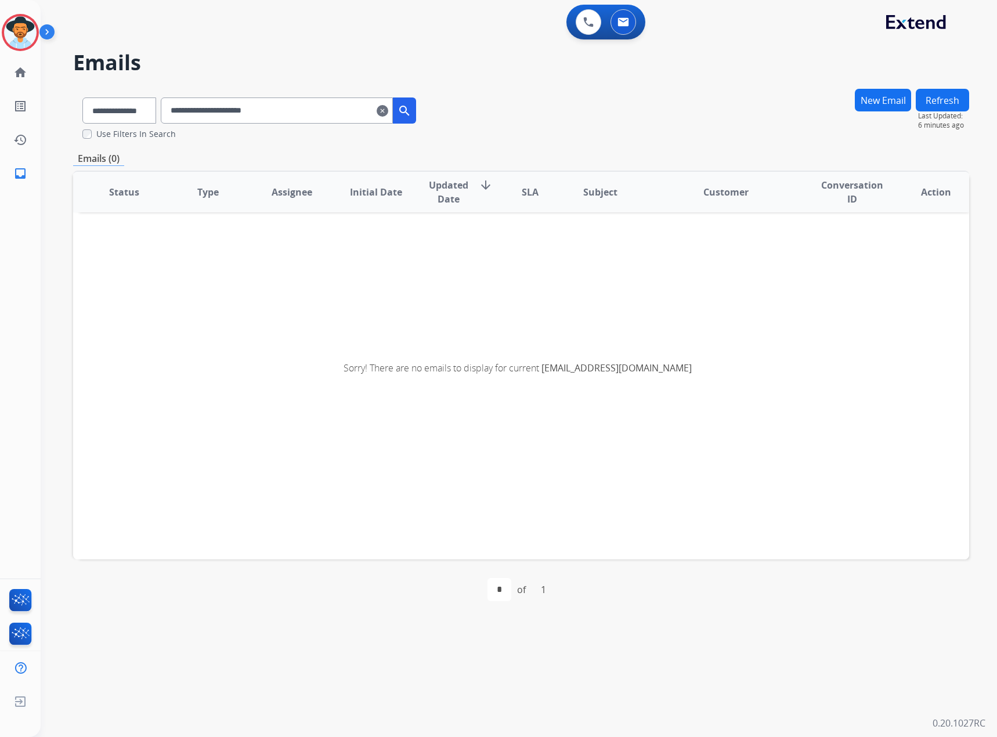
click at [388, 112] on mat-icon "clear" at bounding box center [383, 111] width 12 height 14
